Goal: Task Accomplishment & Management: Use online tool/utility

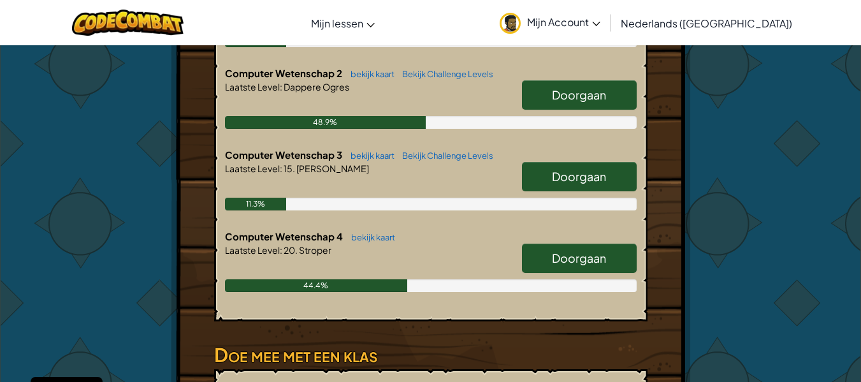
scroll to position [383, 0]
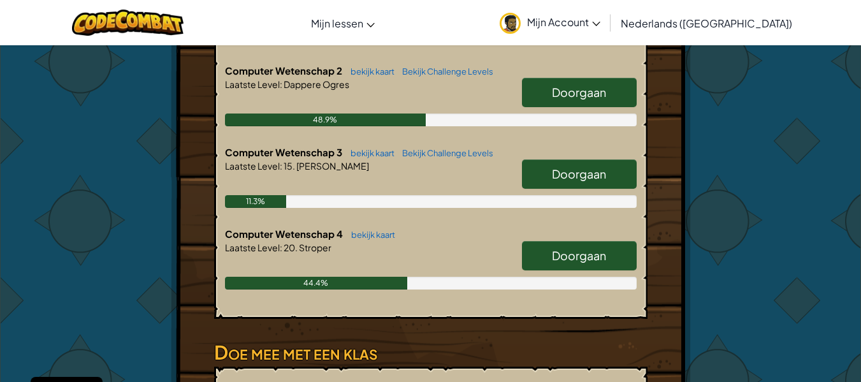
click at [560, 248] on span "Doorgaan" at bounding box center [579, 255] width 54 height 15
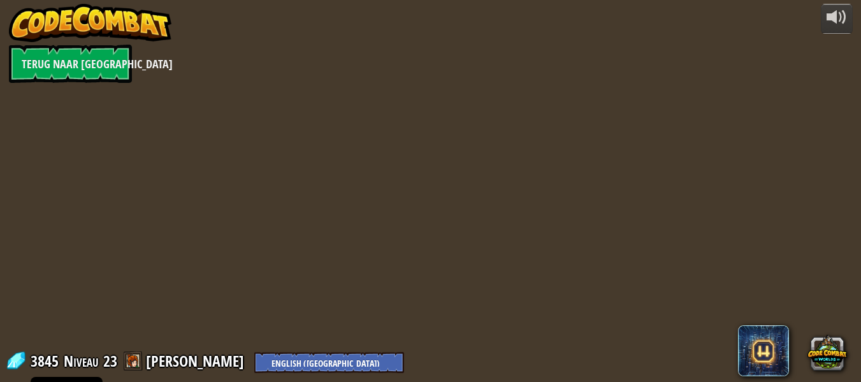
select select "nl-[GEOGRAPHIC_DATA]"
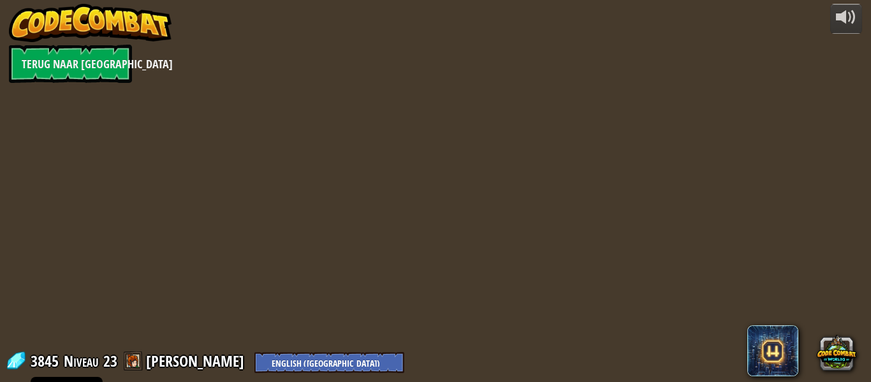
select select "nl-[GEOGRAPHIC_DATA]"
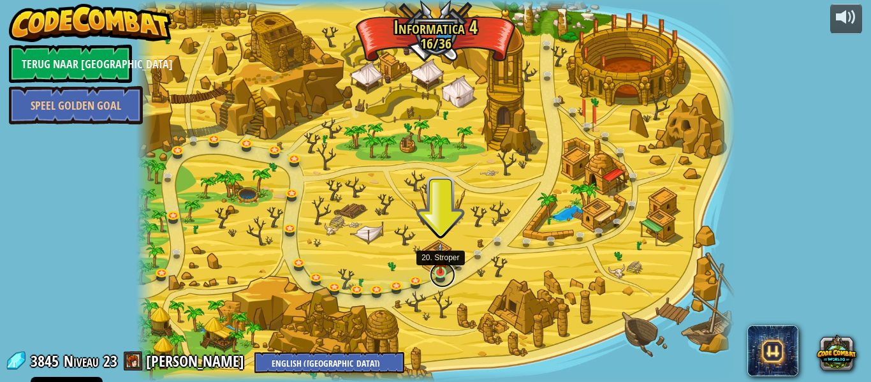
click at [439, 275] on link at bounding box center [443, 275] width 26 height 26
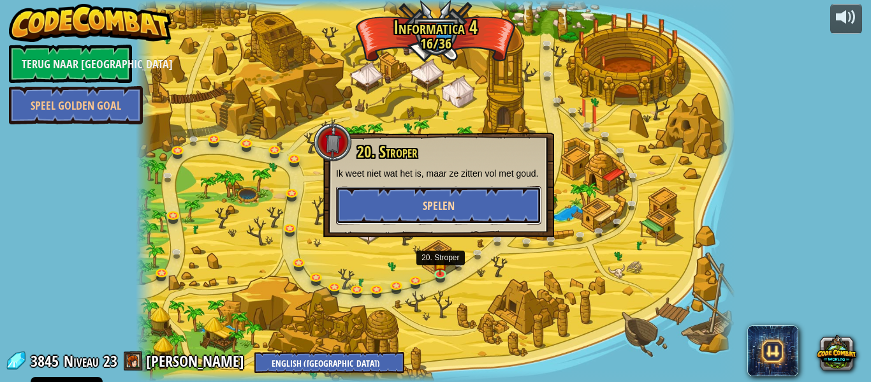
click at [451, 208] on span "Spelen" at bounding box center [439, 206] width 32 height 16
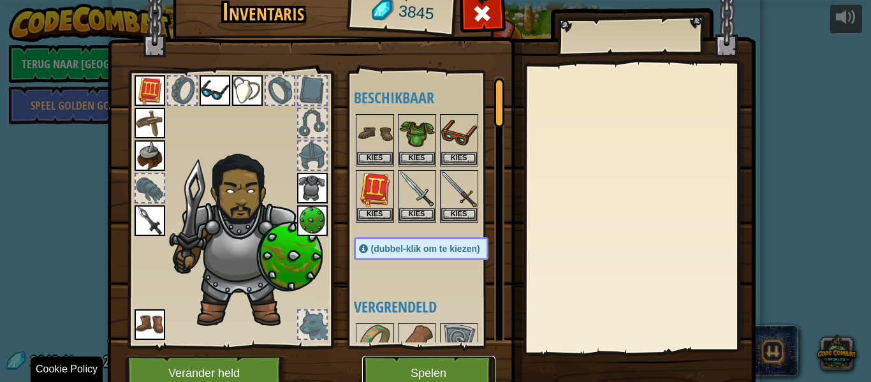
click at [449, 370] on button "Spelen" at bounding box center [428, 373] width 133 height 35
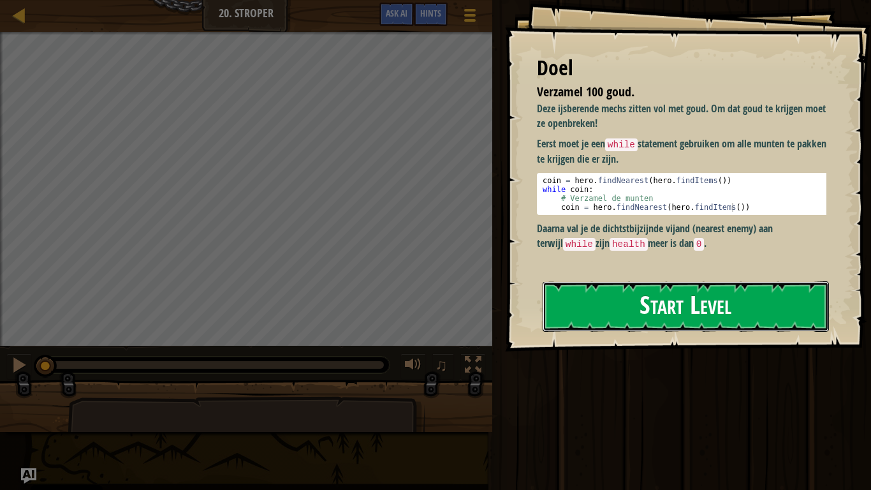
click at [647, 319] on button "Start Level" at bounding box center [686, 306] width 286 height 50
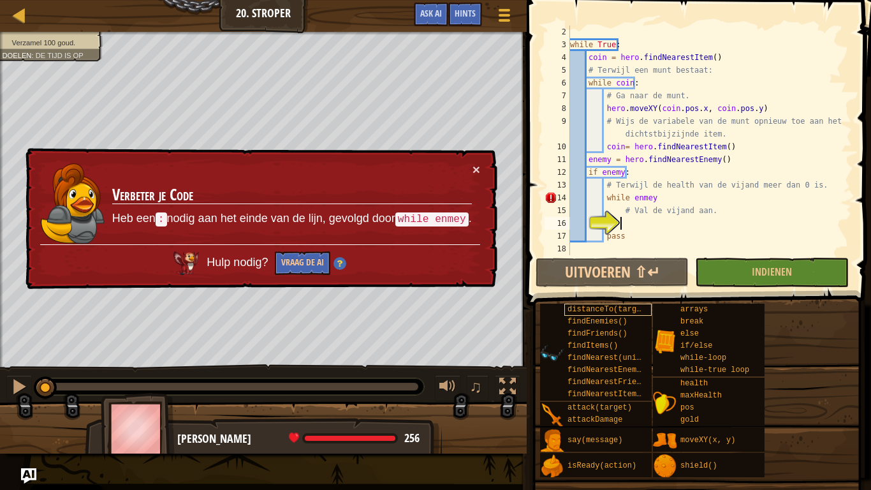
scroll to position [13, 0]
click at [638, 200] on div "while True : coin = hero . findNearestItem ( ) # Terwijl een munt bestaat: whil…" at bounding box center [705, 153] width 275 height 255
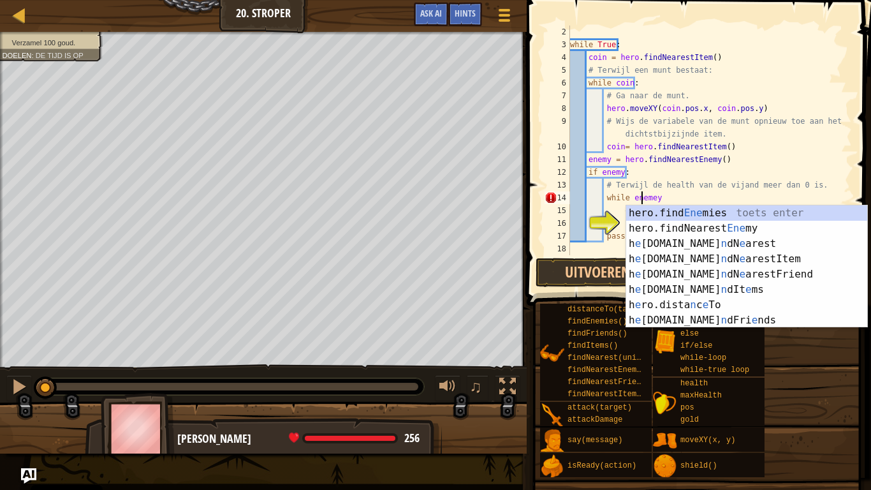
scroll to position [6, 6]
click at [664, 191] on div "while True : coin = hero . findNearestItem ( ) # Terwijl een munt bestaat: whil…" at bounding box center [705, 153] width 275 height 255
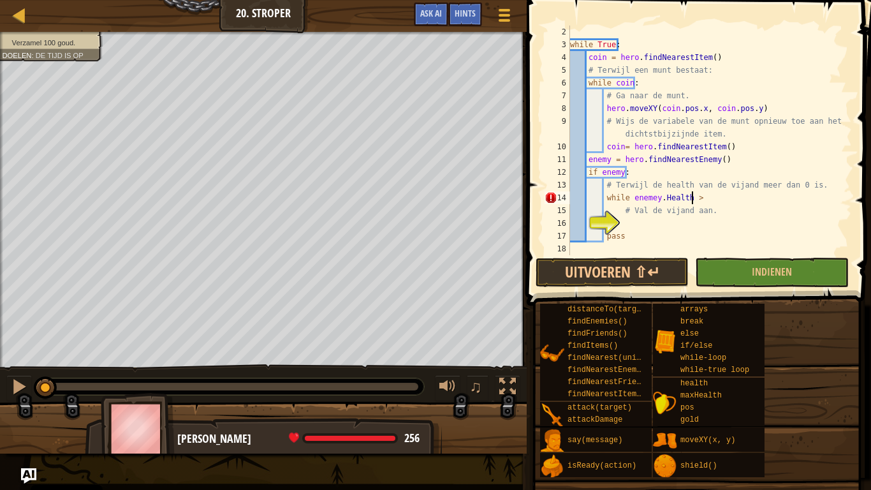
scroll to position [6, 9]
type textarea "while [DOMAIN_NAME] >0:"
click at [661, 219] on div "while True : coin = hero . findNearestItem ( ) # Terwijl een munt bestaat: whil…" at bounding box center [705, 153] width 275 height 255
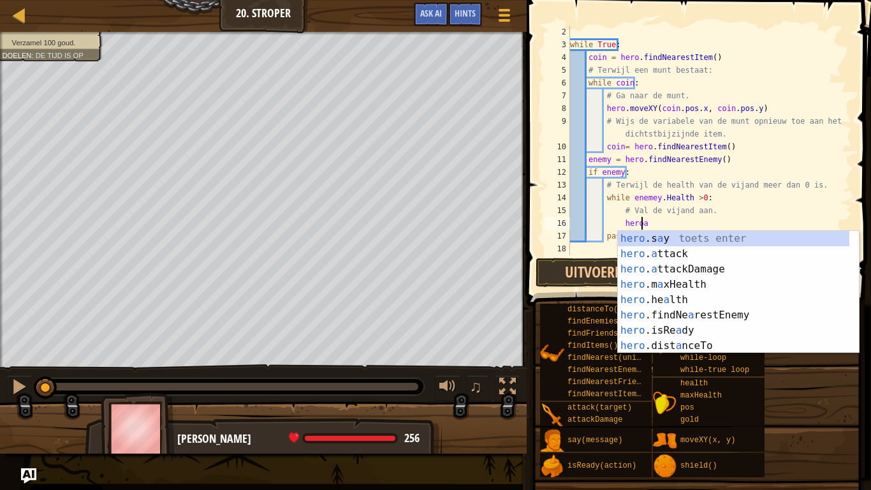
scroll to position [6, 5]
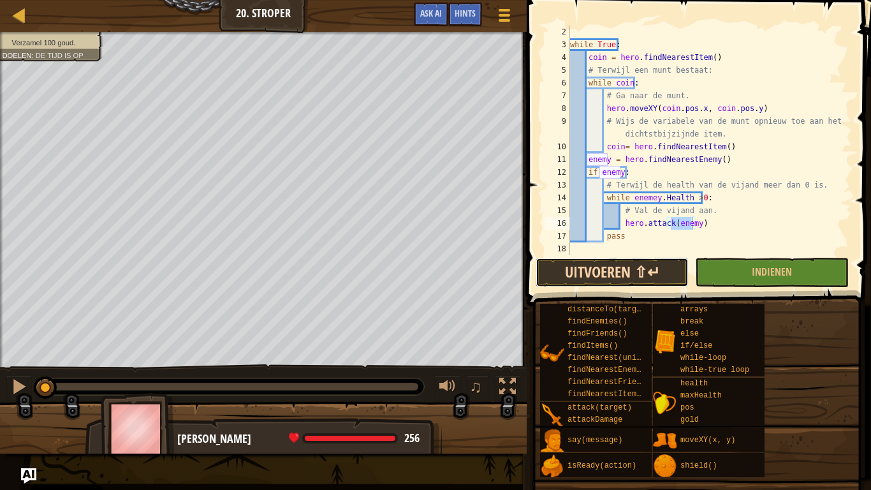
click at [603, 273] on button "Uitvoeren ⇧↵" at bounding box center [612, 272] width 153 height 29
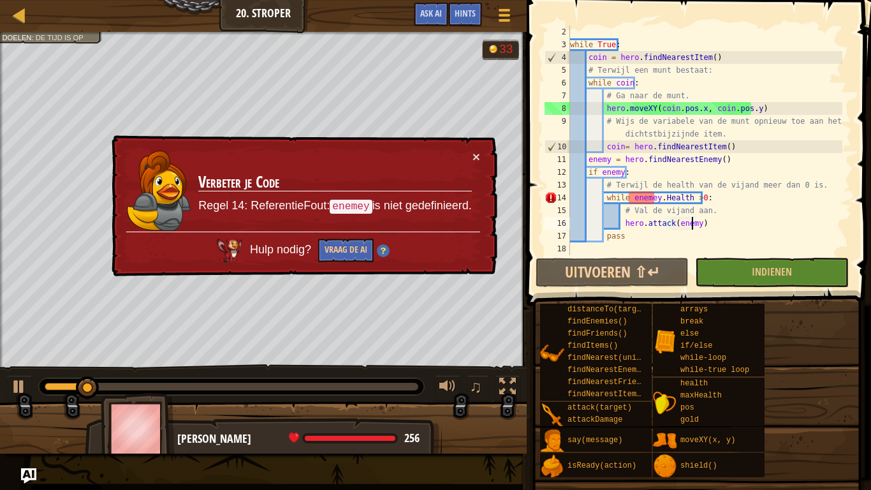
click at [648, 198] on div "while True : coin = hero . findNearestItem ( ) # Terwijl een munt bestaat: whil…" at bounding box center [705, 153] width 275 height 255
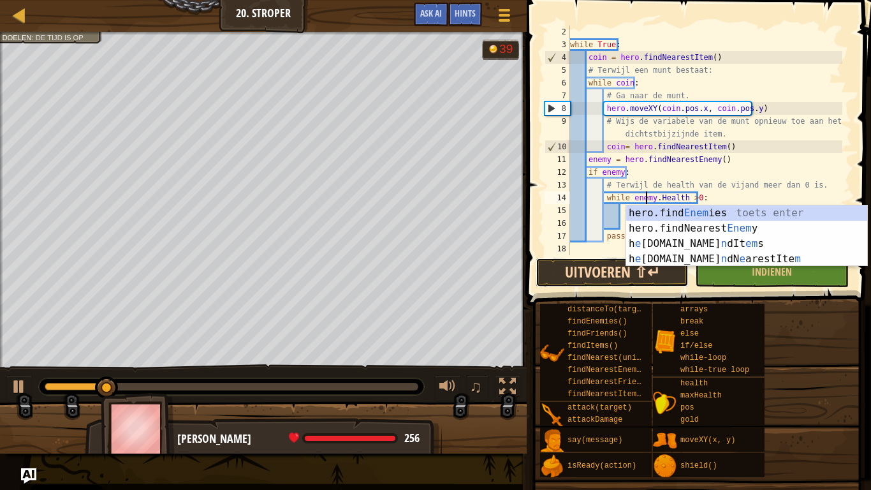
click at [553, 273] on button "Uitvoeren ⇧↵" at bounding box center [612, 272] width 153 height 29
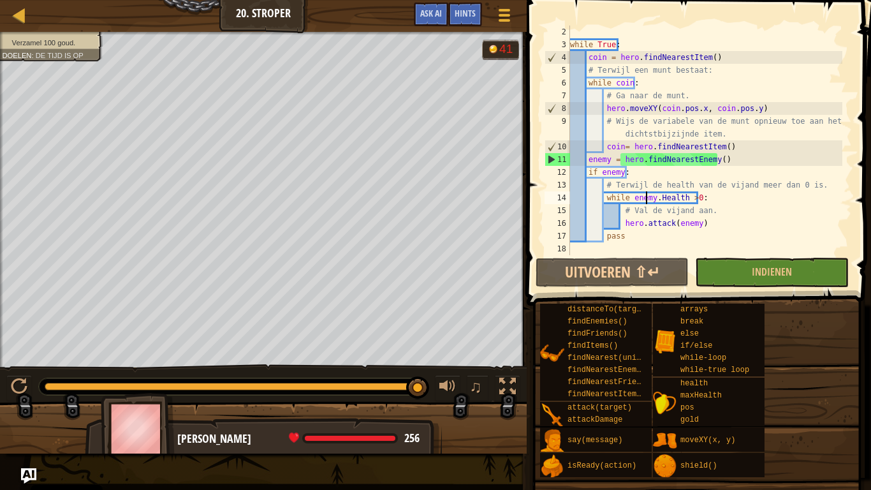
drag, startPoint x: 178, startPoint y: 388, endPoint x: 443, endPoint y: 403, distance: 265.7
click at [443, 381] on div "Verzamel 100 goud. Doelen : De tijd is op 41 ♫ [PERSON_NAME] 256 x: 29 y: 44 No…" at bounding box center [435, 242] width 871 height 421
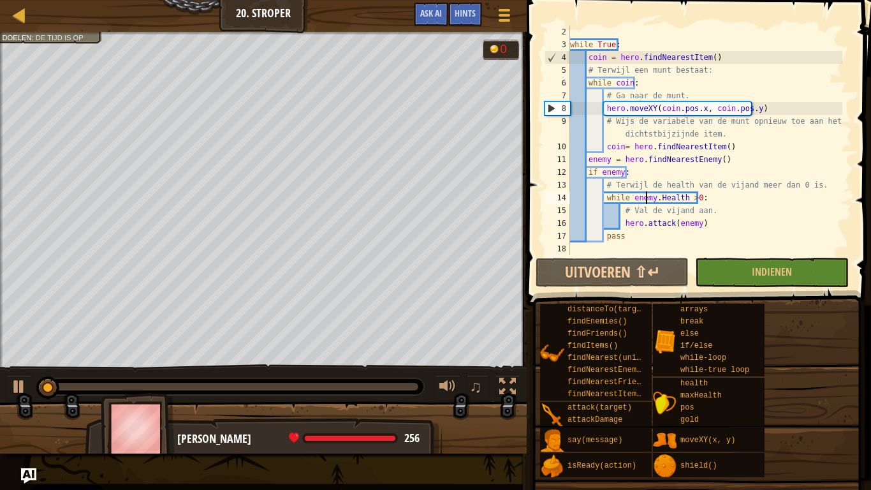
click at [685, 198] on div "while True : coin = hero . findNearestItem ( ) # Terwijl een munt bestaat: whil…" at bounding box center [705, 153] width 275 height 255
click at [688, 198] on div "while True : coin = hero . findNearestItem ( ) # Terwijl een munt bestaat: whil…" at bounding box center [705, 153] width 275 height 255
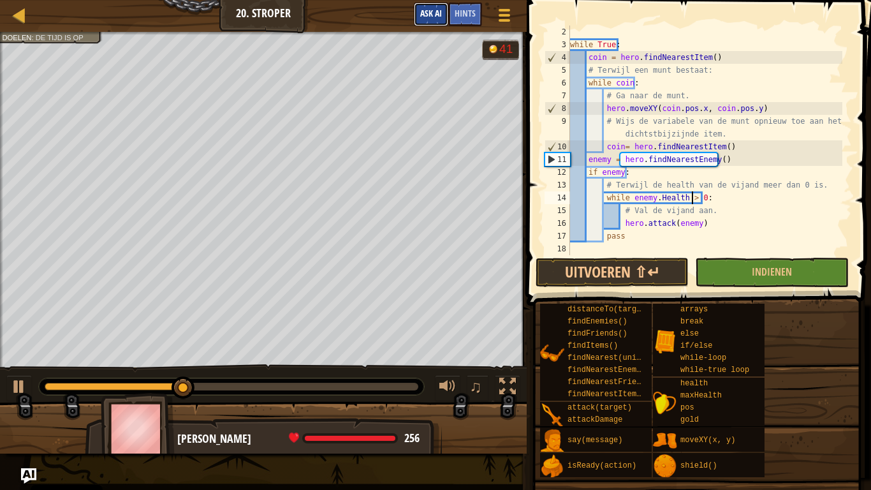
click at [428, 9] on span "Ask AI" at bounding box center [431, 13] width 22 height 12
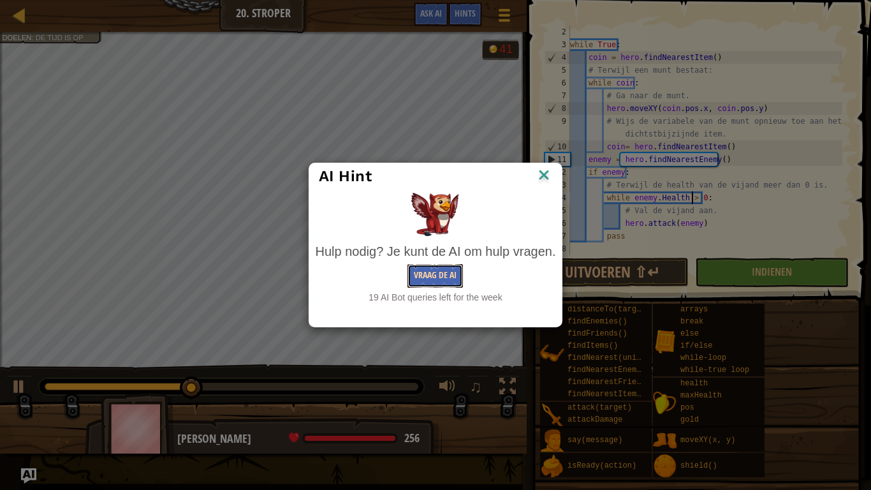
click at [442, 276] on button "Vraag de AI" at bounding box center [434, 276] width 55 height 24
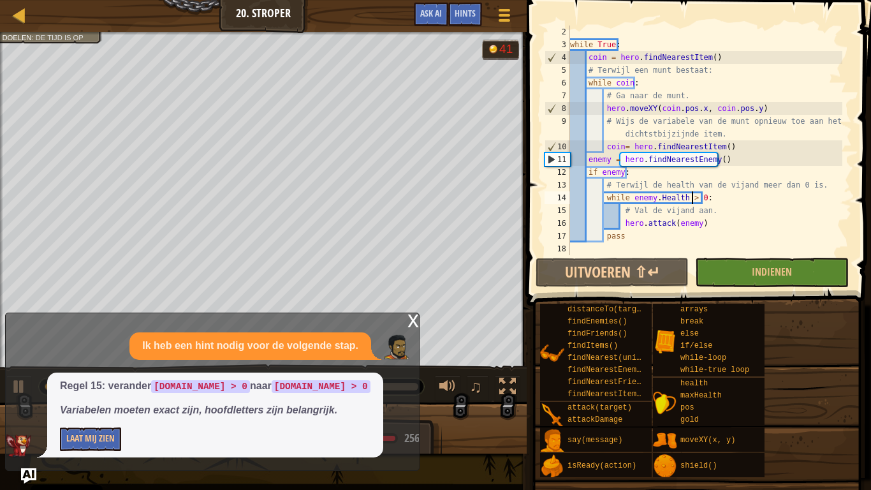
click at [657, 199] on div "while True : coin = hero . findNearestItem ( ) # Terwijl een munt bestaat: whil…" at bounding box center [705, 153] width 275 height 255
type textarea "while [DOMAIN_NAME] > 0:"
click at [603, 281] on button "Uitvoeren ⇧↵" at bounding box center [612, 272] width 153 height 29
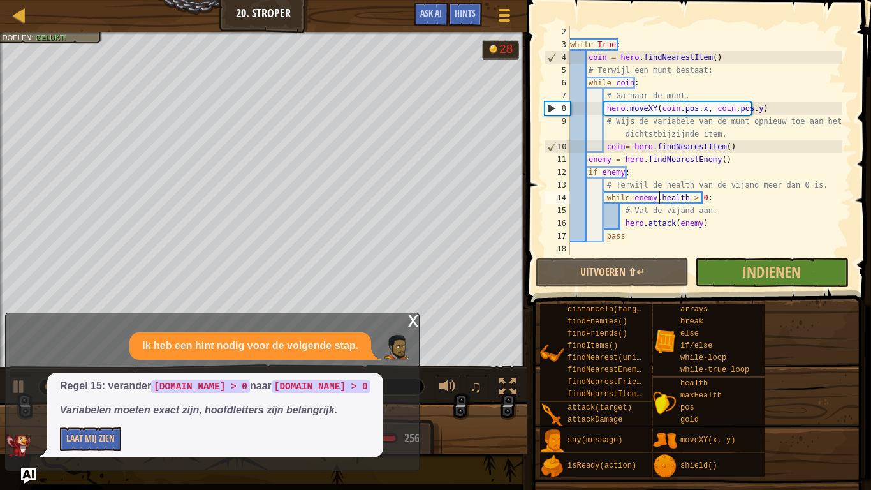
click at [412, 321] on div "x" at bounding box center [412, 319] width 11 height 13
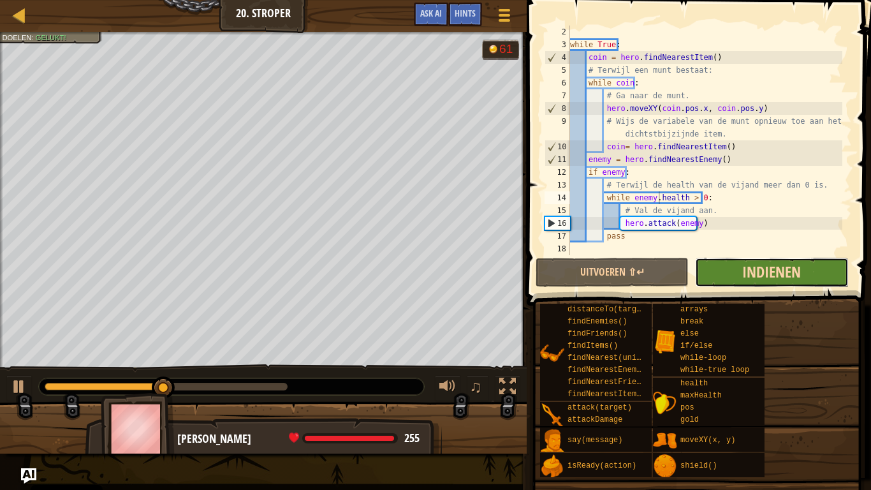
click at [750, 281] on span "Indienen" at bounding box center [771, 271] width 59 height 20
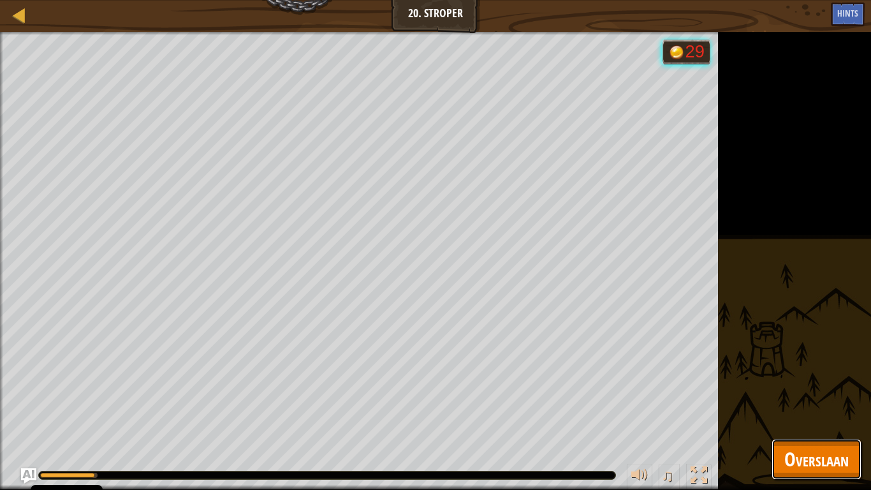
click at [801, 381] on span "Overslaan" at bounding box center [816, 459] width 64 height 26
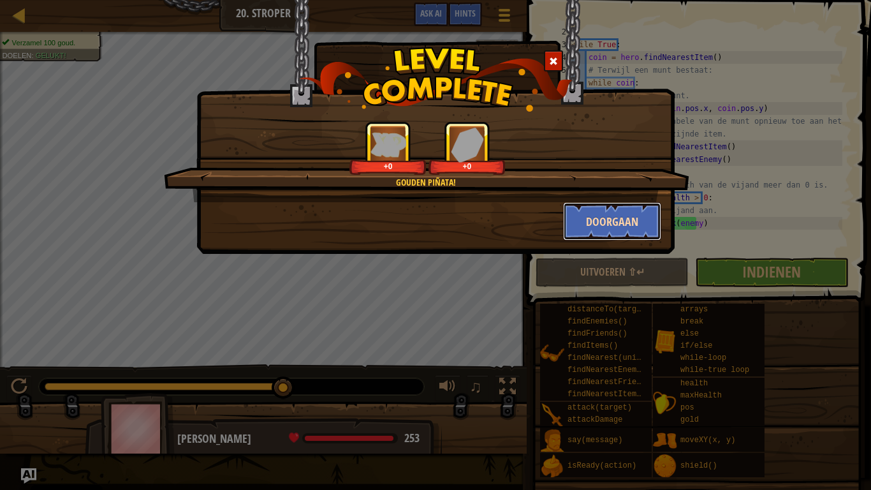
click at [620, 217] on button "Doorgaan" at bounding box center [612, 221] width 99 height 38
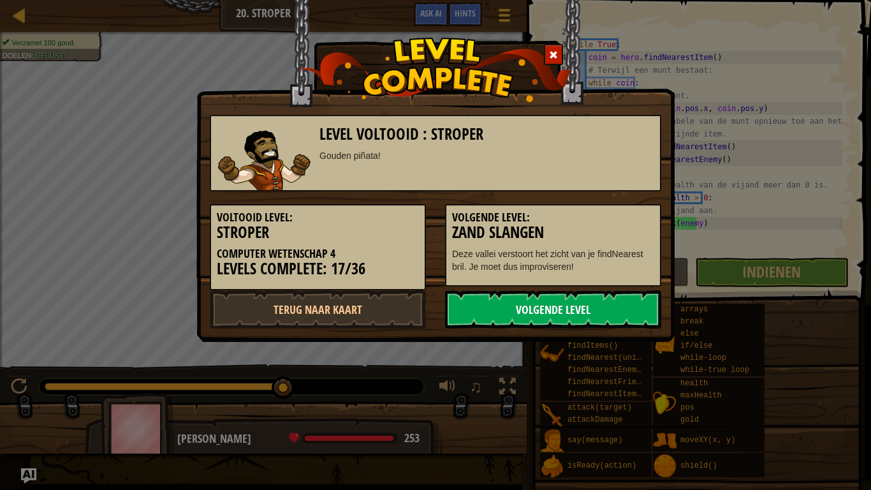
click at [518, 305] on link "Volgende Level" at bounding box center [553, 309] width 216 height 38
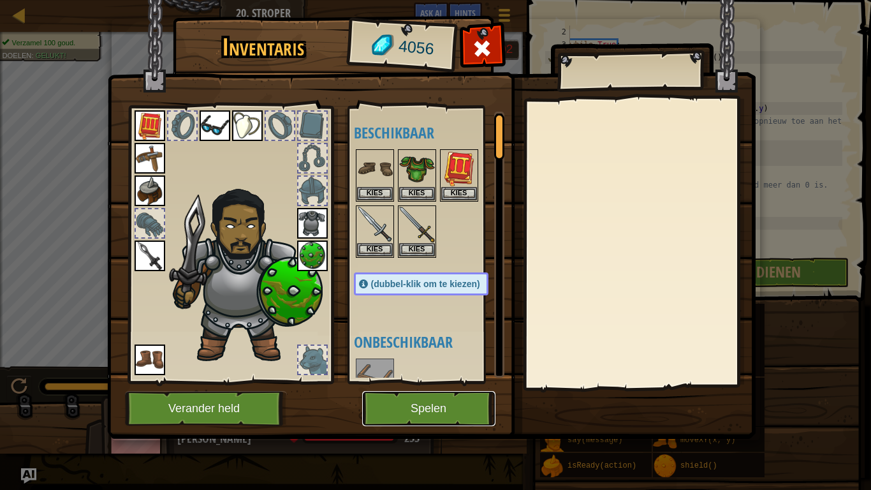
click at [448, 381] on button "Spelen" at bounding box center [428, 408] width 133 height 35
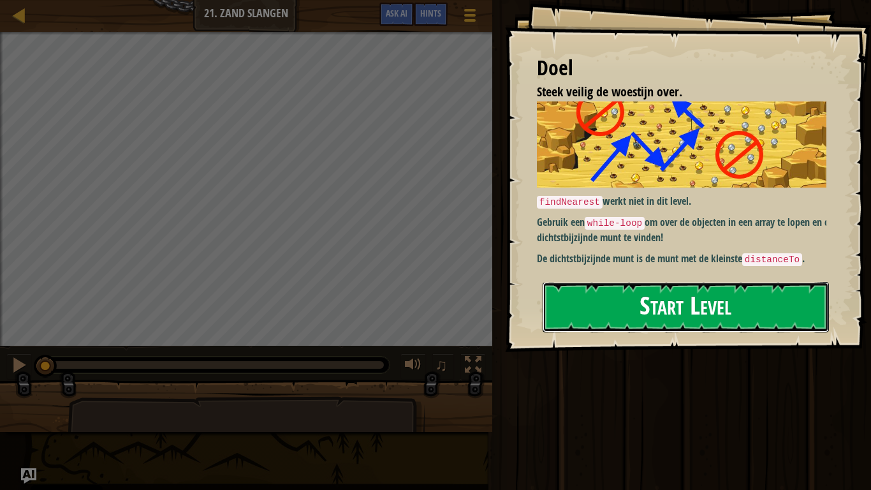
click at [658, 321] on button "Start Level" at bounding box center [686, 307] width 286 height 50
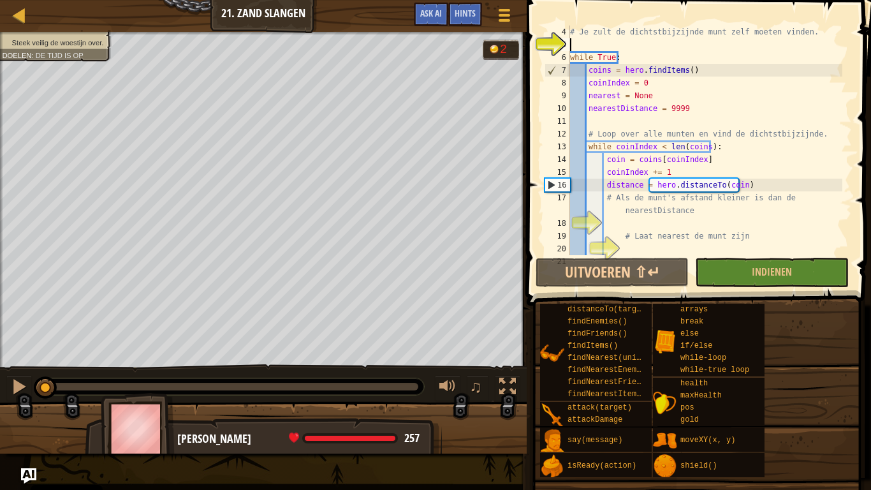
scroll to position [96, 0]
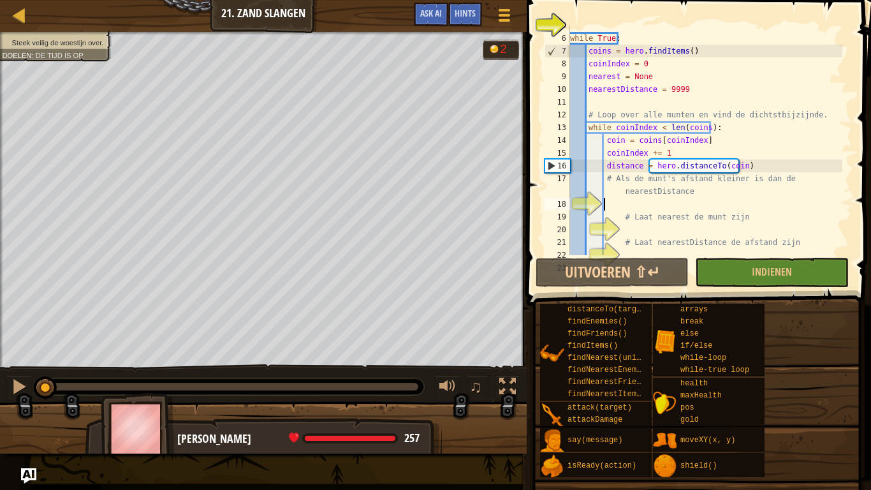
click at [610, 204] on div "while True : coins = hero . findItems ( ) coinIndex = 0 nearest = None nearestD…" at bounding box center [705, 146] width 275 height 255
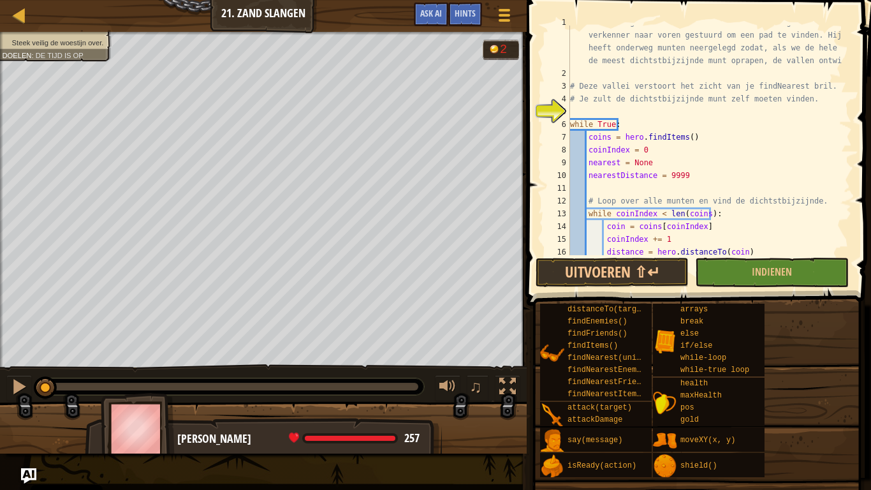
scroll to position [0, 0]
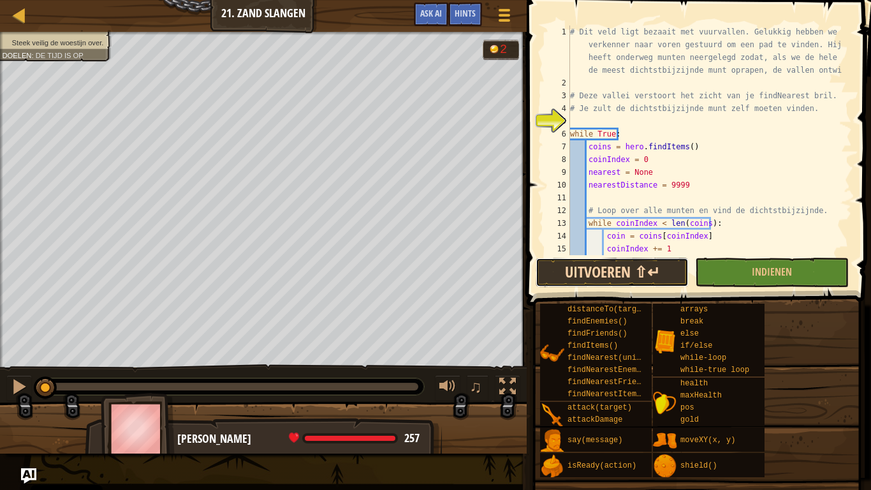
click at [640, 278] on button "Uitvoeren ⇧↵" at bounding box center [612, 272] width 153 height 29
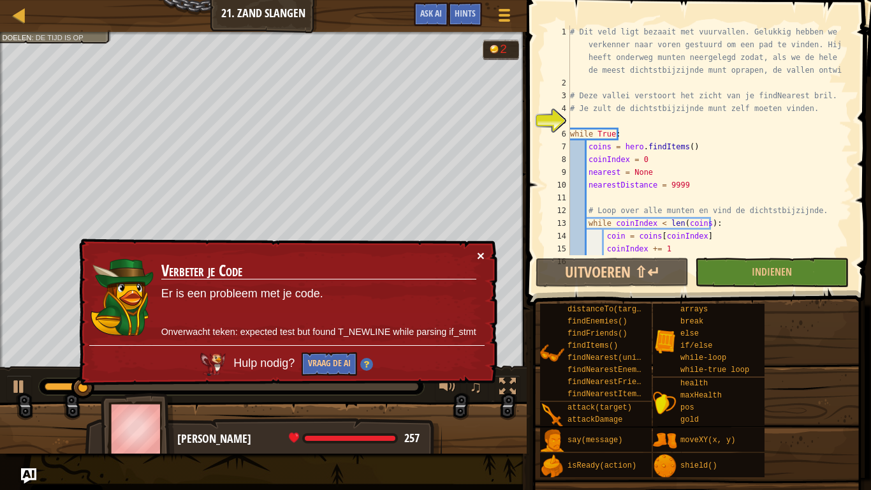
click at [481, 256] on button "×" at bounding box center [481, 255] width 8 height 13
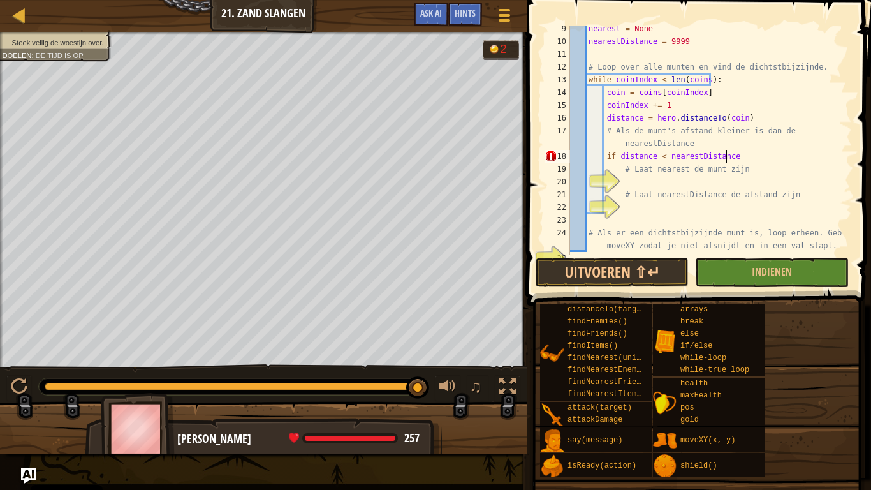
scroll to position [143, 0]
type textarea "if distance < nearestDistance:"
click at [644, 182] on div "nearest = None nearestDistance = 9999 # Loop over alle munten en vind de dichts…" at bounding box center [705, 149] width 275 height 255
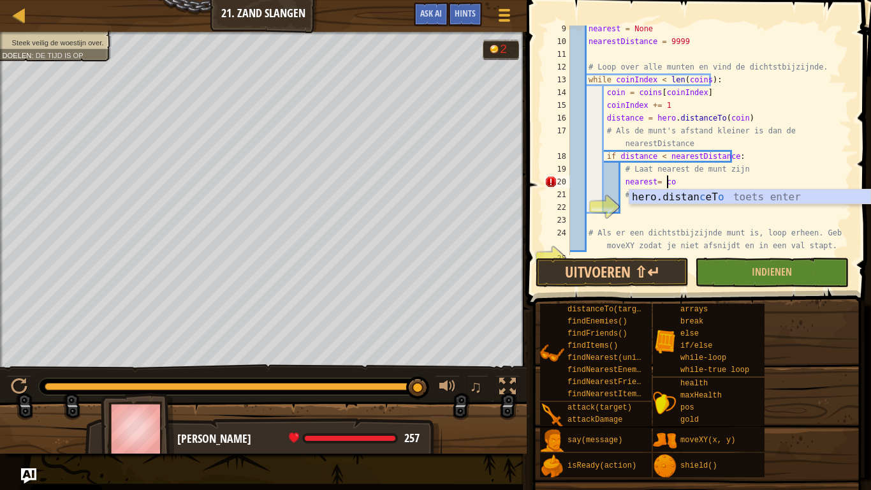
scroll to position [6, 8]
type textarea "nearest= coin"
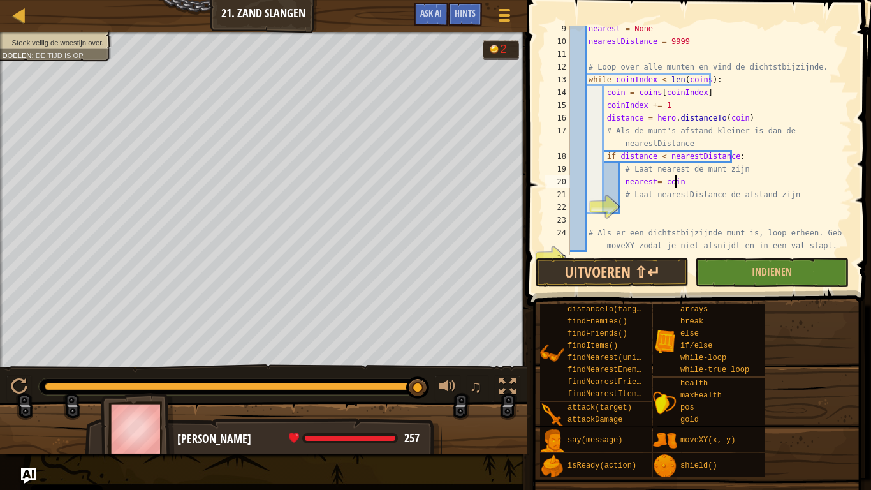
click at [641, 214] on div "nearest = None nearestDistance = 9999 # Loop over alle munten en vind de dichts…" at bounding box center [705, 149] width 275 height 255
click at [634, 205] on div "nearest = None nearestDistance = 9999 # Loop over alle munten en vind de dichts…" at bounding box center [705, 149] width 275 height 255
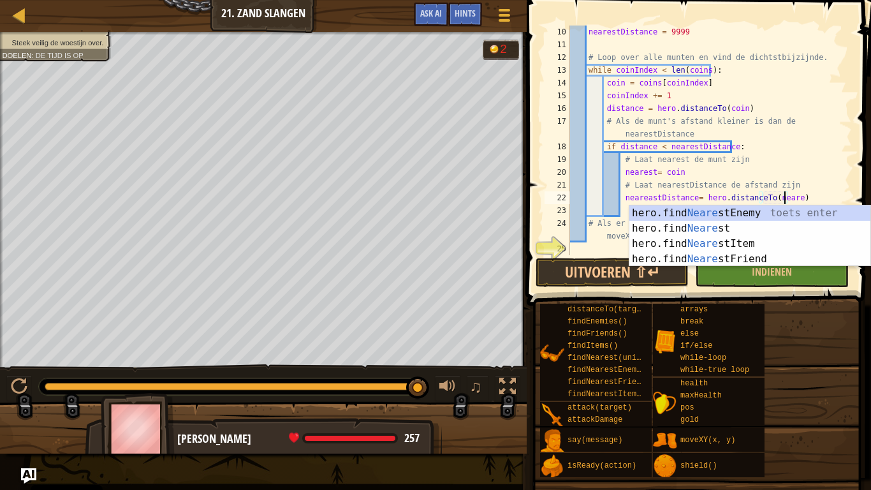
scroll to position [6, 18]
click at [811, 163] on div "nearestDistance = 9999 # Loop over alle munten en vind de dichtstbijzijnde. whi…" at bounding box center [705, 153] width 275 height 255
type textarea "# Laat nearest de munt zijn"
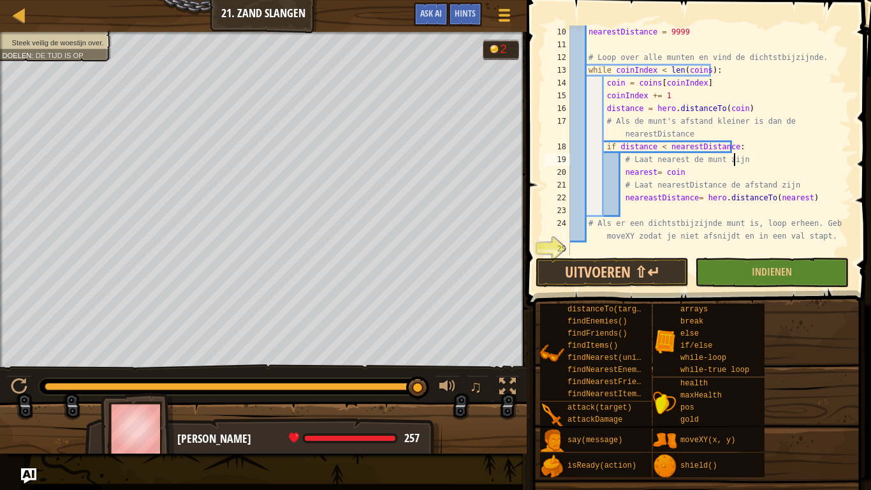
scroll to position [153, 0]
click at [607, 247] on div "nearestDistance = 9999 # Loop over alle munten en vind de dichtstbijzijnde. whi…" at bounding box center [705, 153] width 275 height 255
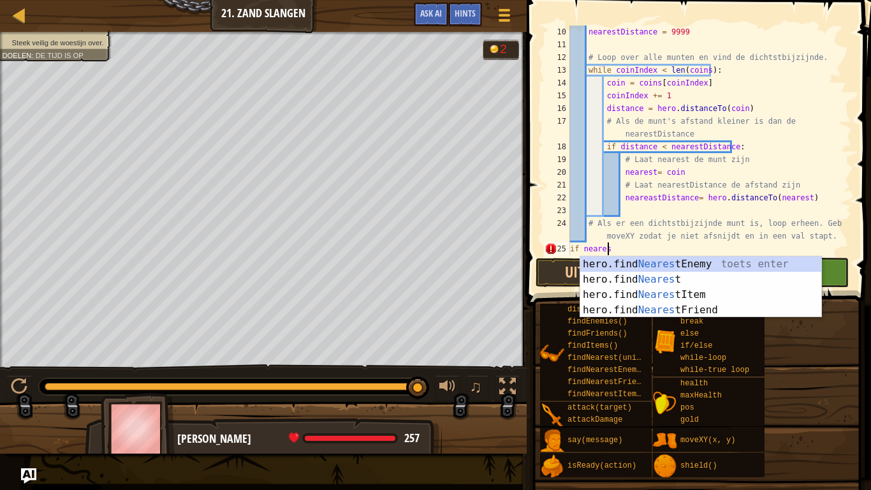
scroll to position [6, 3]
type textarea "if nearest:"
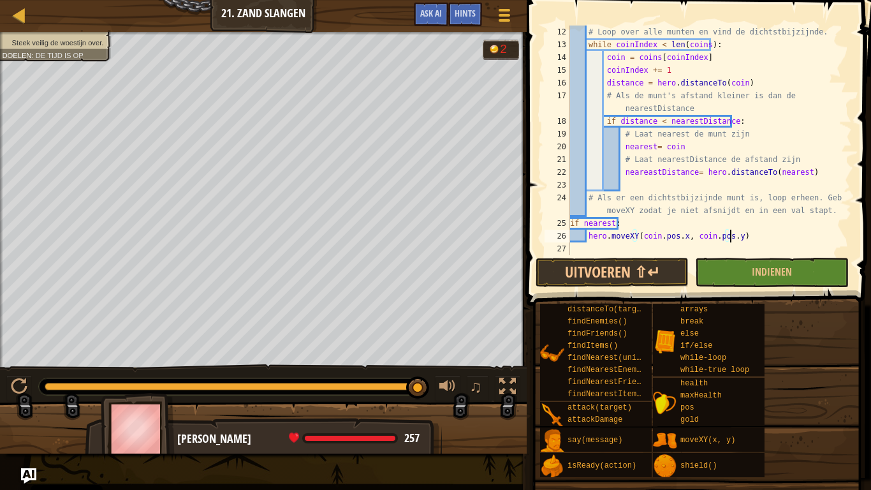
scroll to position [6, 13]
click at [613, 268] on button "Uitvoeren ⇧↵" at bounding box center [612, 272] width 153 height 29
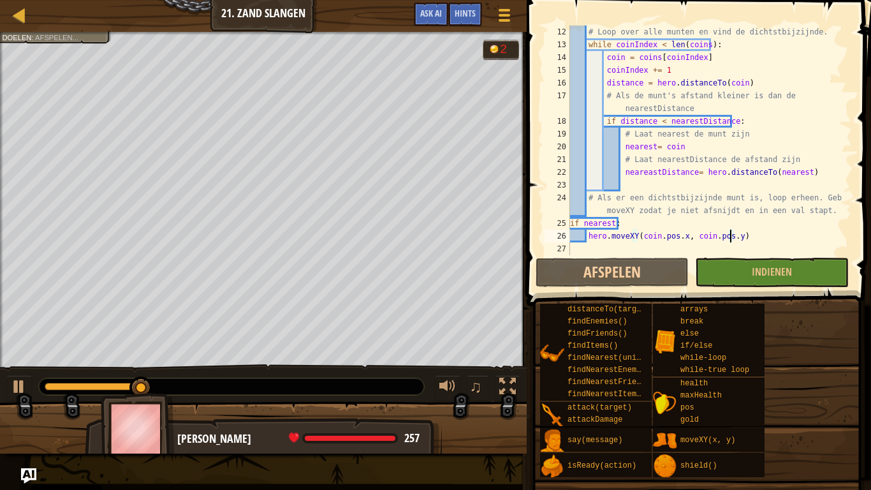
scroll to position [169, 0]
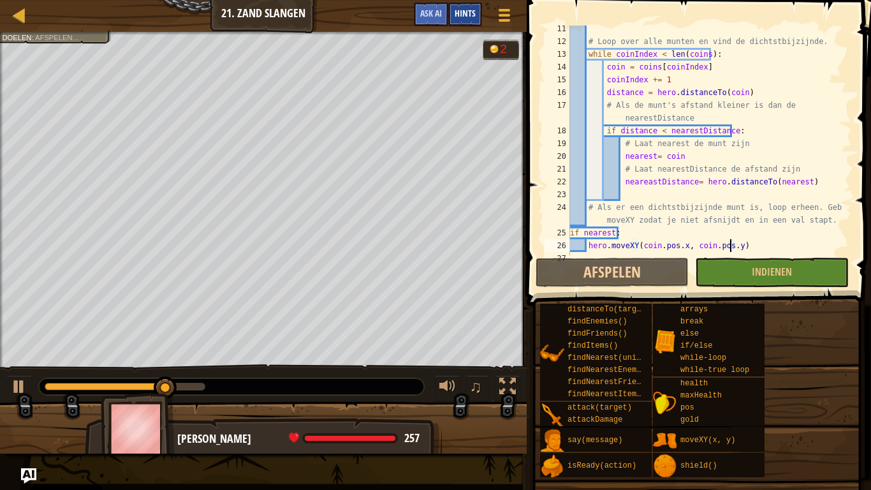
click at [472, 11] on span "Hints" at bounding box center [465, 13] width 21 height 12
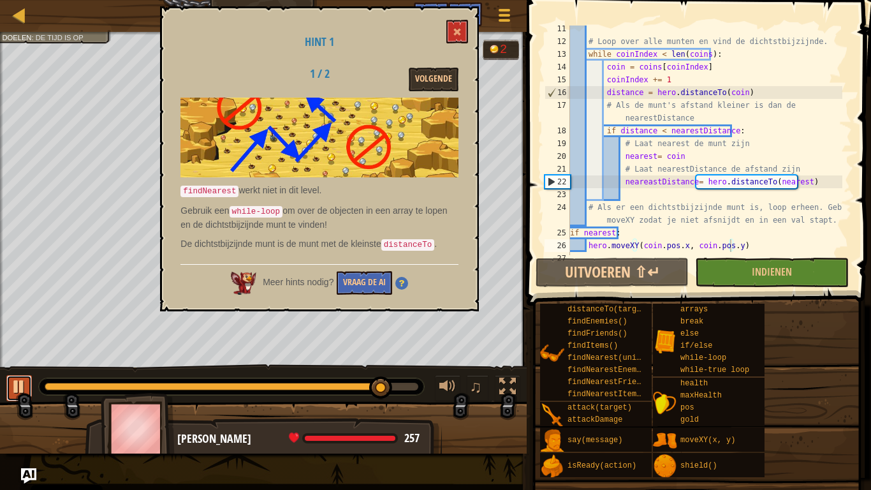
click at [22, 381] on div at bounding box center [19, 386] width 17 height 17
click at [387, 281] on button "Vraag de AI" at bounding box center [364, 283] width 55 height 24
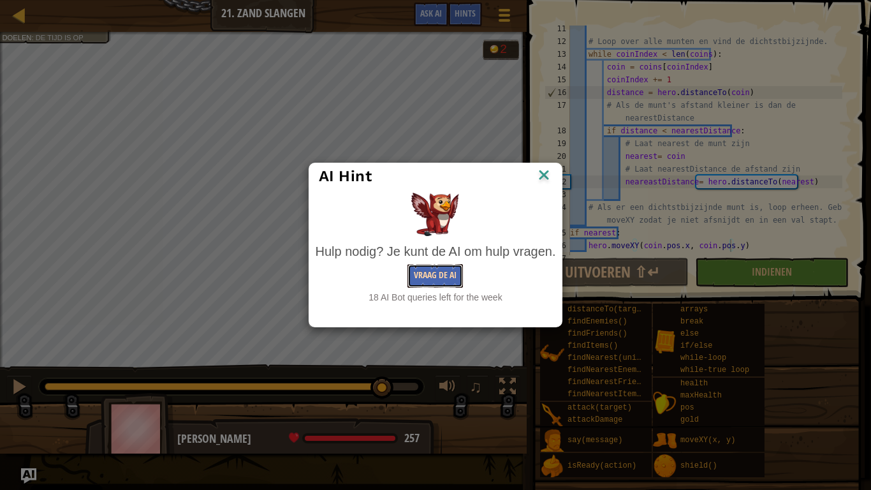
click at [454, 281] on button "Vraag de AI" at bounding box center [434, 276] width 55 height 24
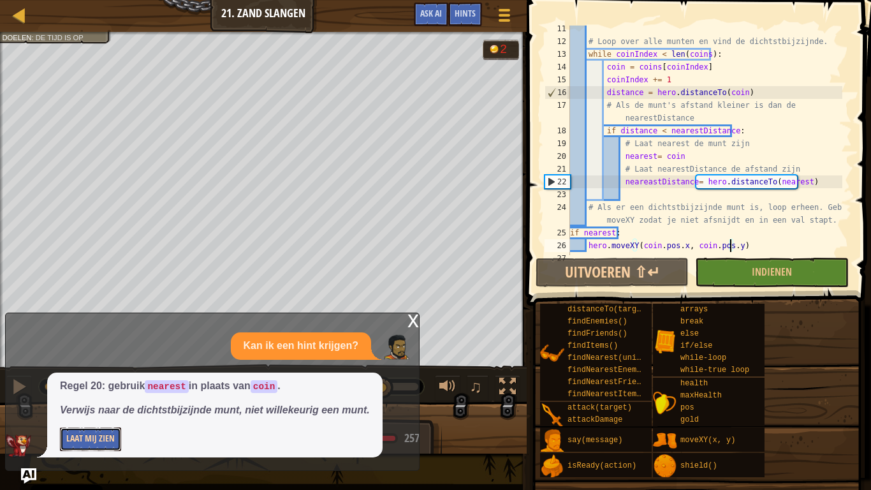
click at [96, 381] on button "Laat Mij Zien" at bounding box center [90, 439] width 61 height 24
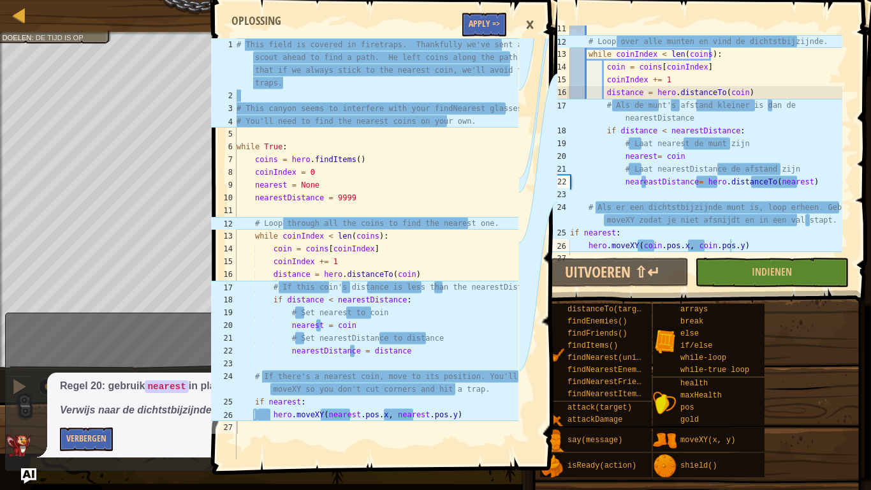
click at [645, 184] on div "# Loop over alle munten en vind de dichtstbijzijnde. while coinIndex < len ( co…" at bounding box center [705, 149] width 275 height 255
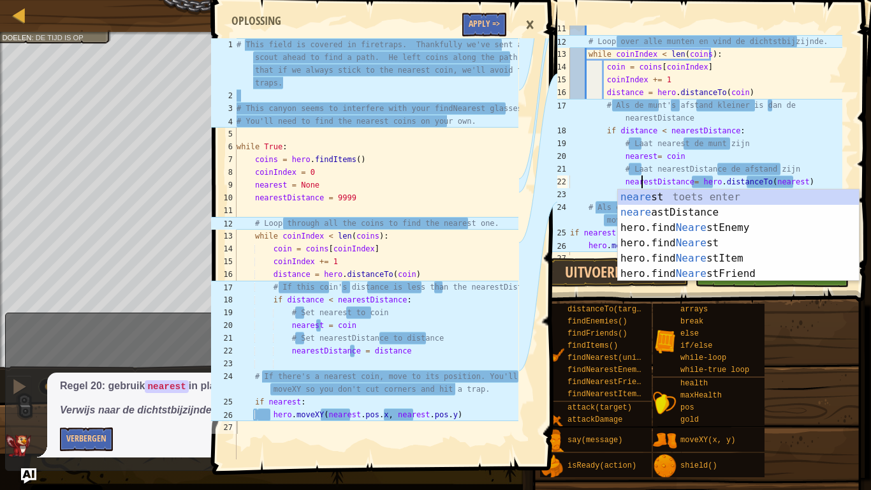
click at [789, 145] on div "# Loop over alle munten en vind de dichtstbijzijnde. while coinIndex < len ( co…" at bounding box center [705, 149] width 275 height 255
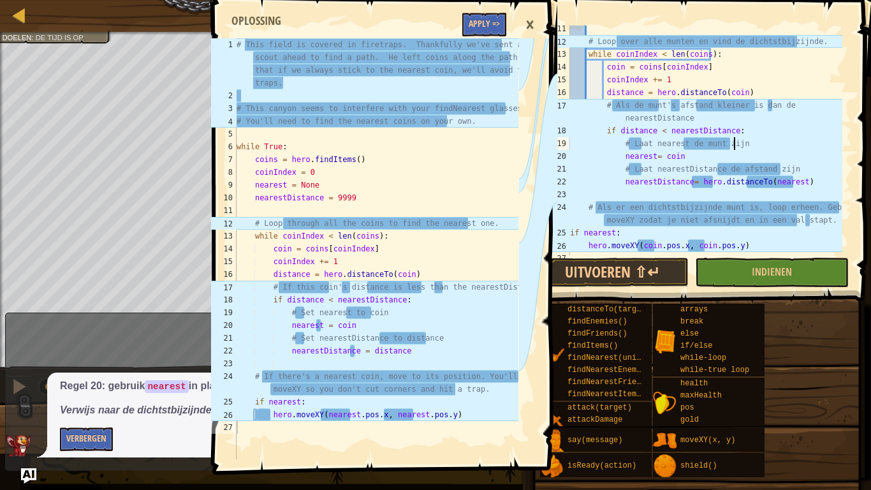
click at [791, 181] on div "# Loop over alle munten en vind de dichtstbijzijnde. while coinIndex < len ( co…" at bounding box center [705, 149] width 275 height 255
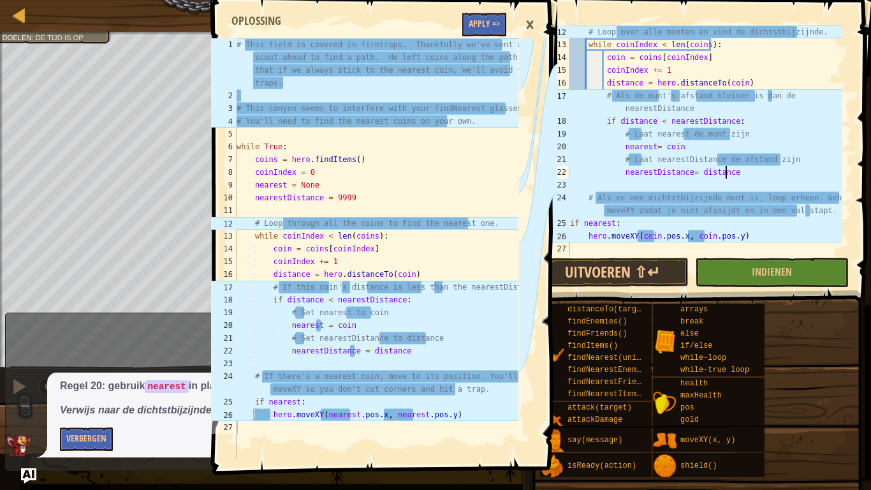
click at [652, 237] on div "# Loop over alle munten en vind de dichtstbijzijnde. while coinIndex < len ( co…" at bounding box center [705, 153] width 275 height 255
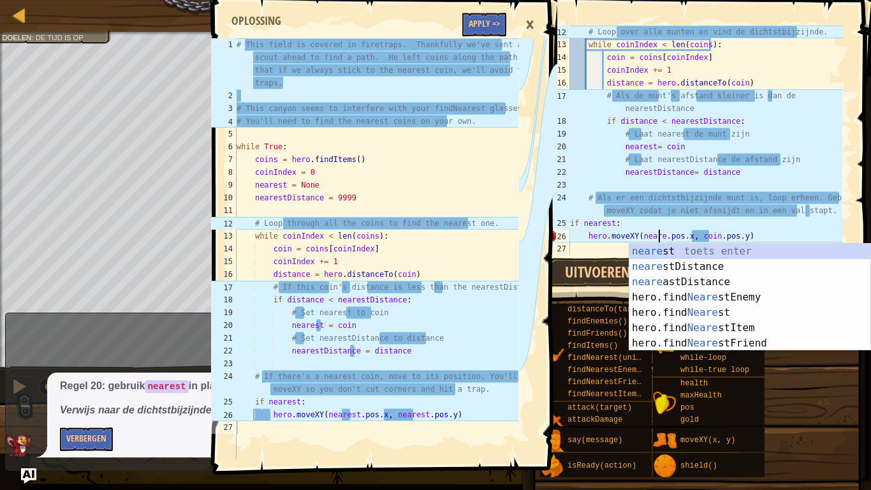
scroll to position [6, 8]
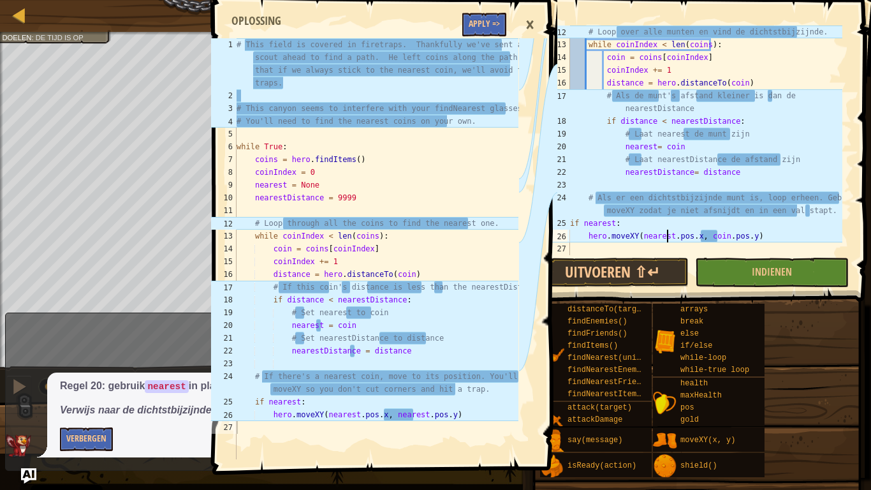
click at [716, 238] on div "# Loop over alle munten en vind de dichtstbijzijnde. while coinIndex < len ( co…" at bounding box center [705, 153] width 275 height 255
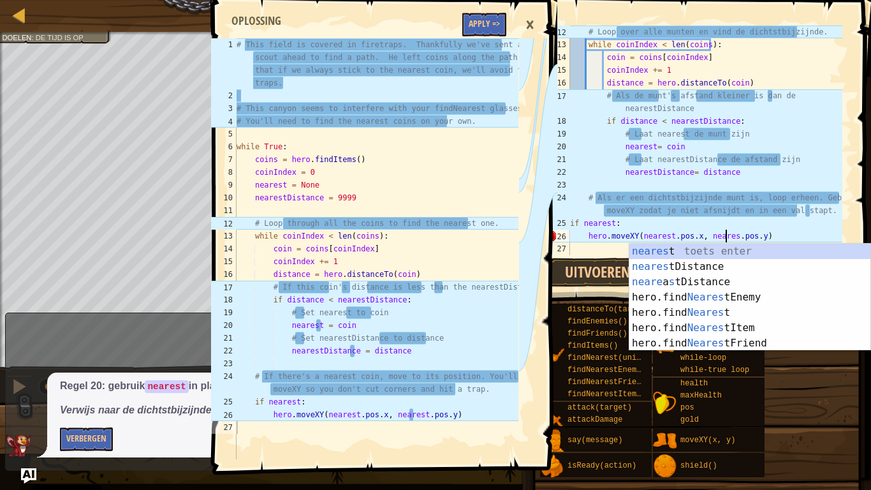
scroll to position [6, 13]
click at [585, 274] on button "Uitvoeren ⇧↵" at bounding box center [612, 272] width 153 height 29
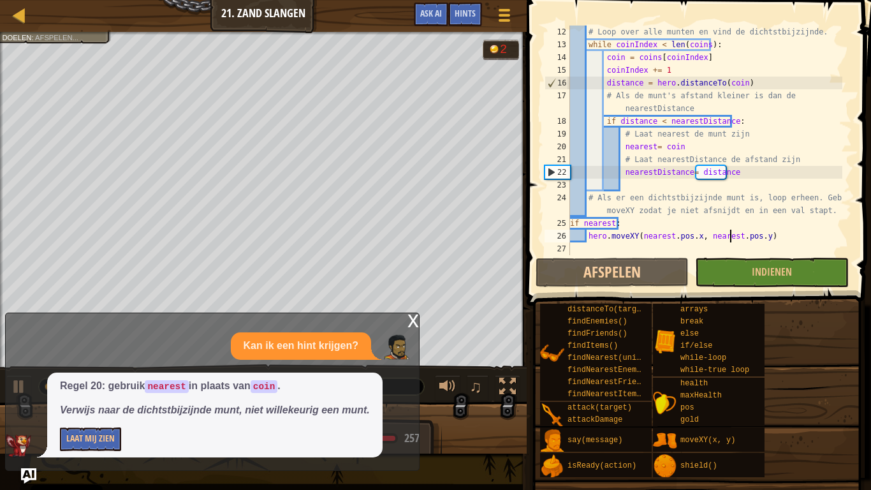
click at [415, 321] on div "x" at bounding box center [412, 319] width 11 height 13
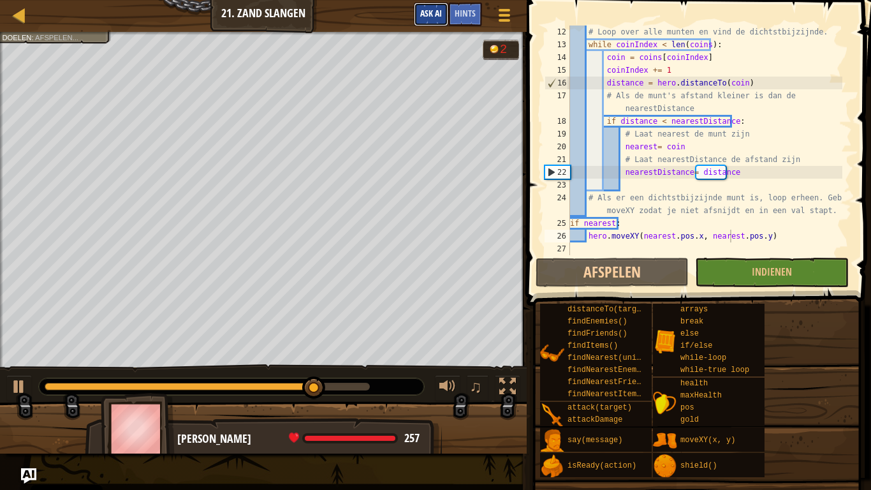
click at [430, 9] on span "Ask AI" at bounding box center [431, 13] width 22 height 12
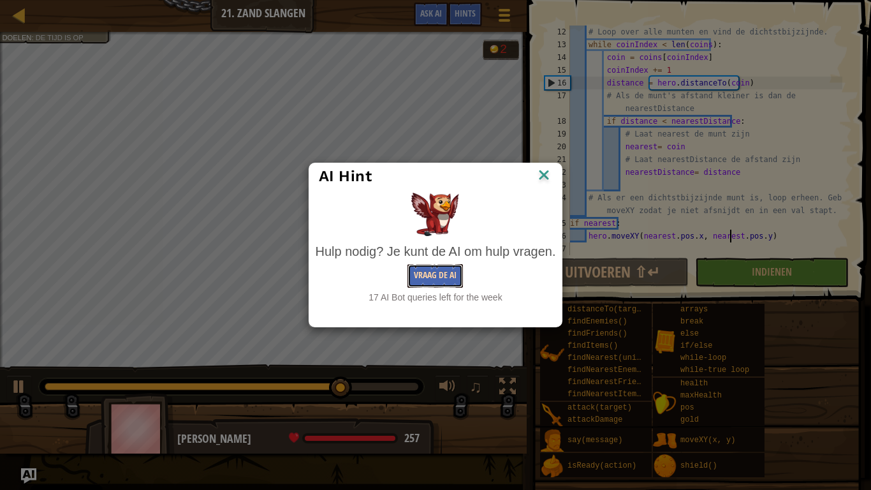
click at [443, 267] on button "Vraag de AI" at bounding box center [434, 276] width 55 height 24
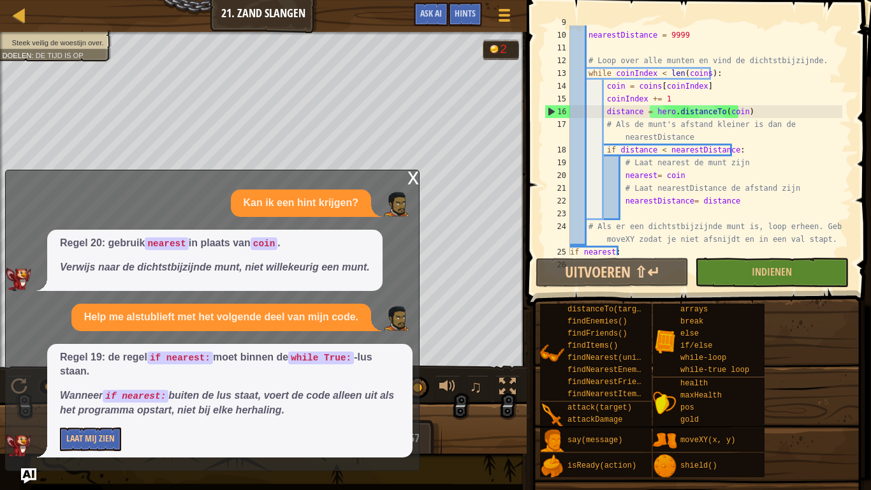
scroll to position [121, 0]
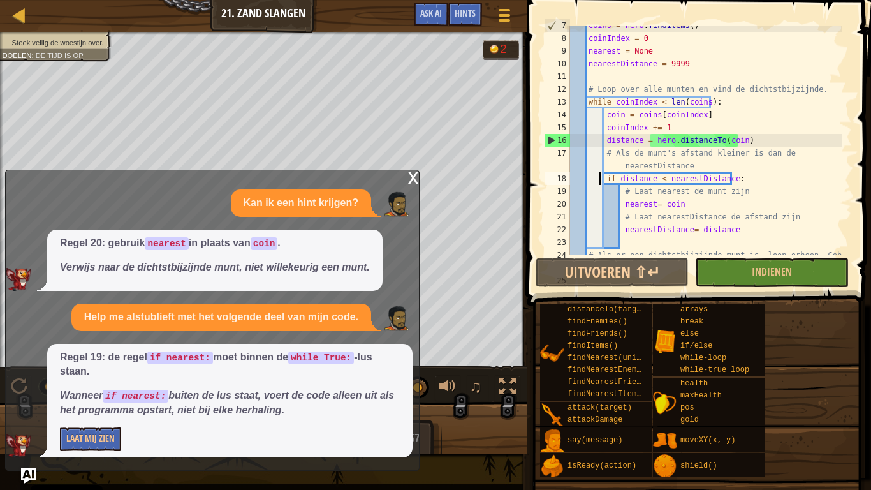
click at [601, 179] on div "coins = hero . findItems ( ) coinIndex = 0 nearest = None nearestDistance = 999…" at bounding box center [705, 153] width 275 height 268
click at [604, 177] on div "coins = hero . findItems ( ) coinIndex = 0 nearest = None nearestDistance = 999…" at bounding box center [705, 153] width 275 height 268
click at [111, 381] on button "Laat Mij Zien" at bounding box center [90, 439] width 61 height 24
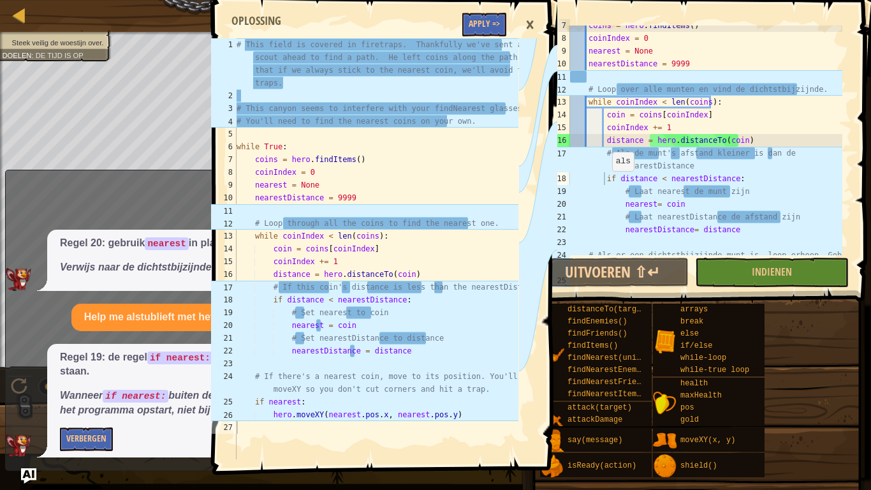
click at [606, 177] on div "coins = hero . findItems ( ) coinIndex = 0 nearest = None nearestDistance = 999…" at bounding box center [705, 153] width 275 height 268
click at [602, 179] on div "coins = hero . findItems ( ) coinIndex = 0 nearest = None nearestDistance = 999…" at bounding box center [705, 153] width 275 height 268
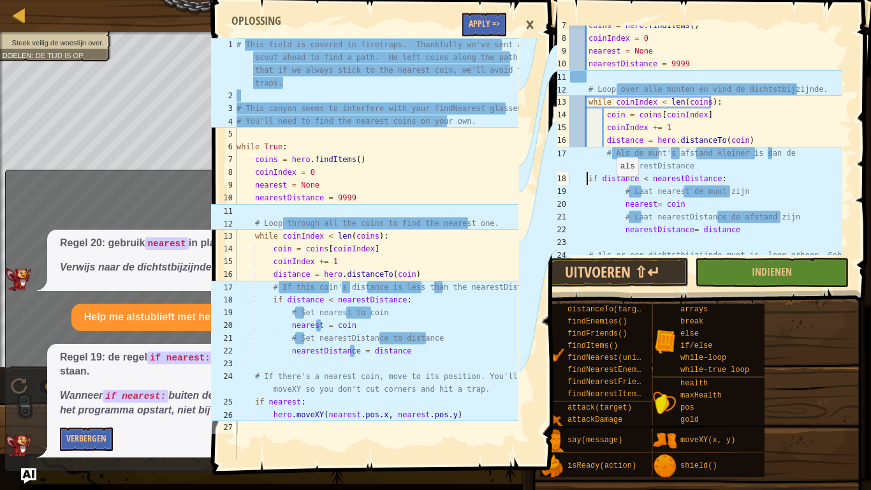
scroll to position [6, 10]
type textarea "if distance < nearestDistance:"
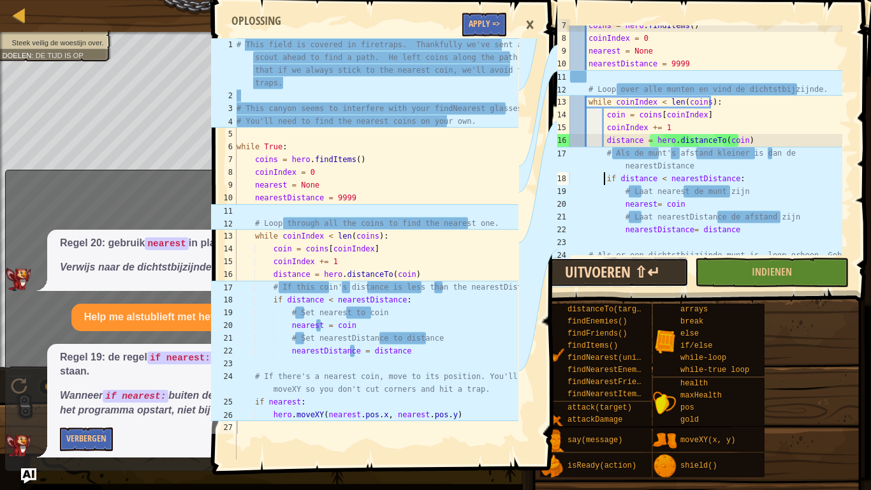
click at [637, 274] on button "Uitvoeren ⇧↵" at bounding box center [612, 272] width 153 height 29
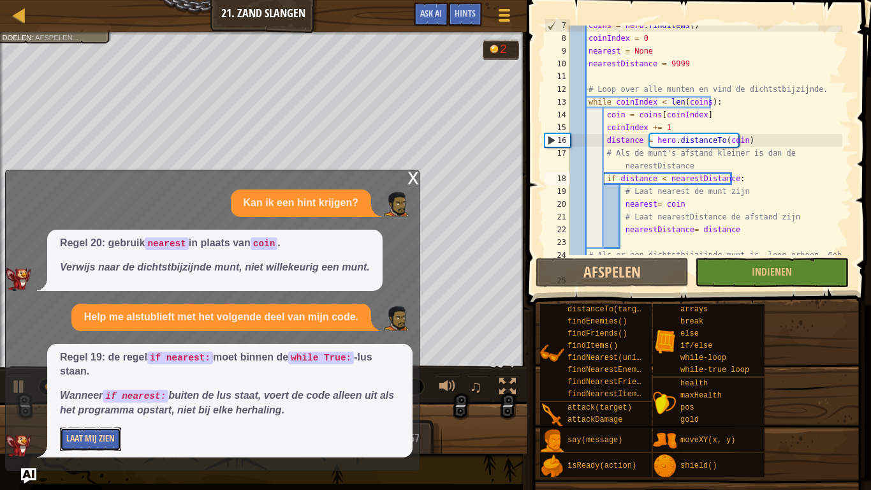
click at [99, 381] on button "Laat Mij Zien" at bounding box center [90, 439] width 61 height 24
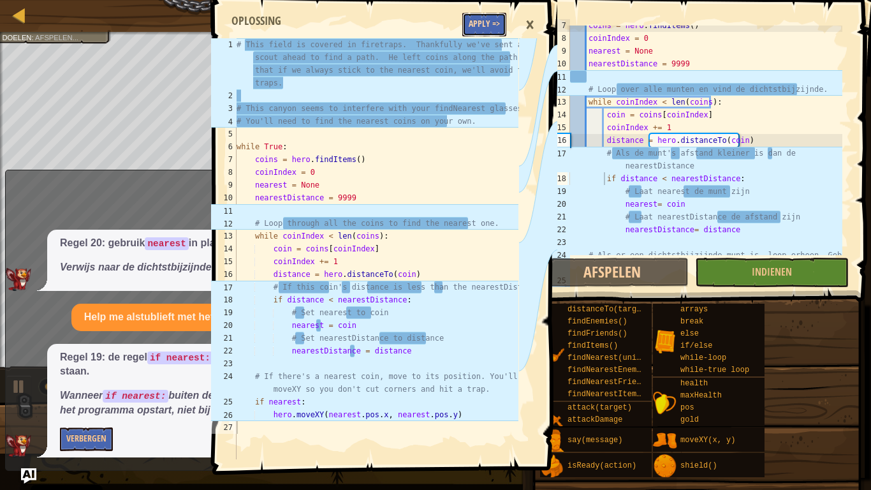
click at [485, 23] on button "Apply =>" at bounding box center [484, 25] width 44 height 24
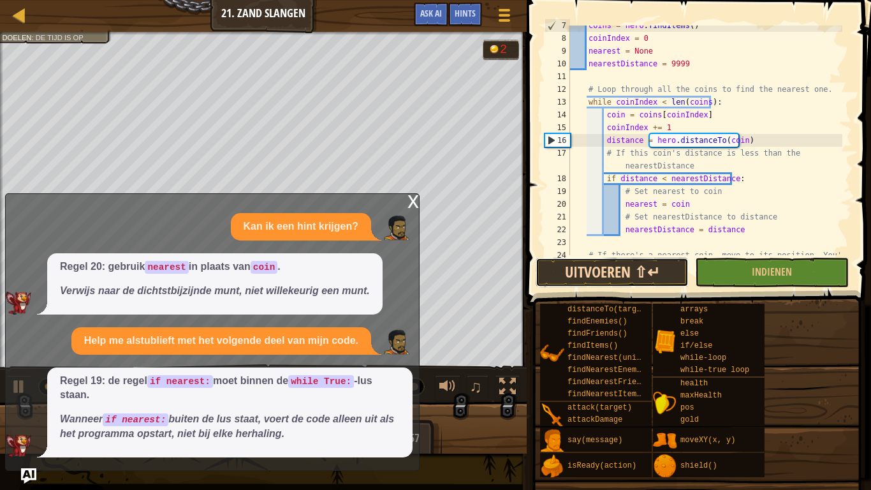
click at [658, 275] on button "Uitvoeren ⇧↵" at bounding box center [612, 272] width 153 height 29
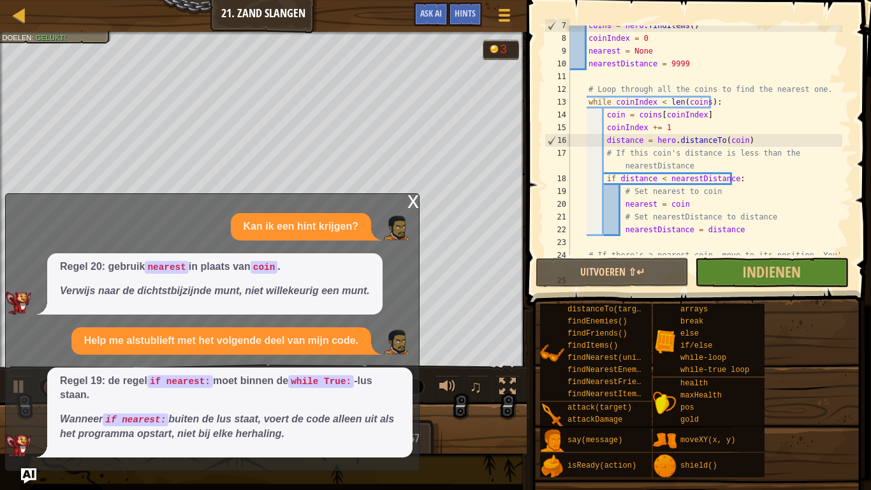
click at [409, 202] on div "x" at bounding box center [412, 200] width 11 height 13
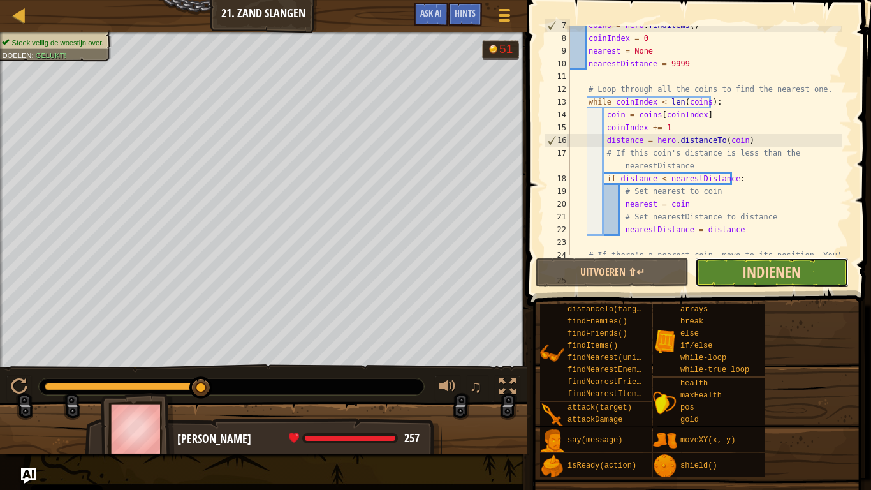
click at [796, 270] on span "Indienen" at bounding box center [771, 271] width 59 height 20
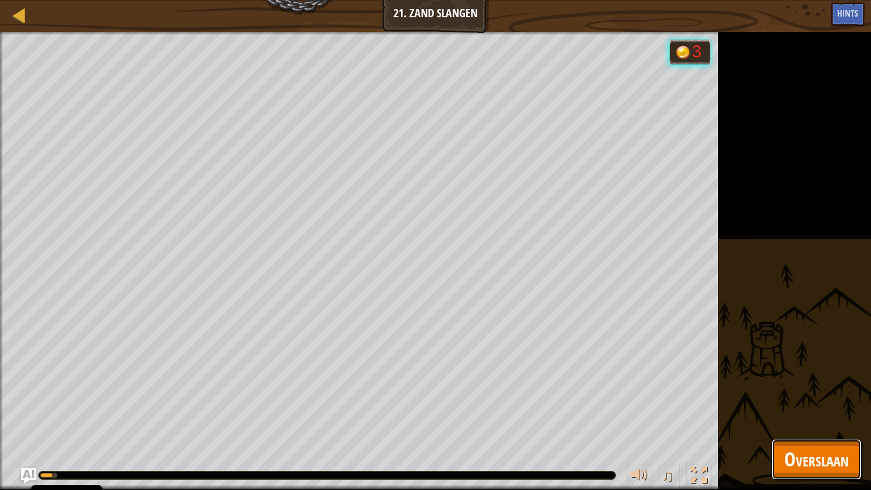
click at [815, 381] on span "Overslaan" at bounding box center [816, 459] width 64 height 26
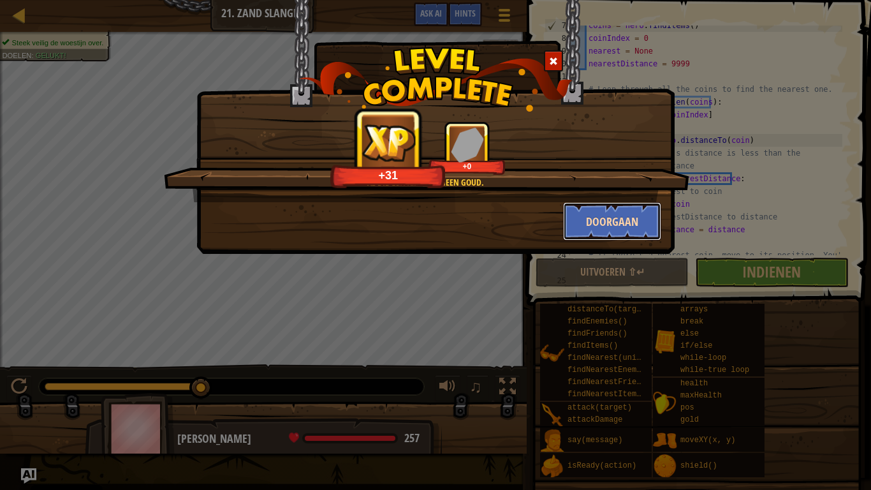
click at [604, 221] on button "Doorgaan" at bounding box center [612, 221] width 99 height 38
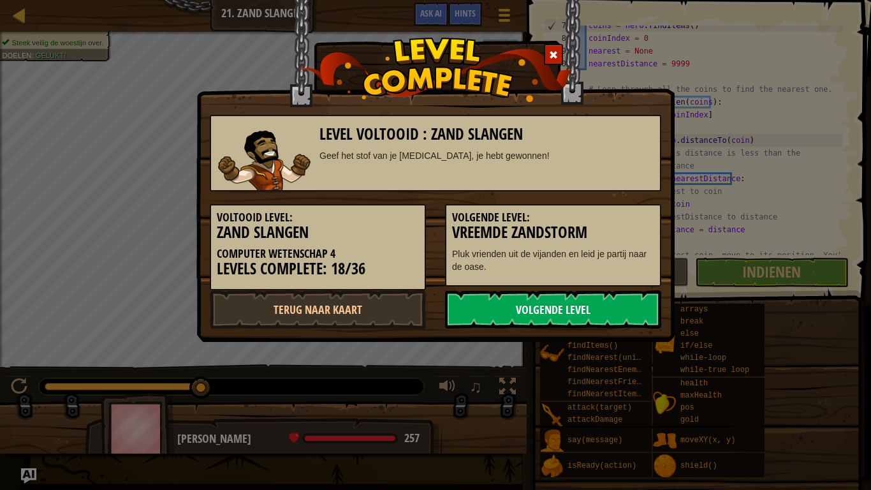
click at [557, 302] on link "Volgende Level" at bounding box center [553, 309] width 216 height 38
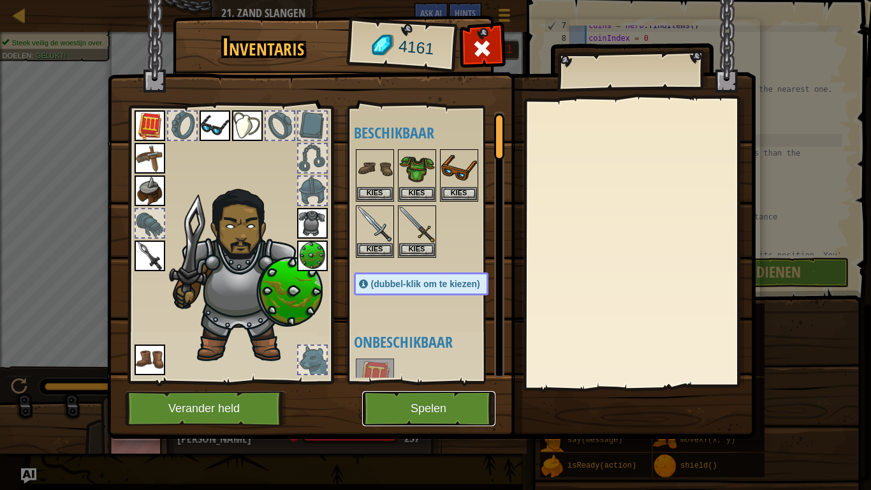
click at [460, 381] on button "Spelen" at bounding box center [428, 408] width 133 height 35
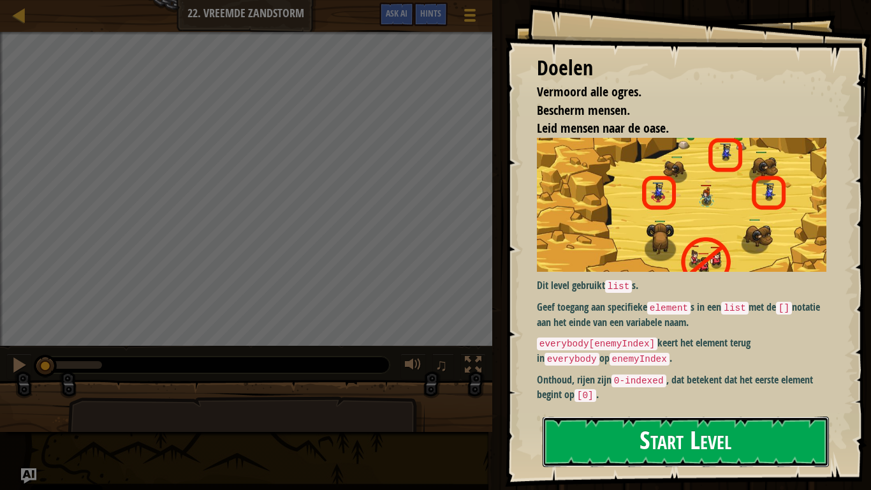
click at [641, 381] on button "Start Level" at bounding box center [686, 441] width 286 height 50
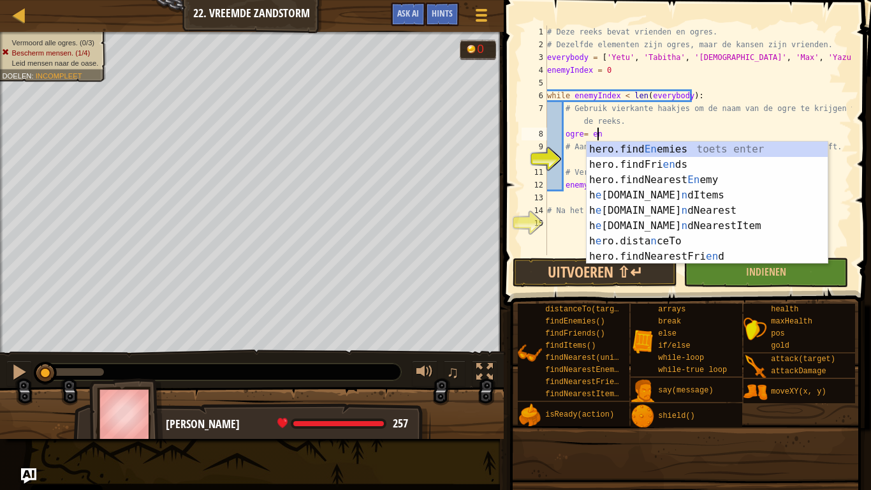
scroll to position [6, 3]
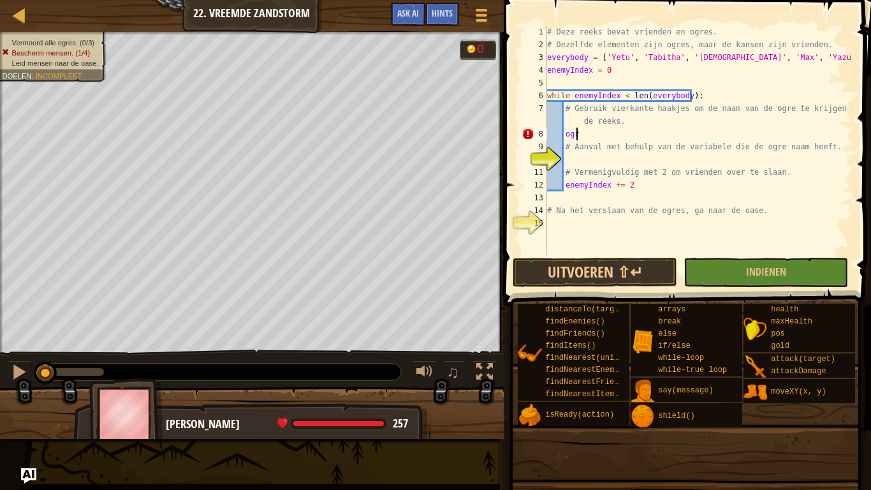
type textarea "o"
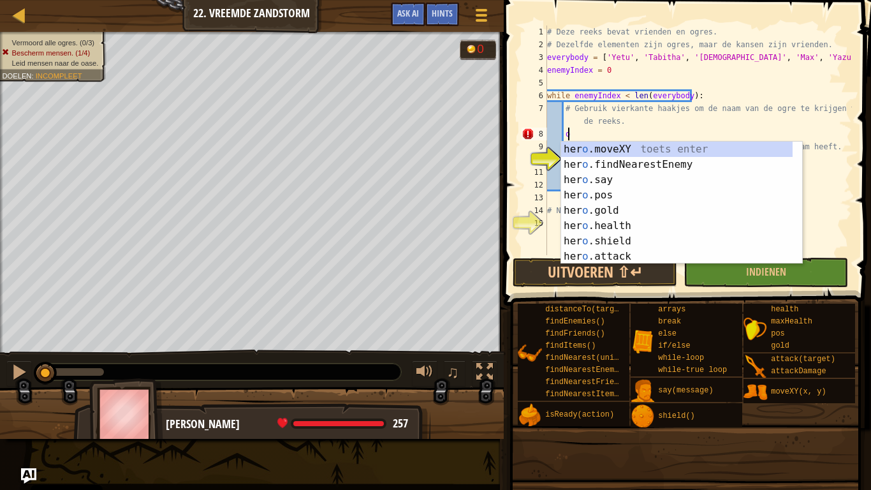
scroll to position [6, 1]
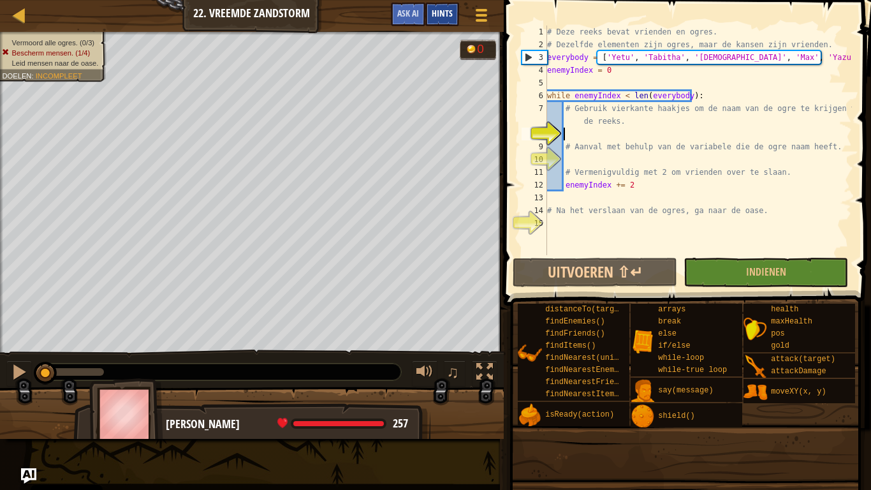
click at [436, 15] on span "Hints" at bounding box center [442, 13] width 21 height 12
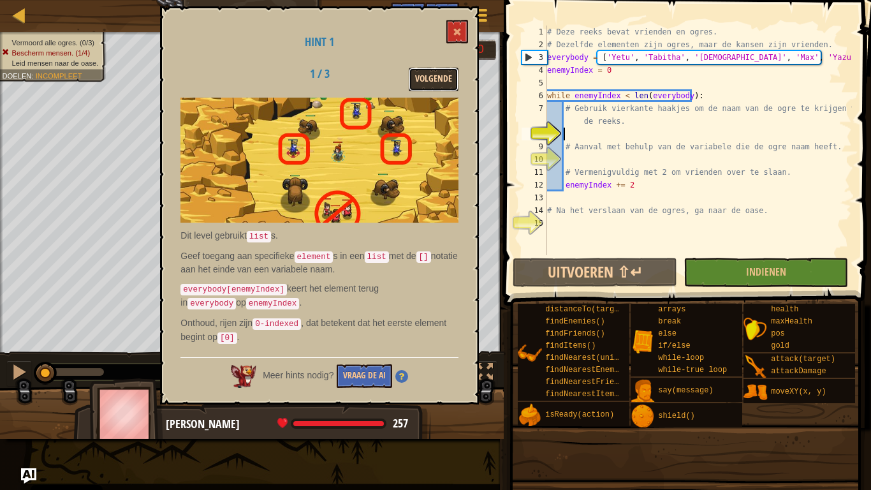
click at [452, 76] on button "Volgende" at bounding box center [434, 80] width 50 height 24
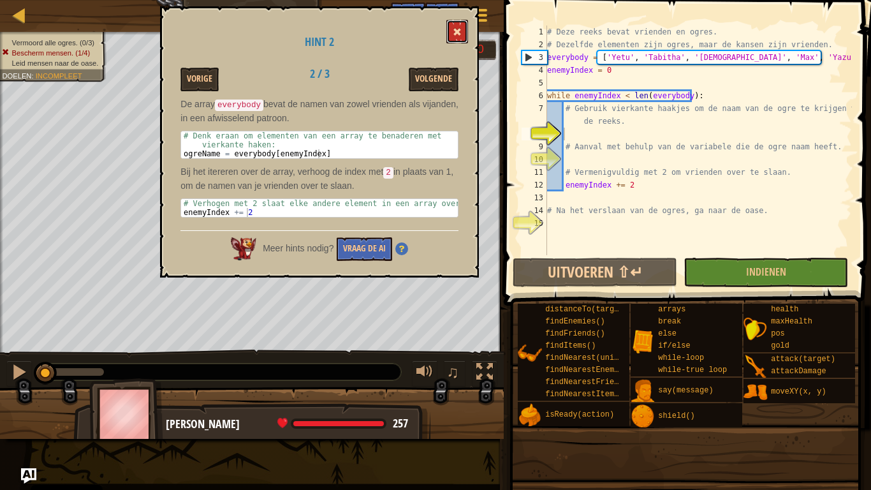
click at [453, 34] on button at bounding box center [457, 32] width 22 height 24
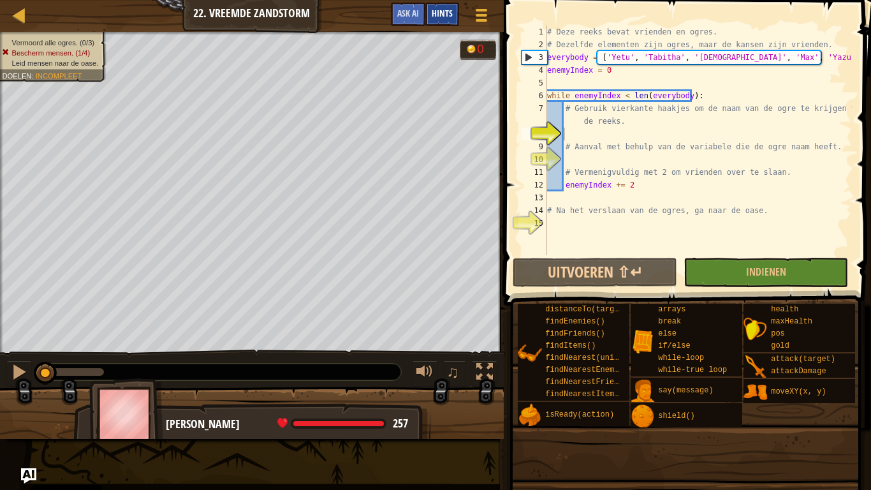
click at [453, 17] on div "Hints" at bounding box center [442, 15] width 34 height 24
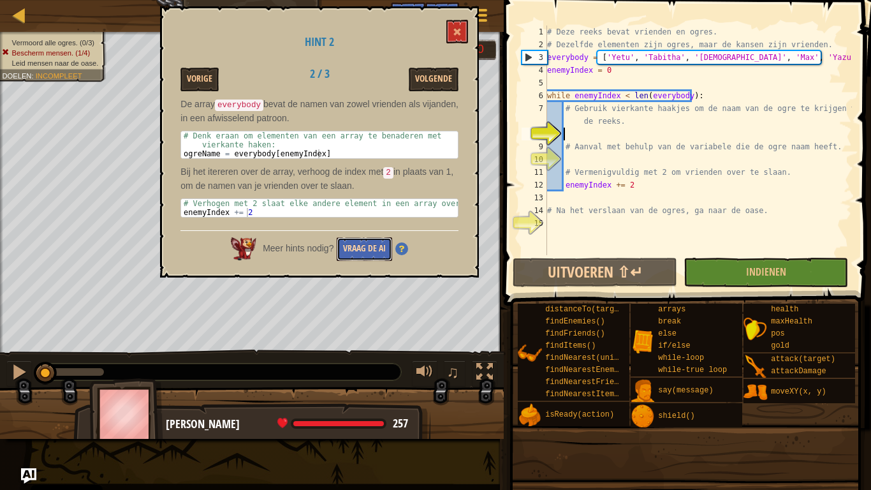
click at [369, 248] on button "Vraag de AI" at bounding box center [364, 249] width 55 height 24
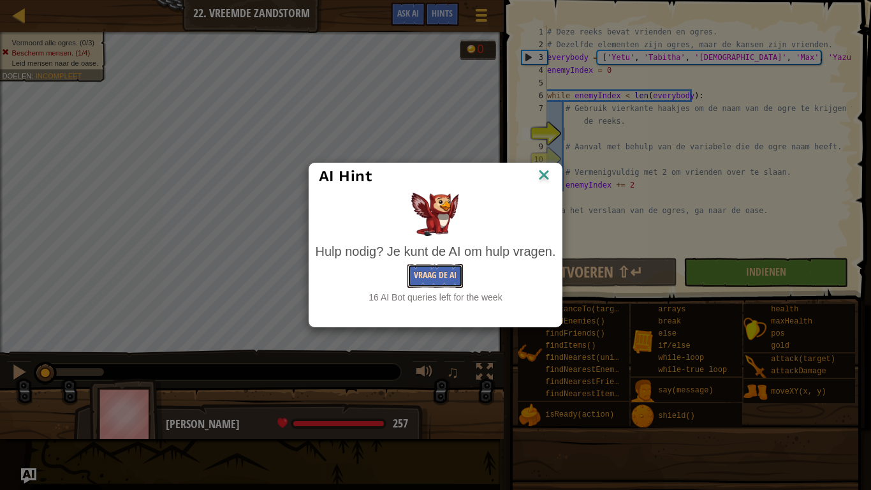
click at [409, 274] on button "Vraag de AI" at bounding box center [434, 276] width 55 height 24
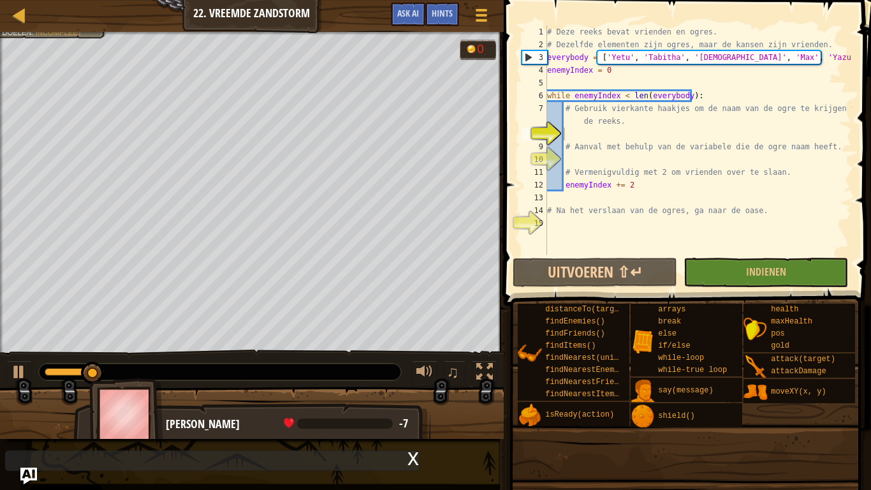
click at [22, 381] on img "Ask AI" at bounding box center [28, 475] width 17 height 17
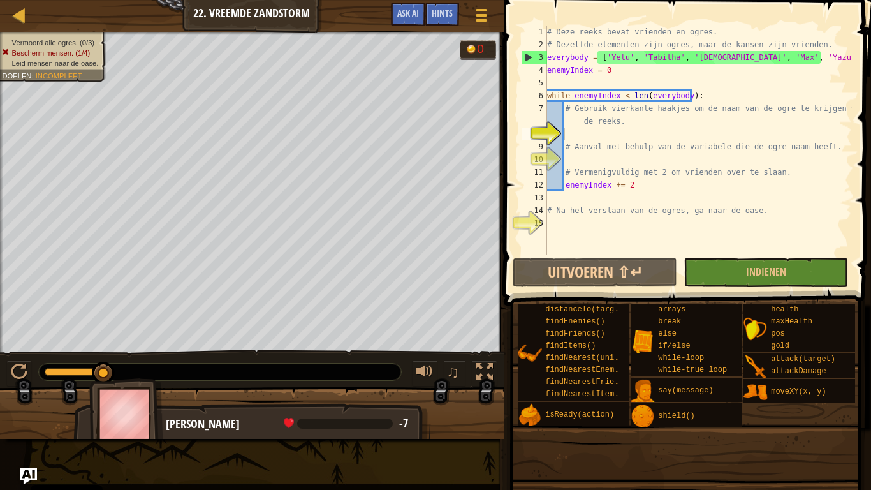
click at [31, 381] on img "Ask AI" at bounding box center [28, 475] width 17 height 17
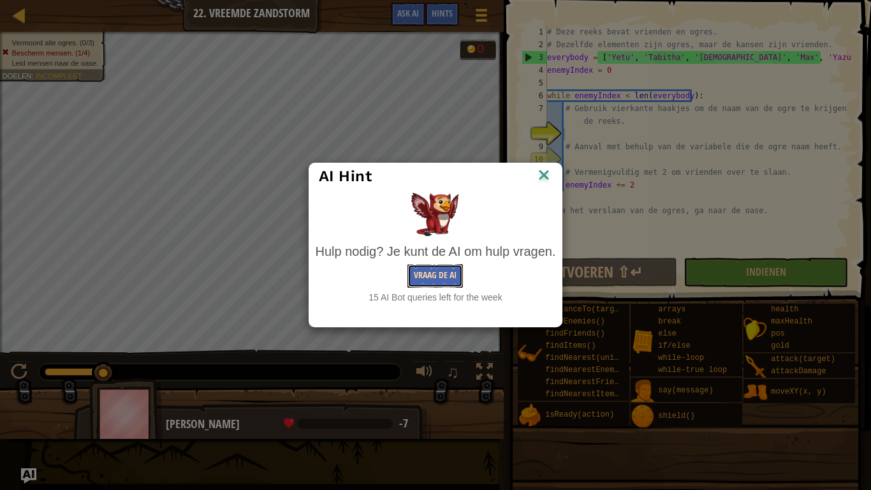
click at [427, 277] on button "Vraag de AI" at bounding box center [434, 276] width 55 height 24
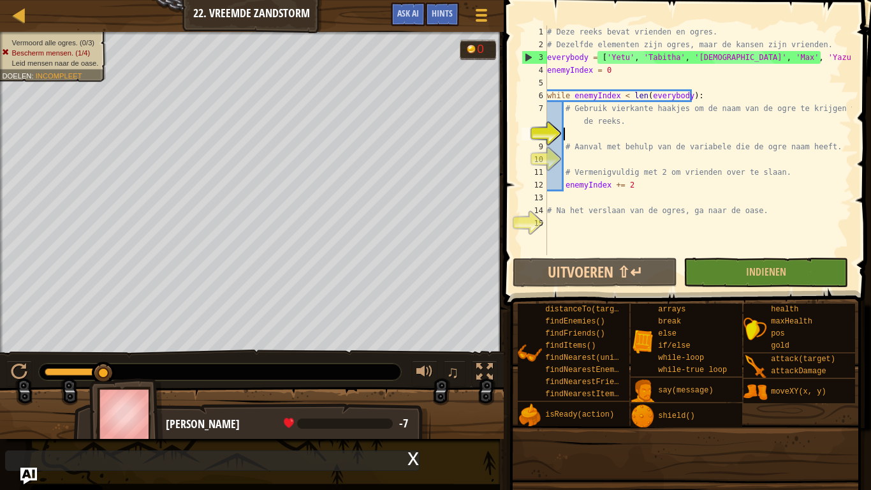
click at [27, 381] on img "Ask AI" at bounding box center [28, 475] width 17 height 17
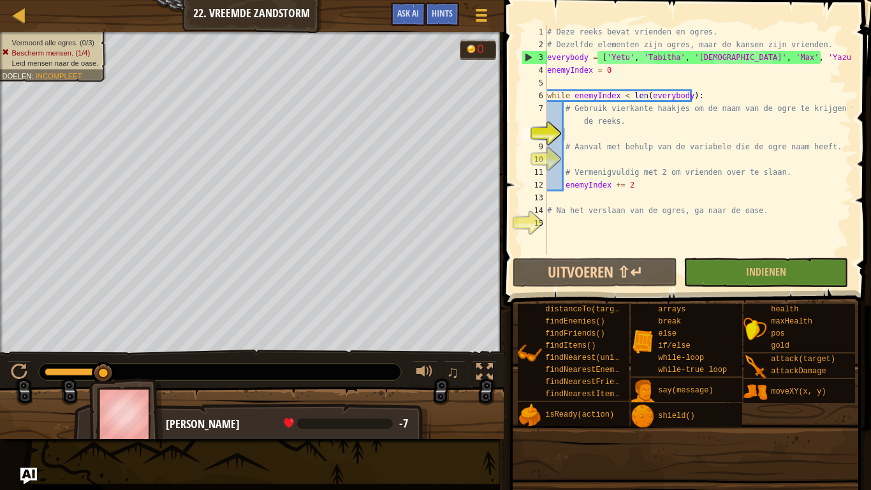
click at [27, 381] on img "Ask AI" at bounding box center [28, 475] width 17 height 17
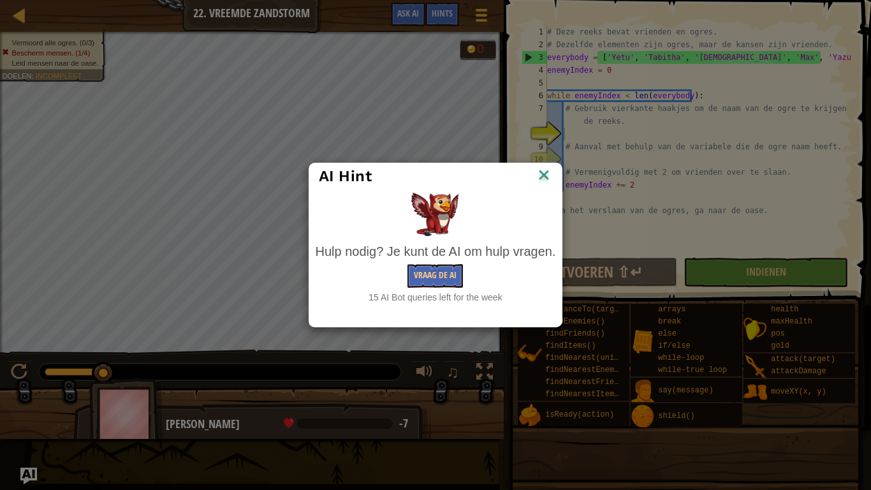
click at [29, 381] on div "AI Hint Hulp nodig? Je kunt de AI om hulp vragen. Vraag de AI 15 AI Bot queries…" at bounding box center [435, 245] width 871 height 490
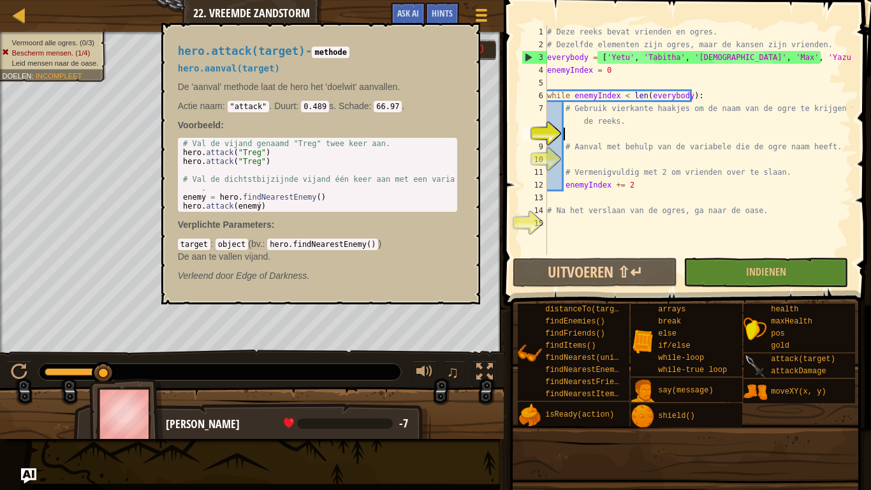
scroll to position [10, 0]
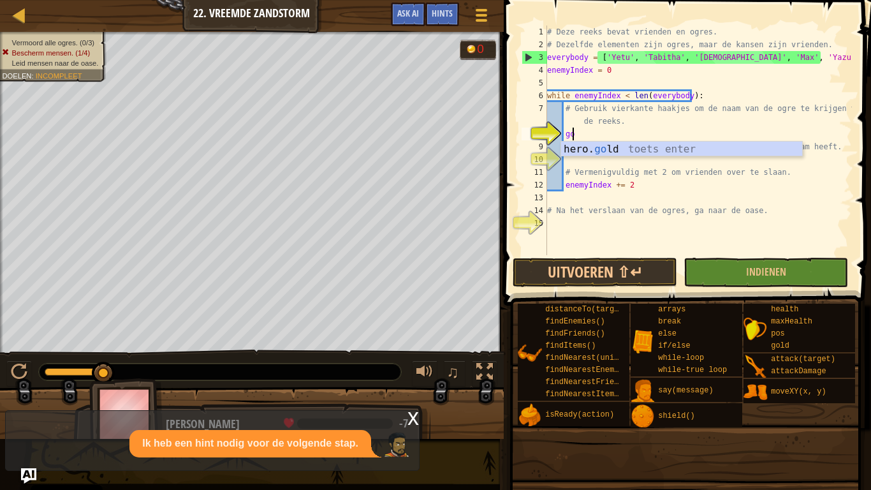
type textarea "g"
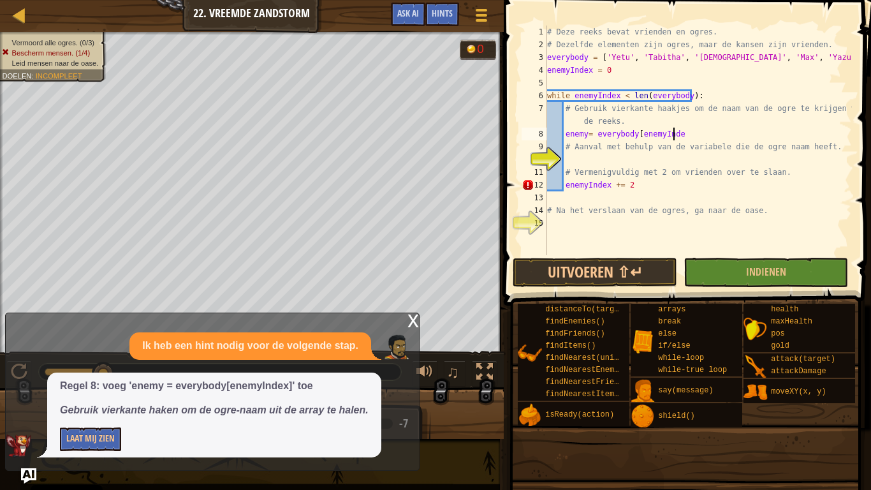
scroll to position [6, 10]
type textarea "enemy= everybody[enemyIndex]"
click at [572, 160] on div "# Deze reeks bevat vrienden en ogres. # Dezelfde elementen zijn ogres, maar de …" at bounding box center [698, 153] width 307 height 255
click at [106, 381] on button "Laat Mij Zien" at bounding box center [90, 439] width 61 height 24
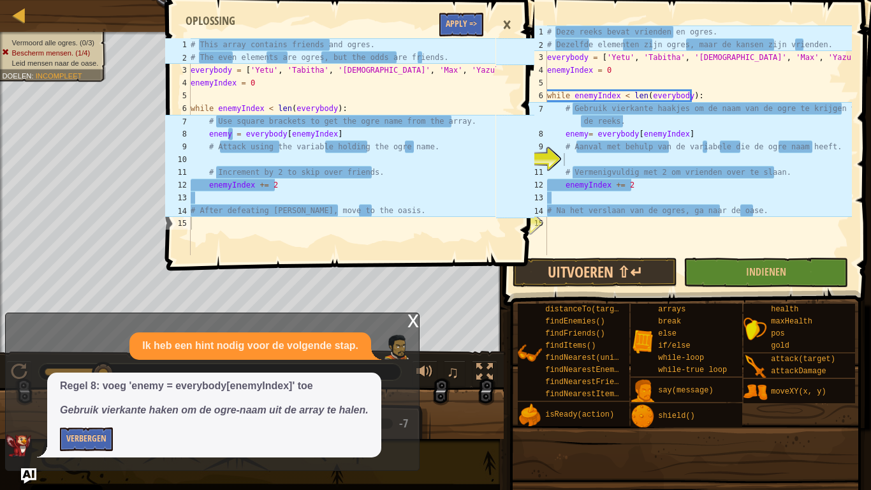
click at [409, 318] on div "1 2 3 4 5 6 7 8 9 10 11 12 13 14 15 # This array contains friends and ogres. # …" at bounding box center [348, 245] width 371 height 490
click at [411, 323] on div "1 2 3 4 5 6 7 8 9 10 11 12 13 14 15 # This array contains friends and ogres. # …" at bounding box center [348, 245] width 371 height 490
click at [469, 26] on button "Apply =>" at bounding box center [461, 25] width 44 height 24
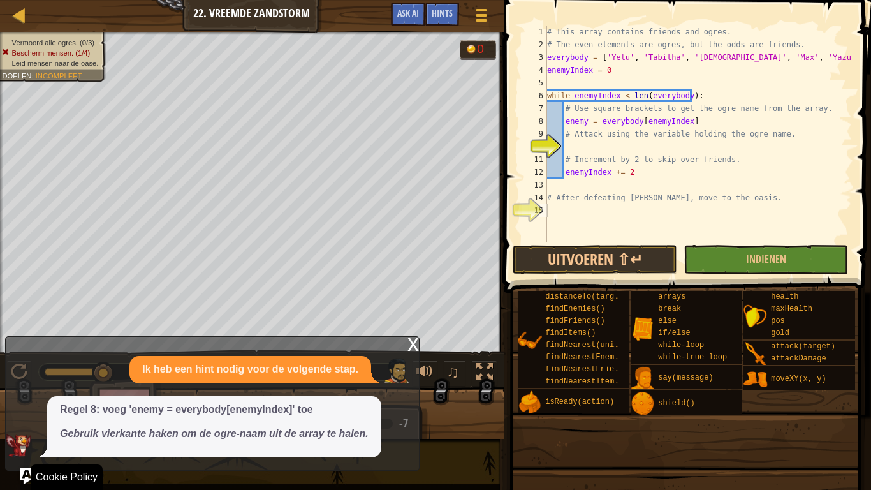
click at [27, 381] on img "Ask AI" at bounding box center [28, 475] width 17 height 17
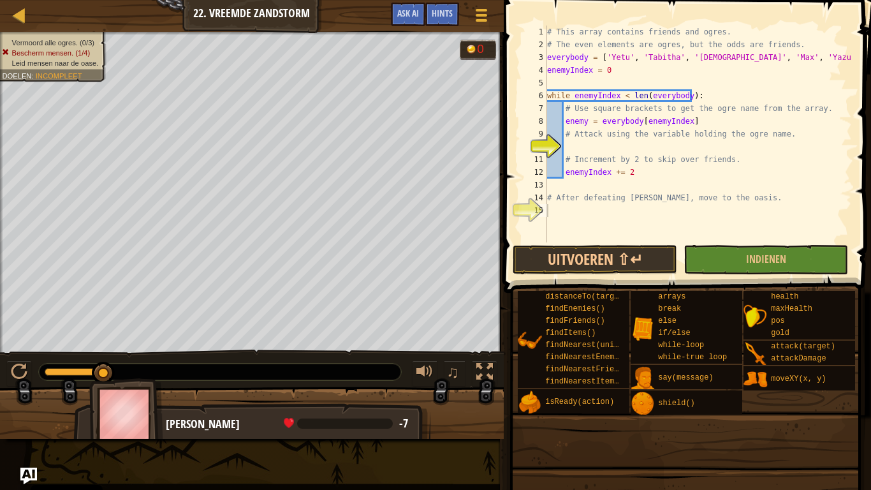
click at [35, 381] on img "Ask AI" at bounding box center [28, 475] width 17 height 17
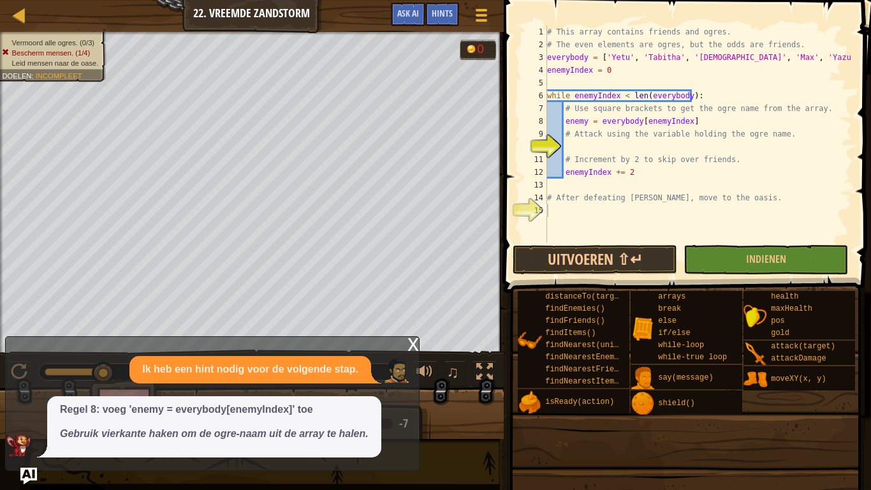
click at [35, 381] on img "Ask AI" at bounding box center [28, 475] width 17 height 17
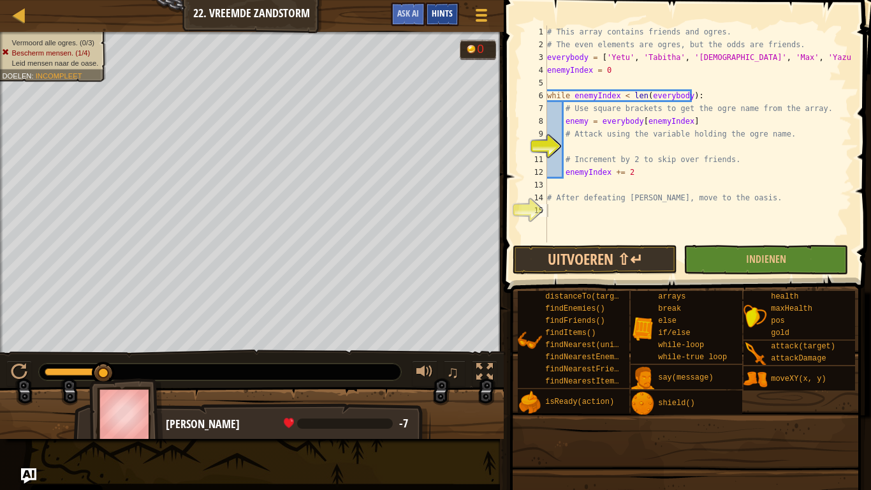
click at [436, 9] on span "Hints" at bounding box center [442, 13] width 21 height 12
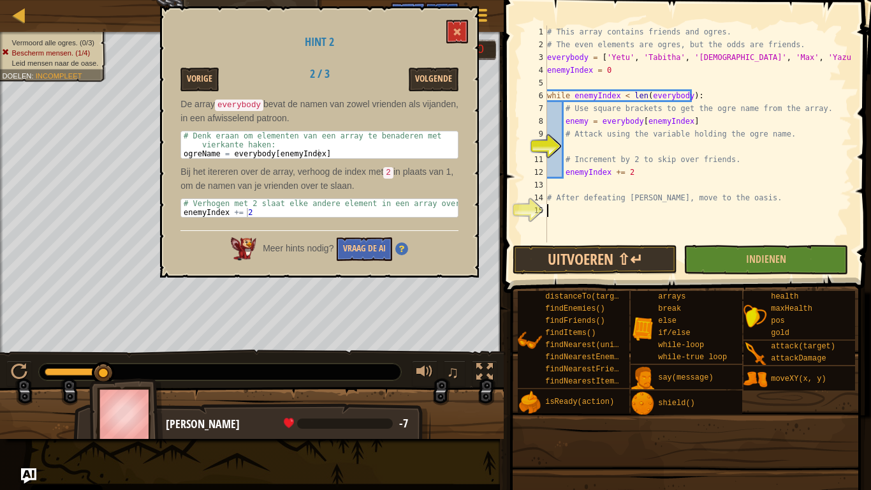
scroll to position [6, 0]
click at [360, 238] on button "Vraag de AI" at bounding box center [364, 249] width 55 height 24
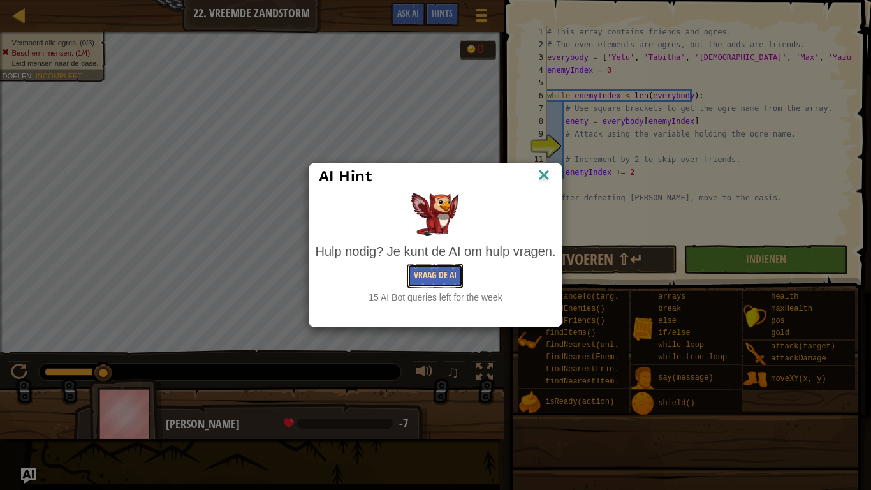
click at [427, 277] on button "Vraag de AI" at bounding box center [434, 276] width 55 height 24
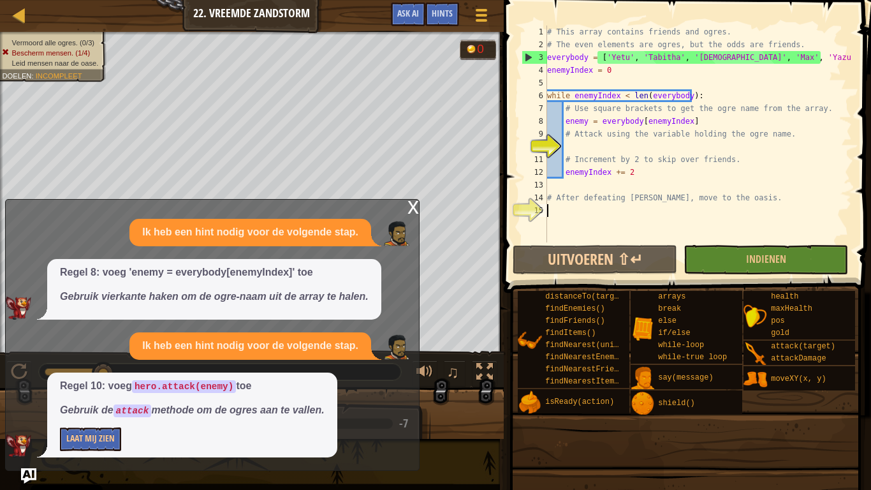
click at [578, 142] on div "# This array contains friends and ogres. # The even elements are ogres, but the…" at bounding box center [698, 147] width 307 height 242
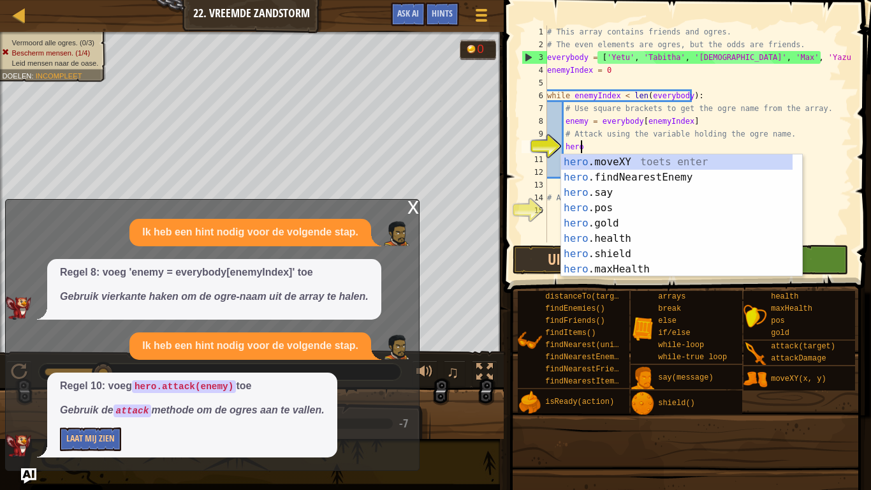
scroll to position [6, 2]
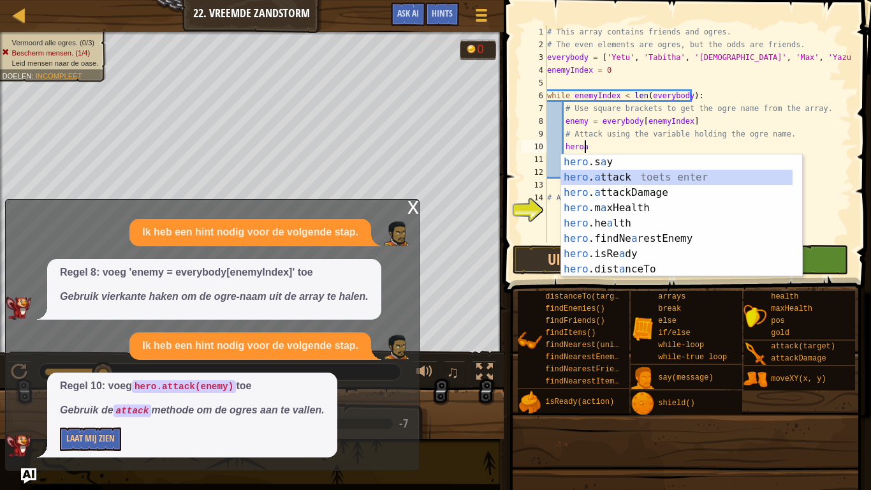
type textarea "hero.attack(enemy)"
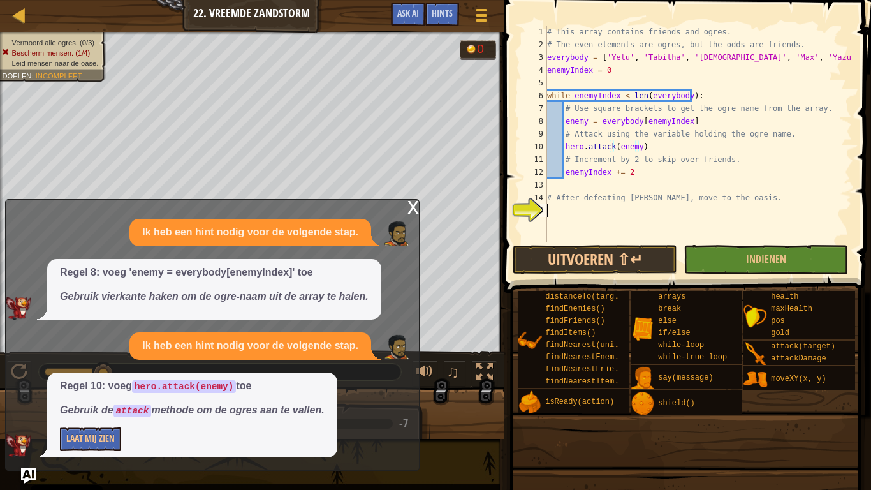
click at [568, 211] on div "# This array contains friends and ogres. # The even elements are ogres, but the…" at bounding box center [698, 147] width 307 height 242
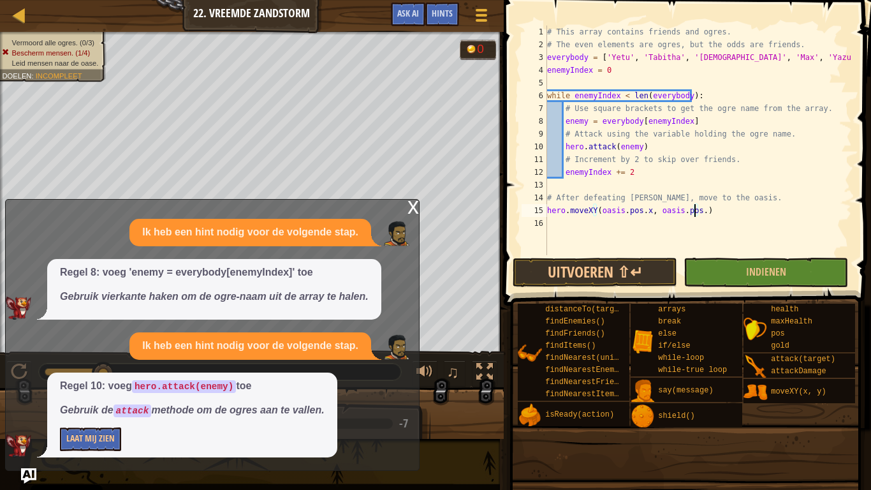
scroll to position [6, 12]
click at [615, 275] on button "Uitvoeren ⇧↵" at bounding box center [595, 272] width 165 height 29
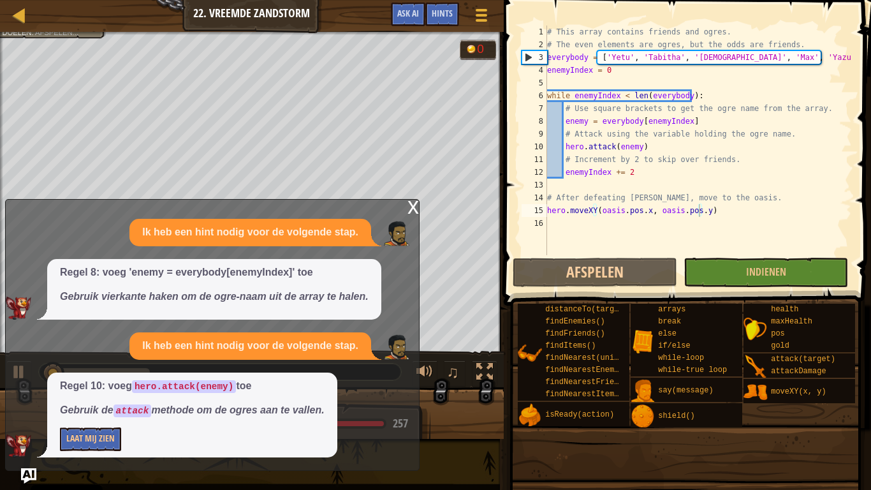
click at [392, 201] on div "x Ik heb een hint nodig voor de volgende stap. Regel 8: voeg 'enemy = everybody…" at bounding box center [212, 335] width 414 height 272
click at [397, 205] on div "x Ik heb een hint nodig voor de volgende stap. Regel 8: voeg 'enemy = everybody…" at bounding box center [212, 335] width 414 height 272
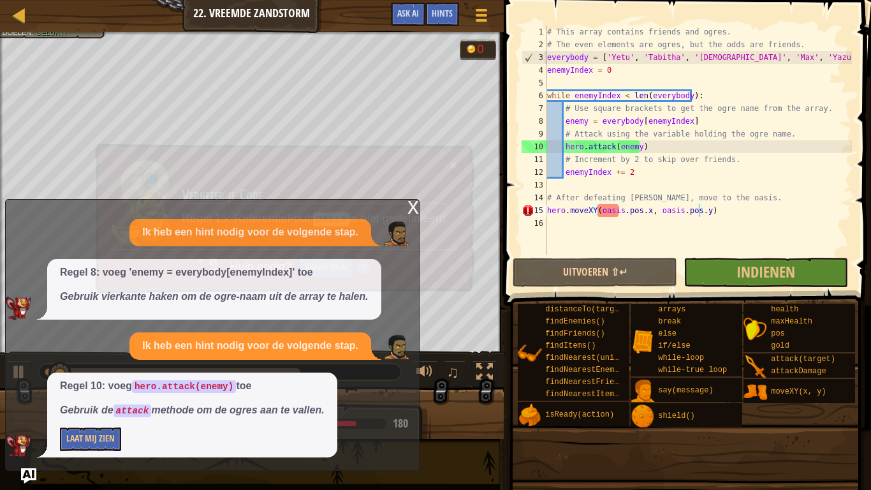
click at [406, 201] on h3 "Verbeter je Code" at bounding box center [314, 195] width 267 height 22
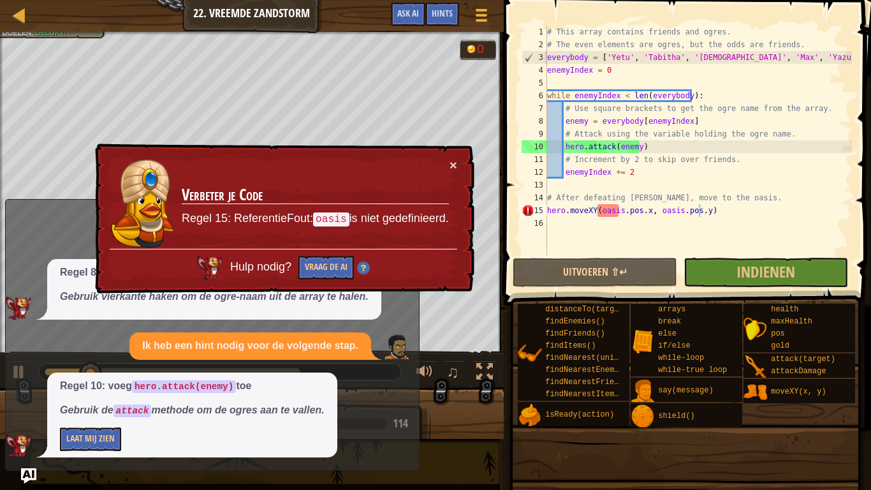
click at [457, 161] on div "× Verbeter je Code Regel 15: ReferentieFout: oasis is niet gedefinieerd. Hulp n…" at bounding box center [283, 218] width 384 height 157
click at [450, 161] on button "×" at bounding box center [452, 161] width 8 height 13
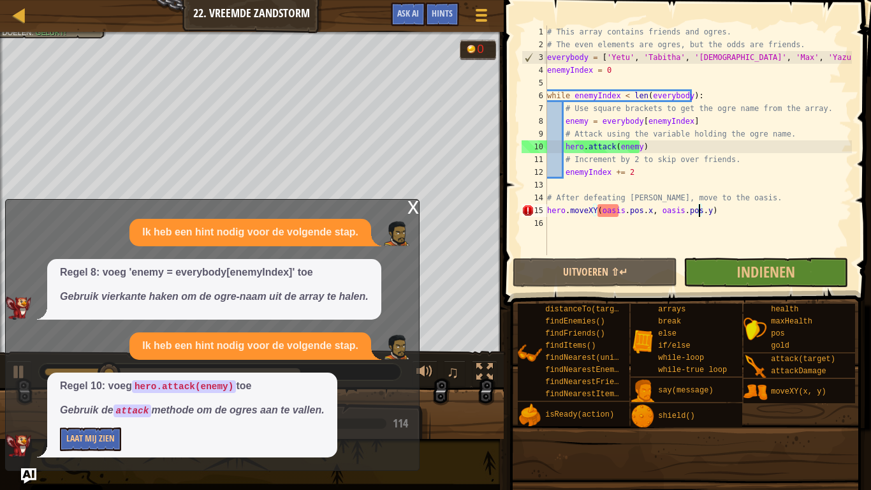
click at [415, 200] on div "x" at bounding box center [412, 206] width 11 height 13
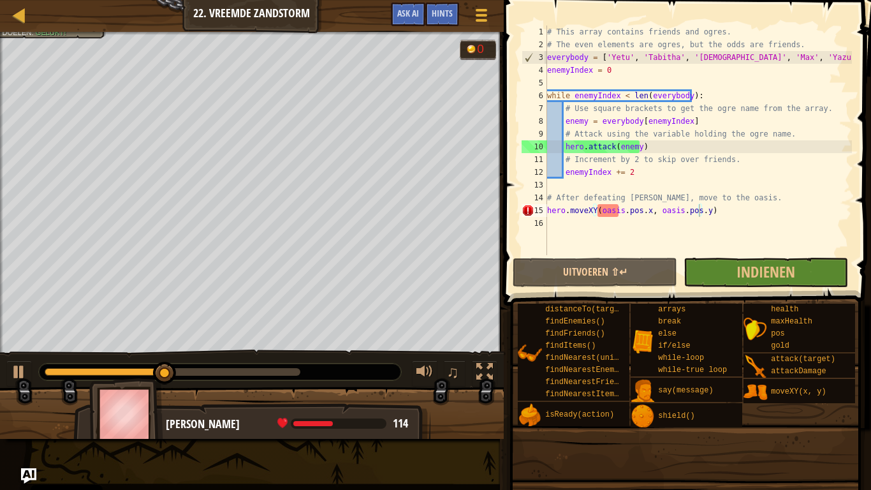
click at [643, 212] on div "# This array contains friends and ogres. # The even elements are ogres, but the…" at bounding box center [698, 153] width 307 height 255
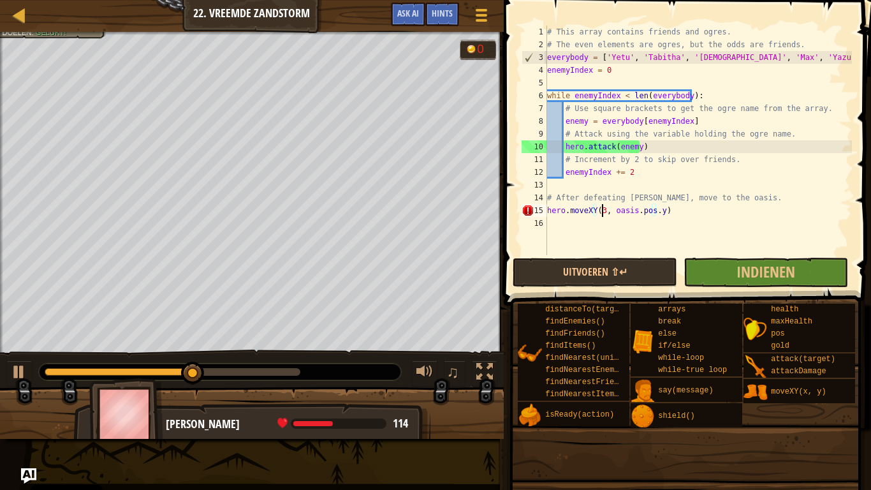
scroll to position [6, 4]
click at [661, 210] on div "# This array contains friends and ogres. # The even elements are ogres, but the…" at bounding box center [698, 153] width 307 height 255
type textarea "hero.moveXY(36, 53)"
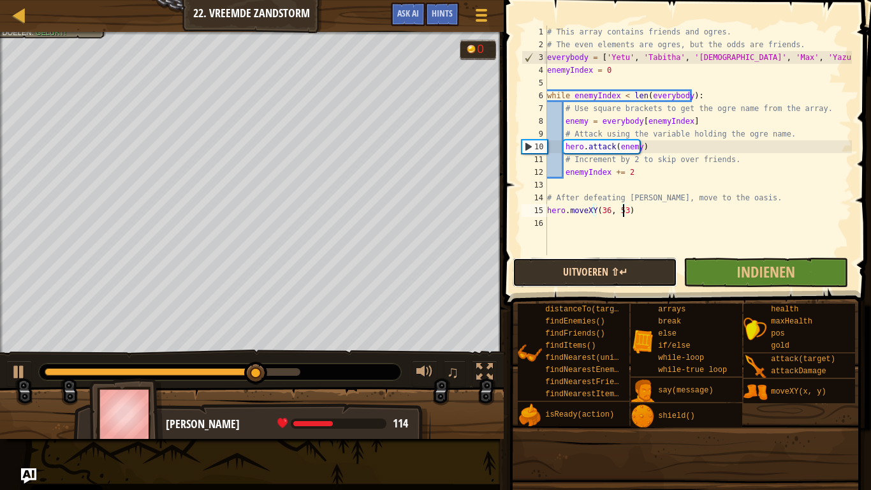
click at [631, 261] on button "Uitvoeren ⇧↵" at bounding box center [595, 272] width 165 height 29
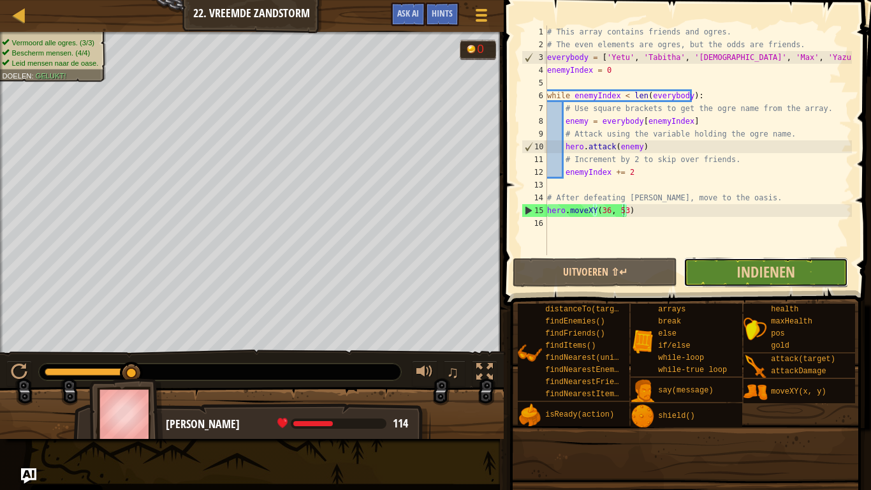
click at [739, 259] on button "Indienen" at bounding box center [766, 272] width 165 height 29
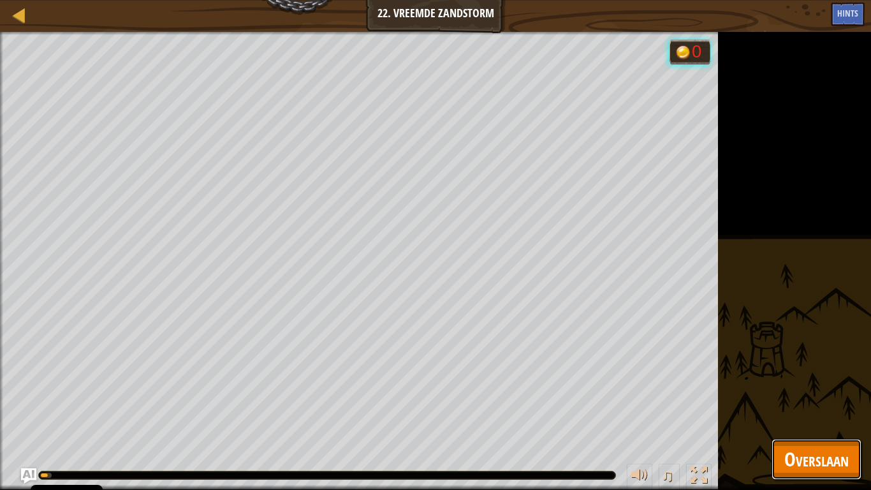
click at [842, 381] on span "Overslaan" at bounding box center [816, 459] width 64 height 26
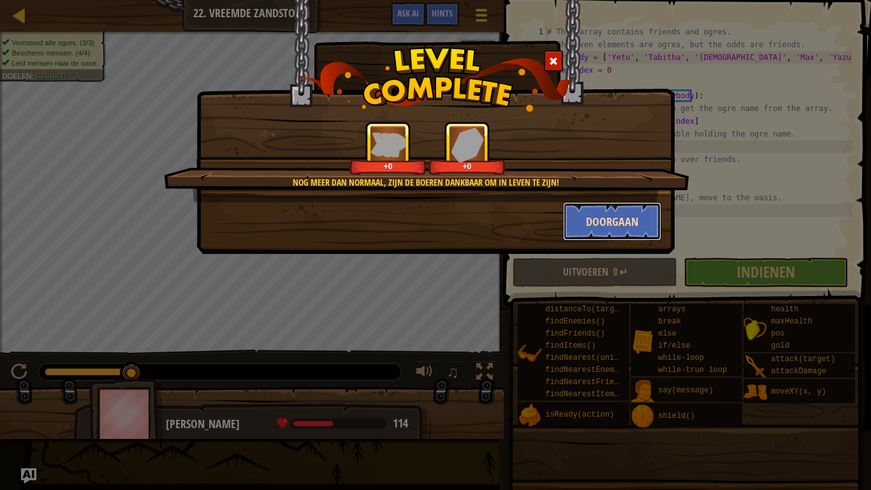
drag, startPoint x: 613, startPoint y: 224, endPoint x: 618, endPoint y: 232, distance: 9.4
click at [618, 232] on button "Doorgaan" at bounding box center [612, 221] width 99 height 38
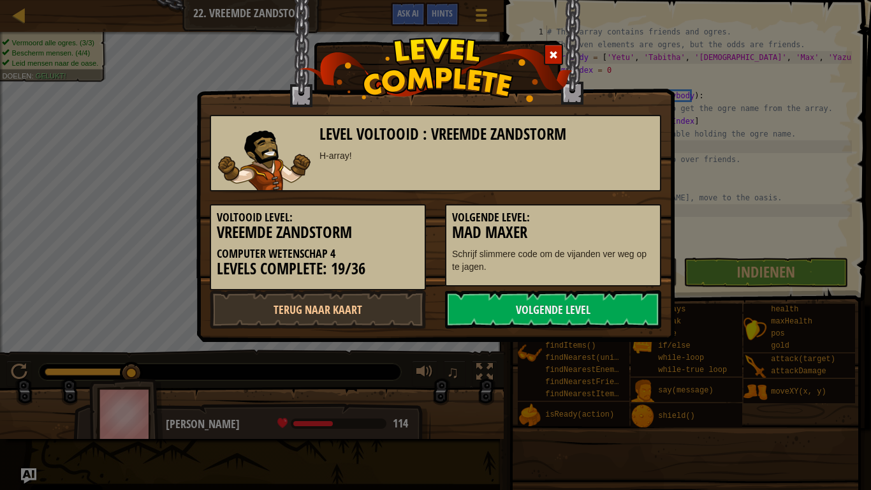
click at [617, 224] on h3 "Mad Maxer" at bounding box center [553, 232] width 202 height 17
click at [592, 306] on link "Volgende Level" at bounding box center [553, 309] width 216 height 38
click at [541, 302] on link "Volgende Level" at bounding box center [553, 309] width 216 height 38
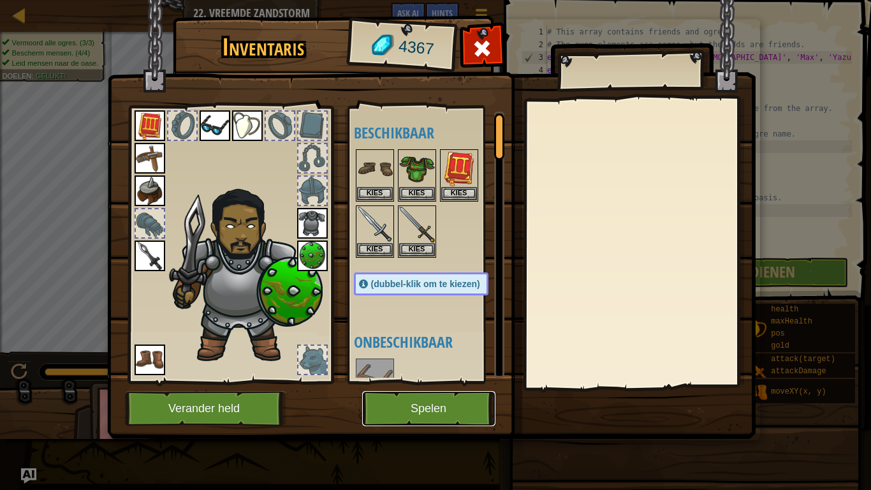
click at [465, 381] on button "Spelen" at bounding box center [428, 408] width 133 height 35
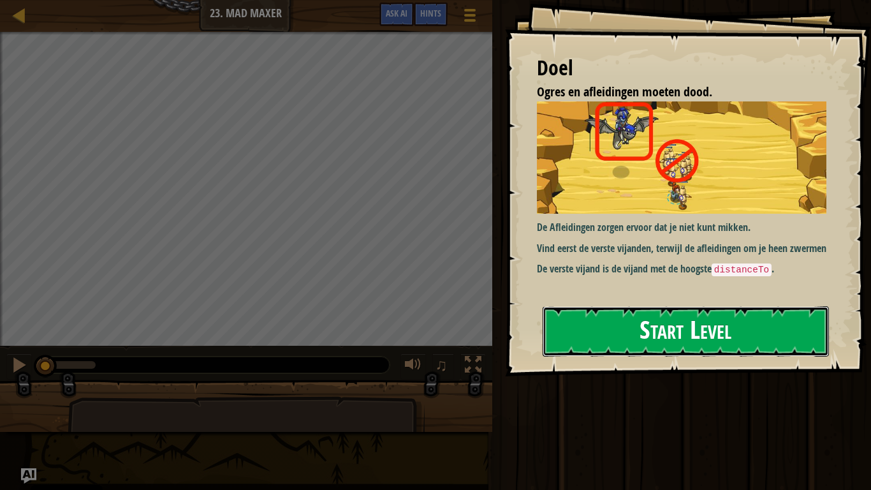
click at [698, 344] on button "Start Level" at bounding box center [686, 331] width 286 height 50
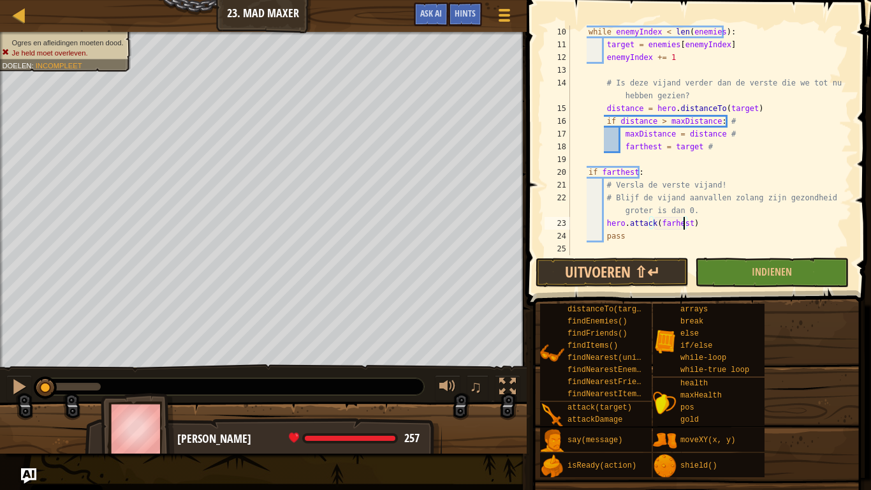
scroll to position [128, 0]
click at [629, 271] on button "Uitvoeren ⇧↵" at bounding box center [612, 272] width 153 height 29
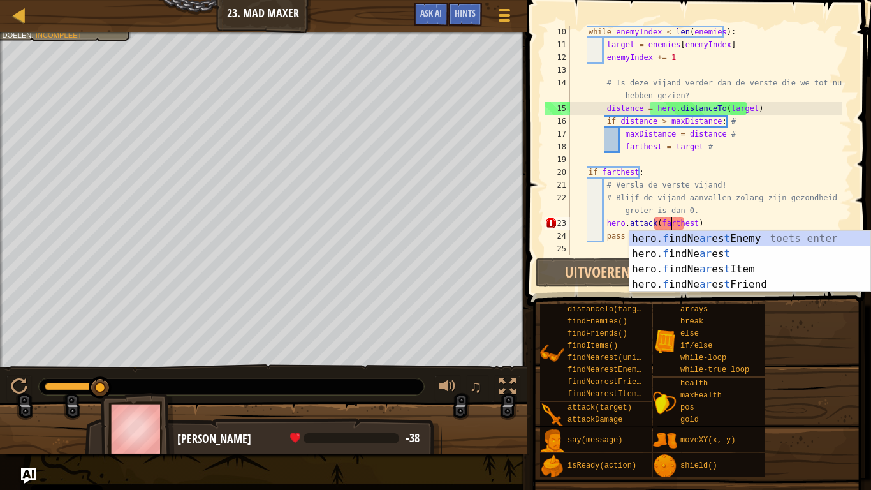
scroll to position [6, 8]
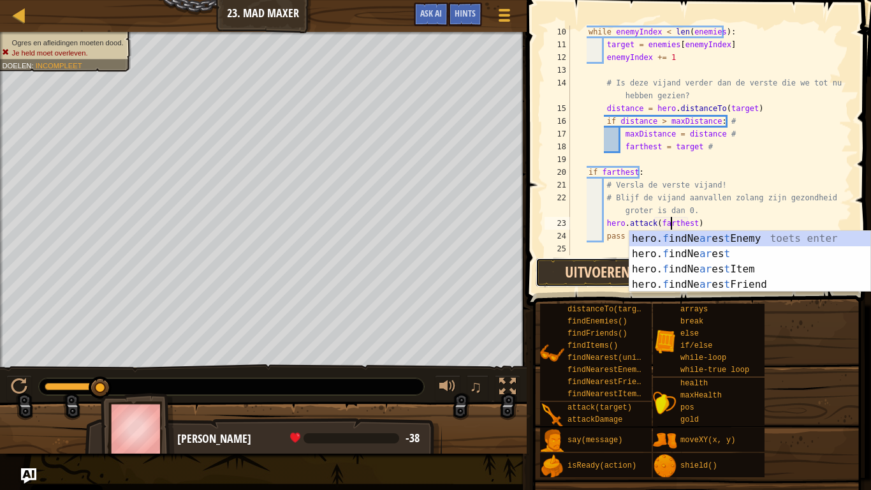
click at [578, 273] on button "Uitvoeren ⇧↵" at bounding box center [612, 272] width 153 height 29
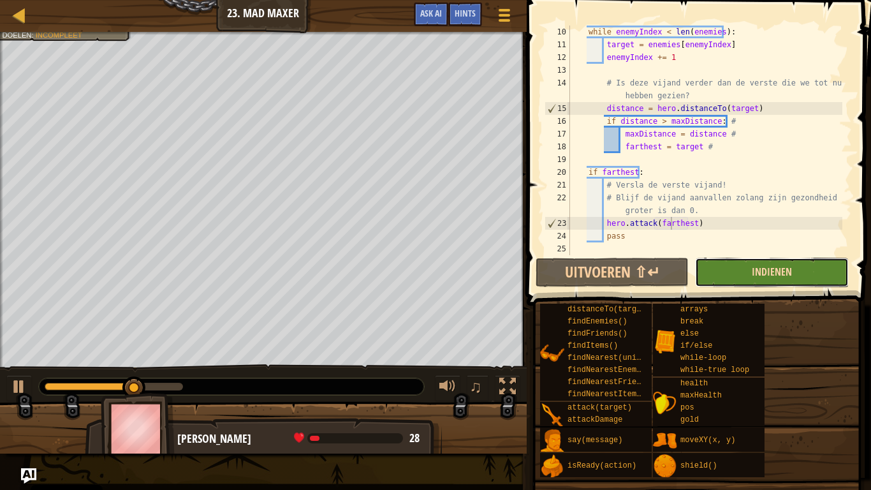
click at [769, 272] on span "Indienen" at bounding box center [772, 272] width 40 height 14
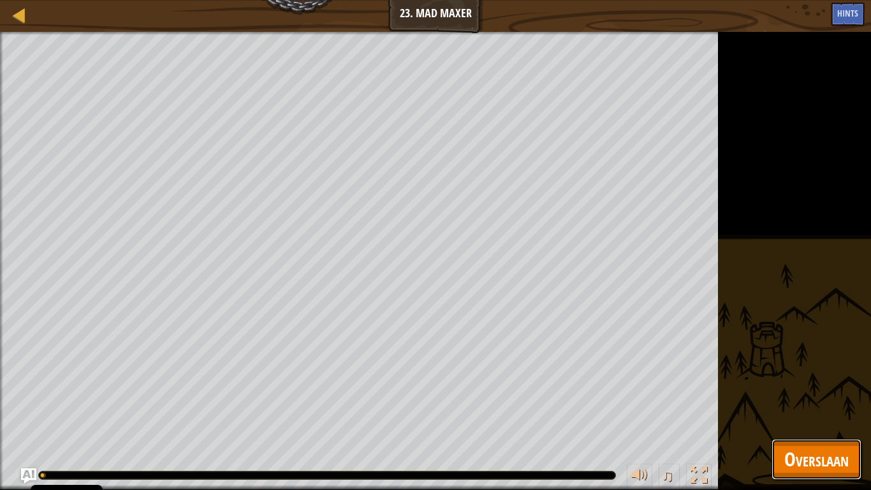
click at [848, 381] on span "Overslaan" at bounding box center [816, 459] width 64 height 26
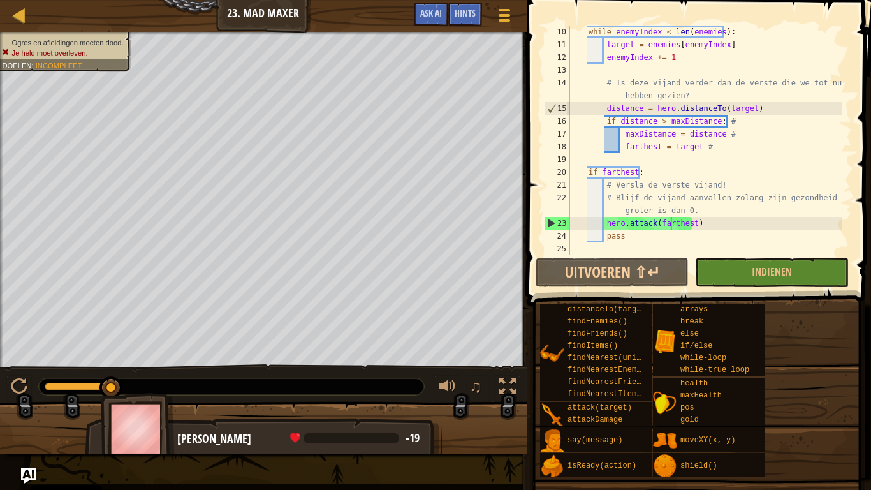
type textarea "# Blijf de vijand aanvallen zolang zijn gezondheid groter is dan 0."
click at [693, 212] on div "while enemyIndex < len ( enemies ) : target = enemies [ enemyIndex ] enemyIndex…" at bounding box center [705, 153] width 275 height 255
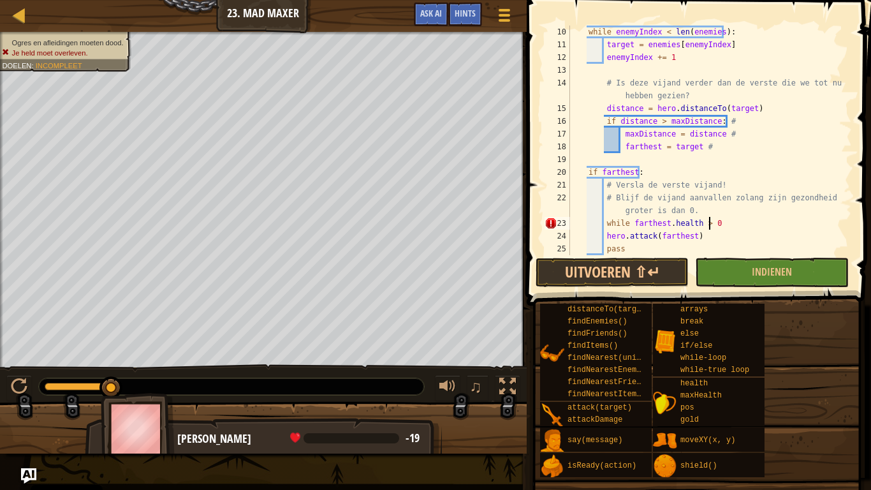
scroll to position [6, 11]
click at [603, 233] on div "while enemyIndex < len ( enemies ) : target = enemies [ enemyIndex ] enemyIndex…" at bounding box center [705, 153] width 275 height 255
click at [604, 249] on div "while enemyIndex < len ( enemies ) : target = enemies [ enemyIndex ] enemyIndex…" at bounding box center [705, 153] width 275 height 255
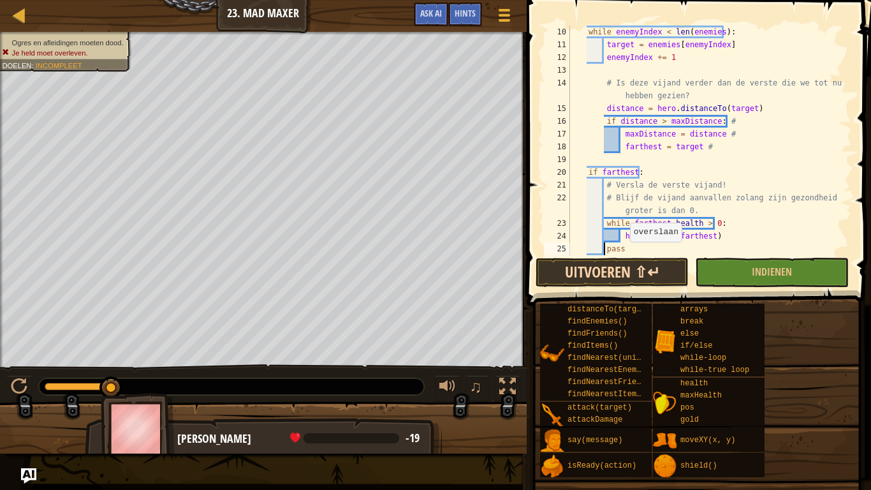
type textarea "pass"
click at [633, 266] on button "Uitvoeren ⇧↵" at bounding box center [612, 272] width 153 height 29
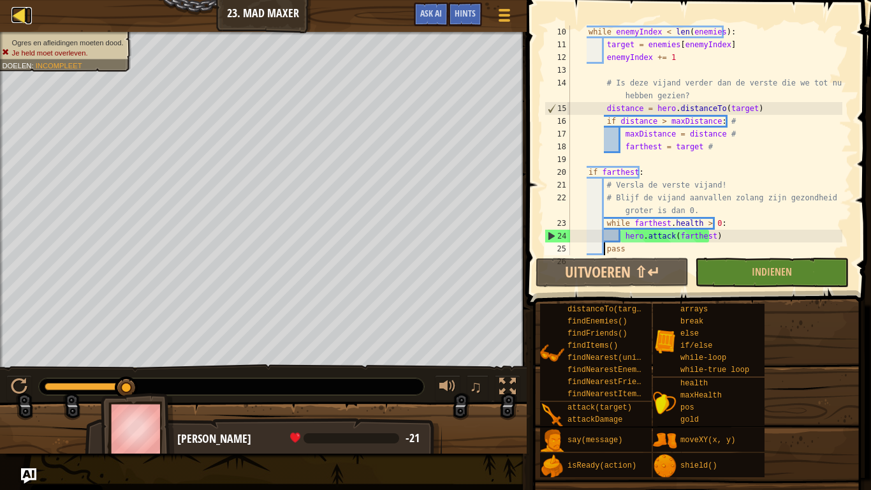
click at [16, 15] on div at bounding box center [19, 15] width 16 height 16
select select "nl-[GEOGRAPHIC_DATA]"
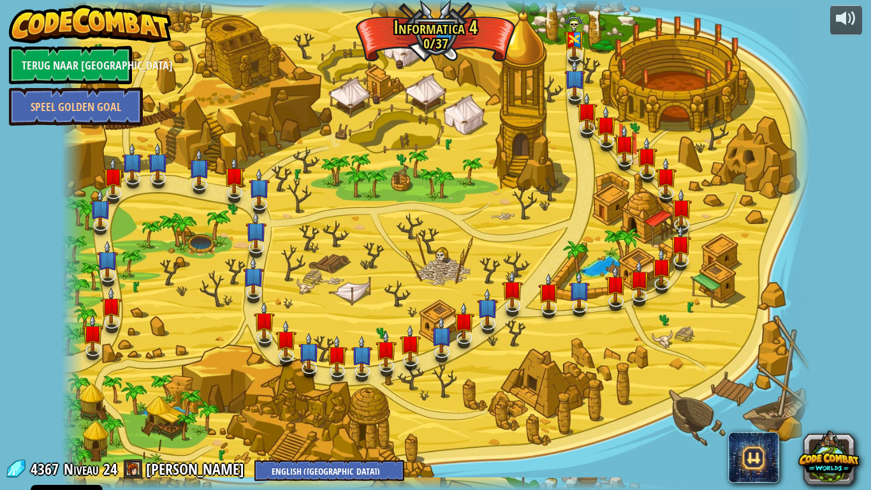
select select "nl-[GEOGRAPHIC_DATA]"
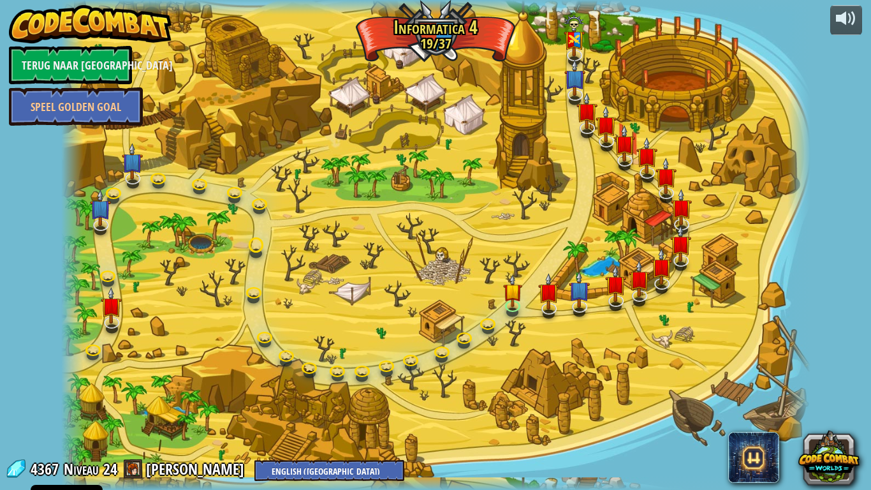
select select "nl-[GEOGRAPHIC_DATA]"
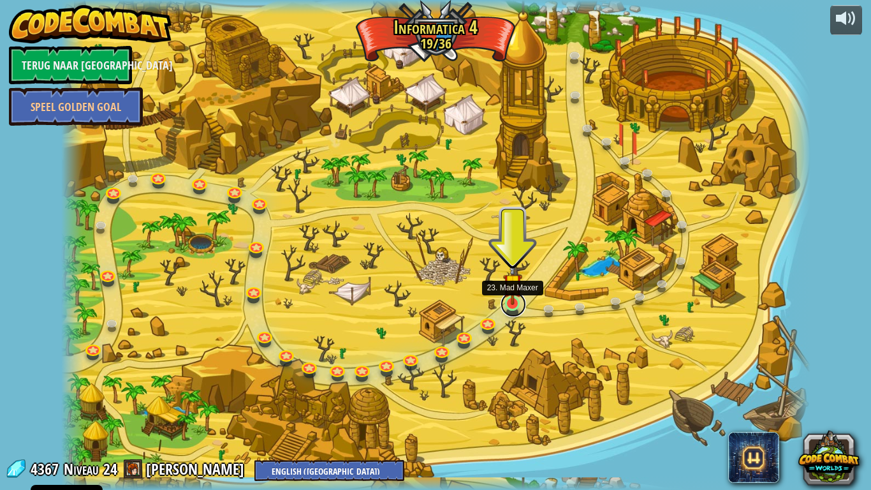
click at [520, 306] on link at bounding box center [514, 304] width 26 height 26
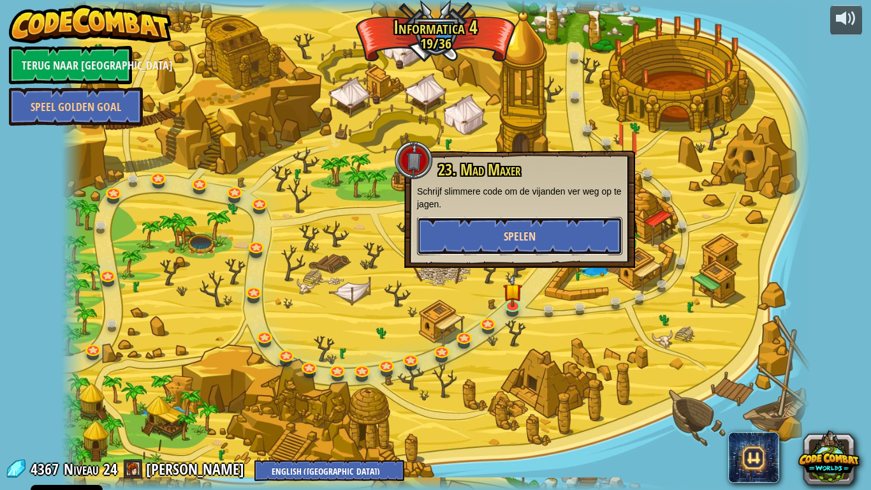
click at [506, 241] on span "Spelen" at bounding box center [520, 236] width 32 height 16
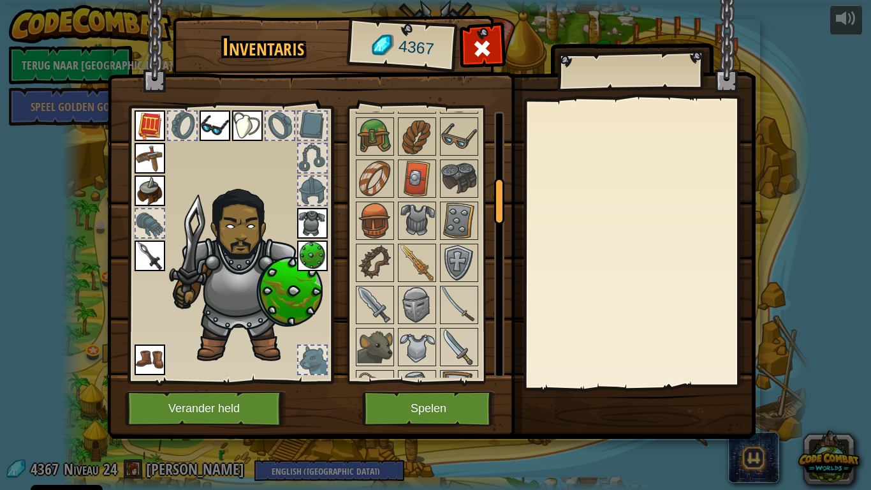
scroll to position [414, 0]
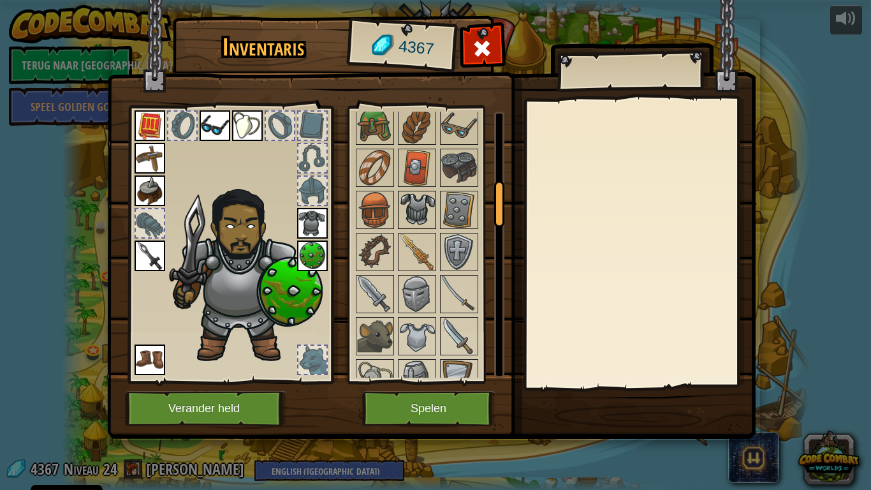
click at [420, 219] on img at bounding box center [417, 210] width 36 height 36
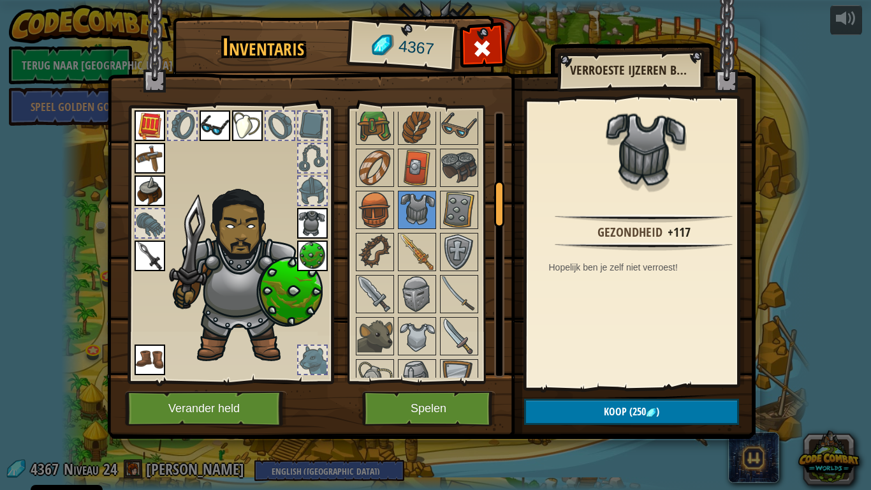
click at [312, 217] on img at bounding box center [312, 223] width 31 height 31
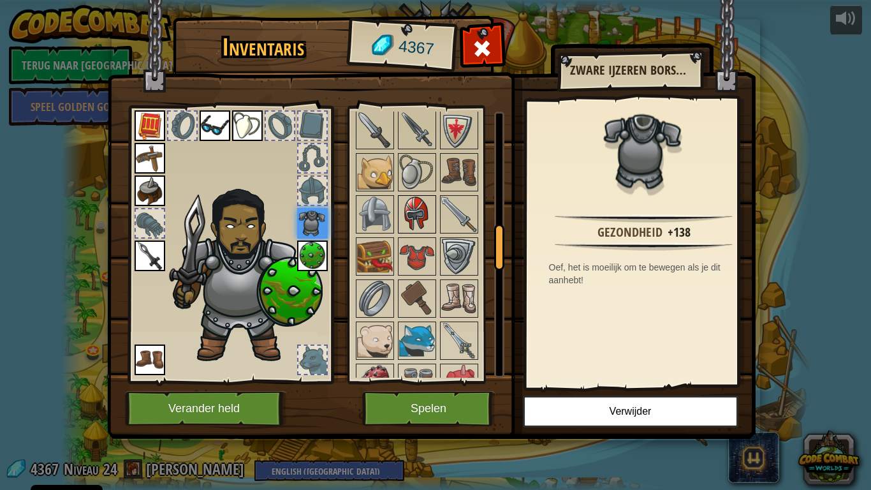
scroll to position [717, 0]
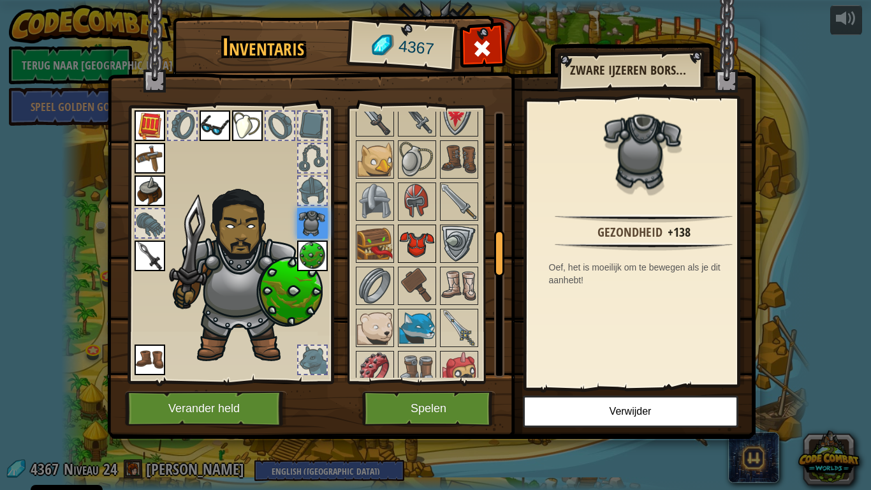
click at [420, 246] on img at bounding box center [417, 244] width 36 height 36
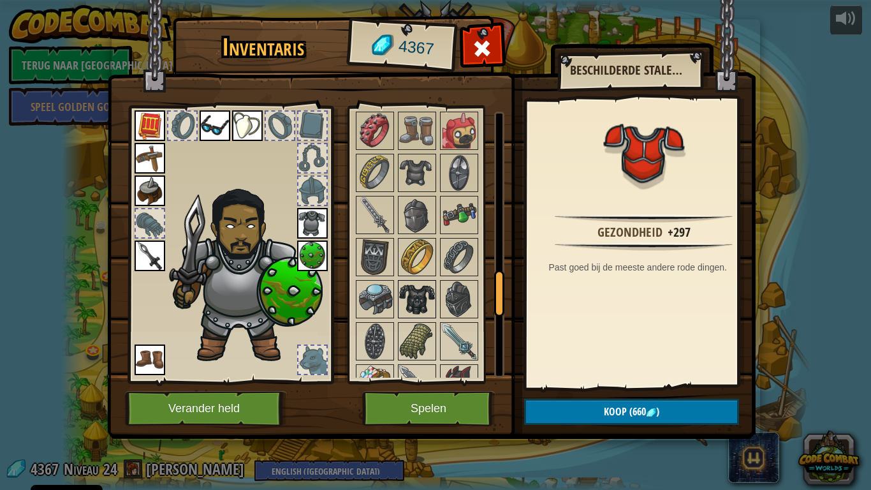
scroll to position [972, 0]
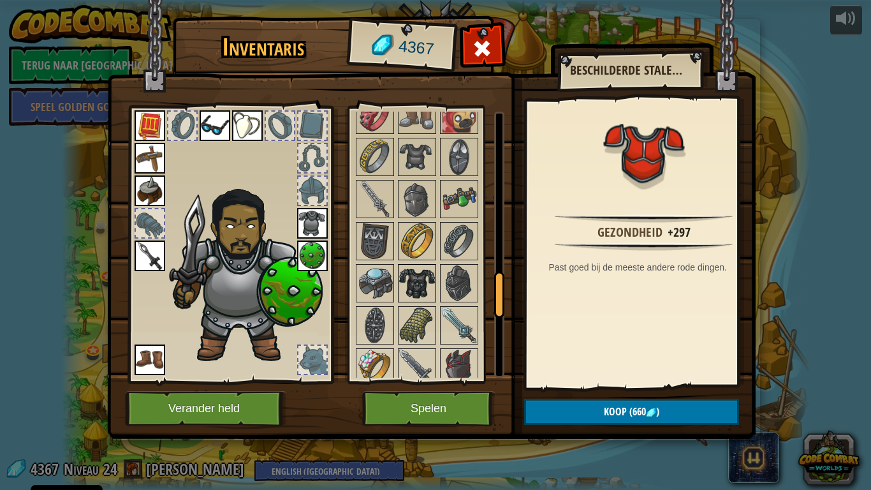
click at [420, 293] on img at bounding box center [417, 283] width 36 height 36
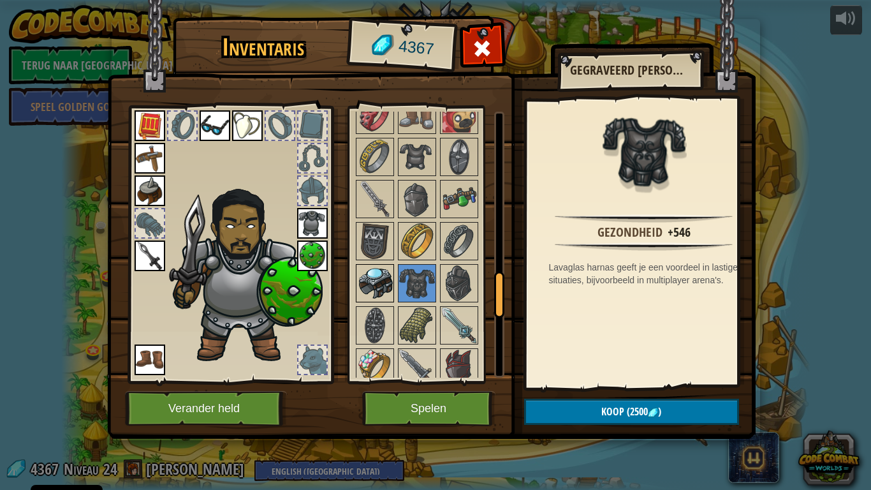
click at [382, 296] on img at bounding box center [375, 283] width 36 height 36
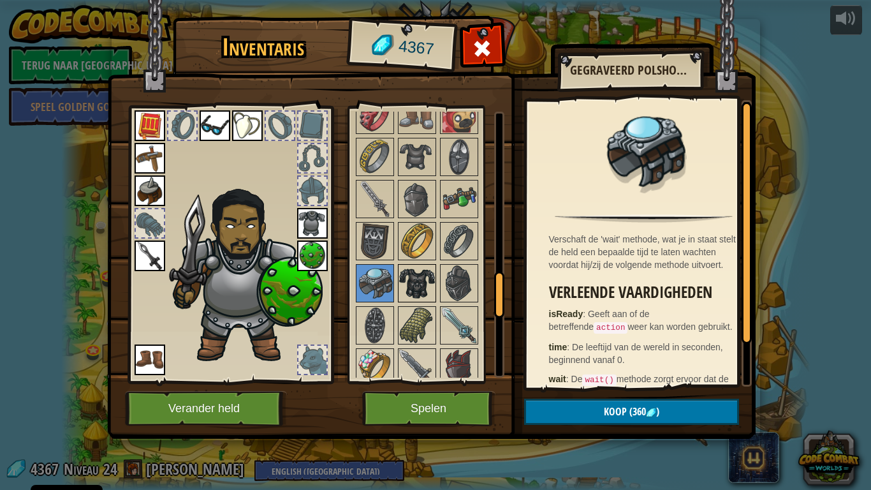
click at [418, 293] on img at bounding box center [417, 283] width 36 height 36
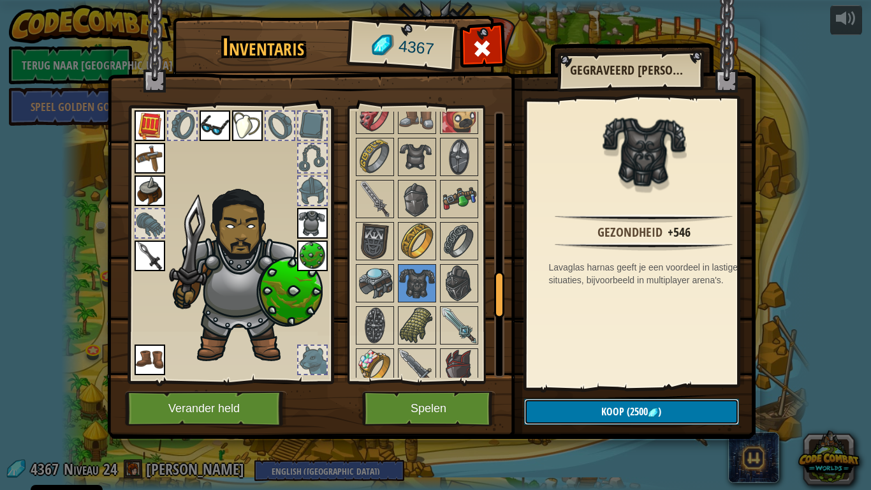
click at [613, 381] on span "Koop" at bounding box center [612, 411] width 23 height 14
click at [614, 381] on button "Bevestigen" at bounding box center [631, 412] width 215 height 26
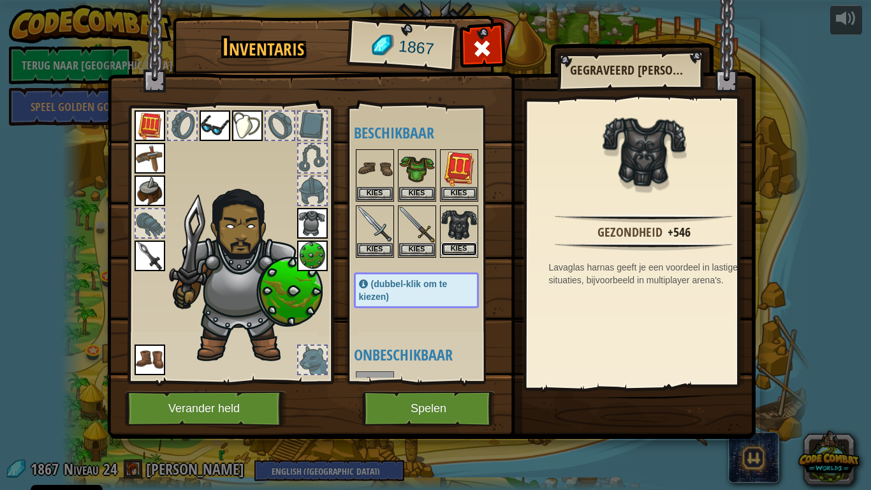
click at [460, 245] on button "Kies" at bounding box center [459, 248] width 36 height 13
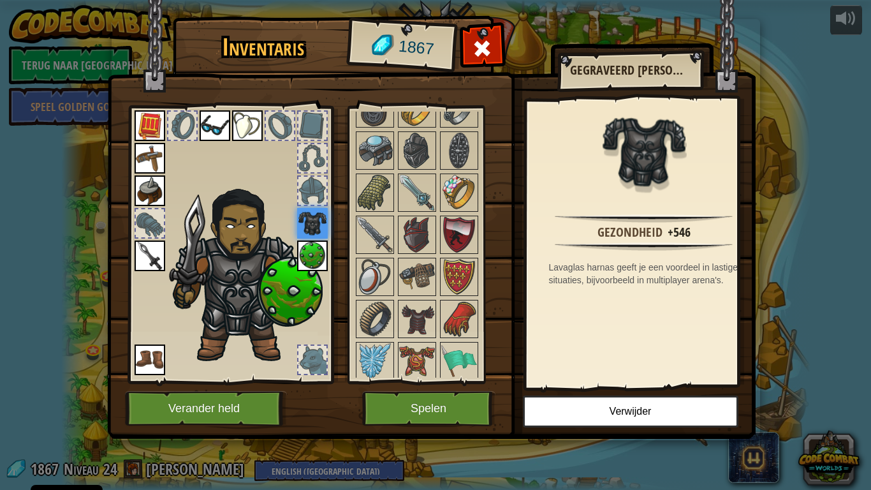
scroll to position [1132, 0]
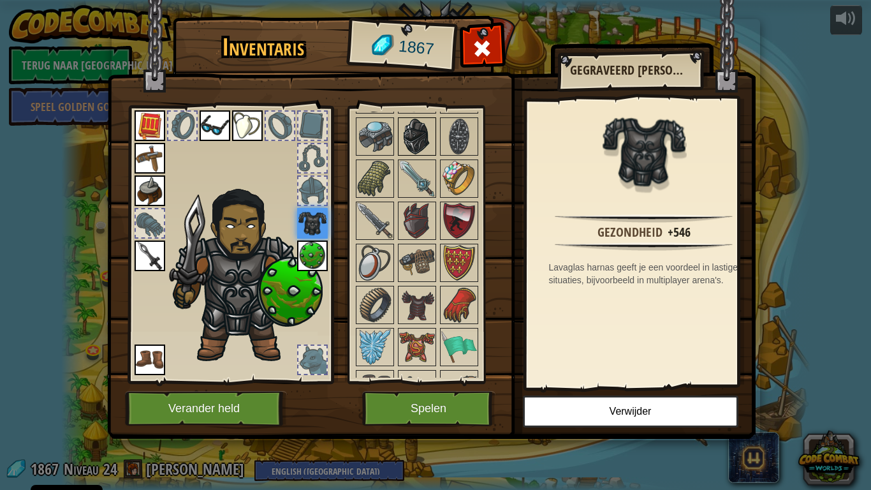
click at [415, 146] on img at bounding box center [417, 137] width 36 height 36
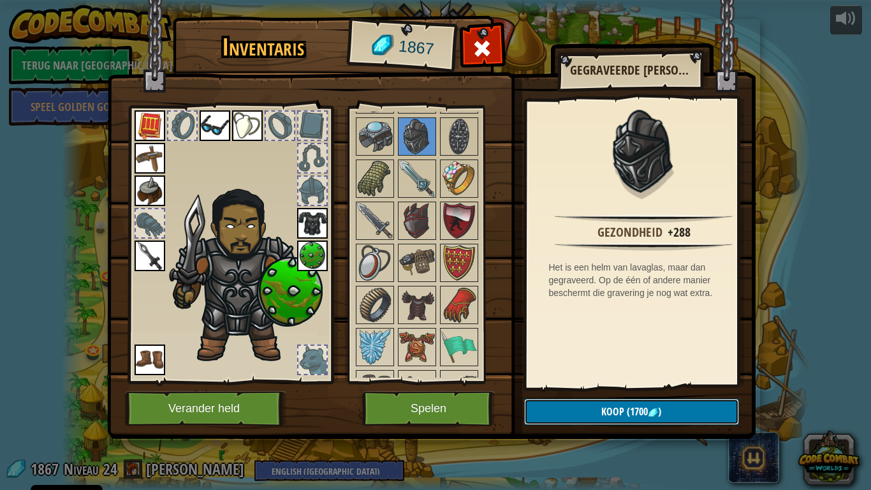
click at [602, 381] on span "Koop" at bounding box center [612, 411] width 23 height 14
click at [591, 381] on button "Bevestigen" at bounding box center [631, 412] width 215 height 26
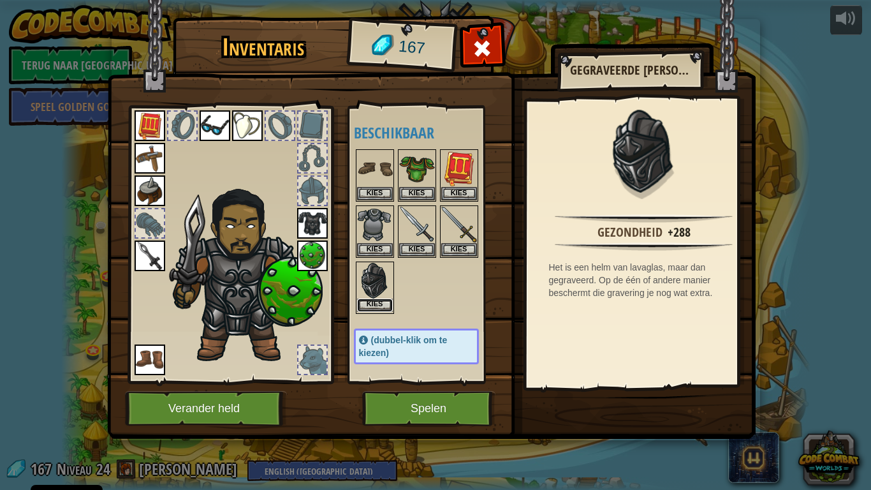
click at [370, 302] on button "Kies" at bounding box center [375, 304] width 36 height 13
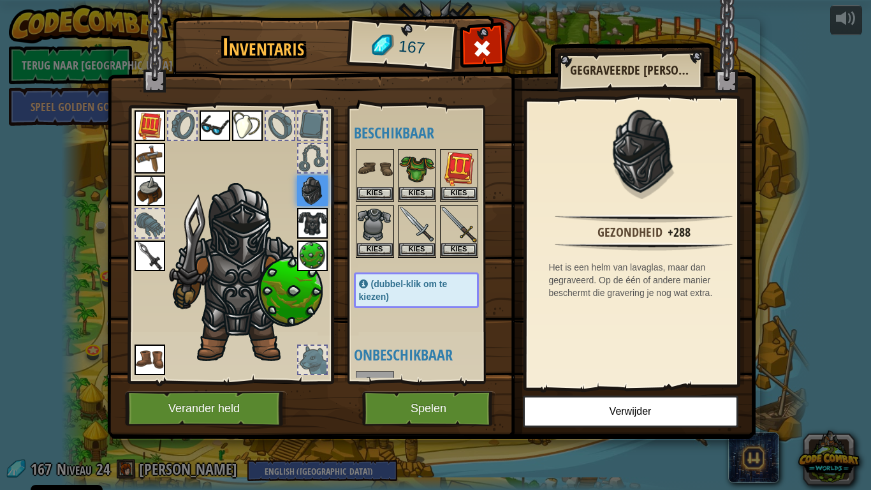
click at [308, 160] on div at bounding box center [312, 158] width 28 height 28
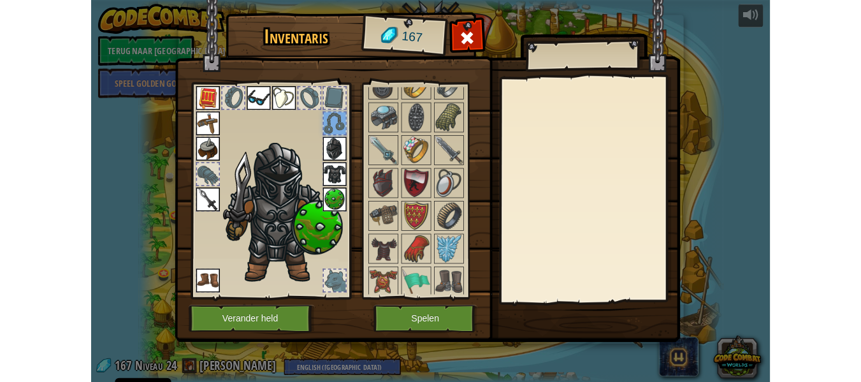
scroll to position [1100, 0]
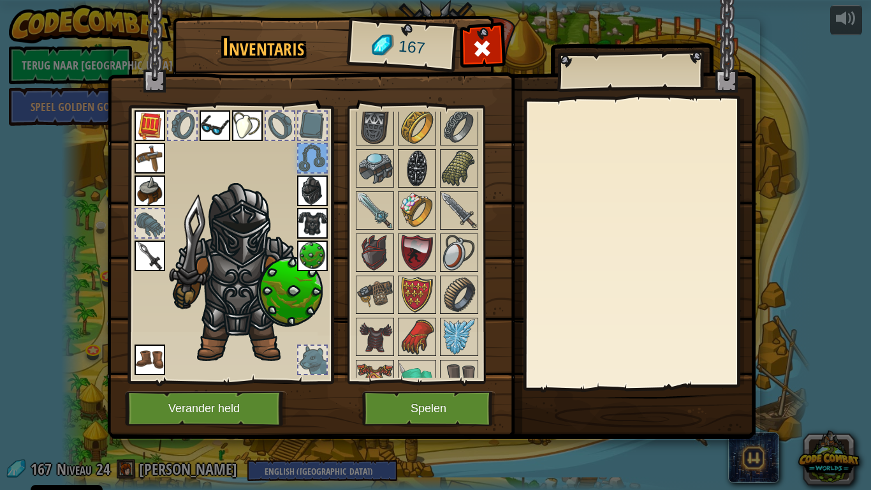
click at [416, 166] on img at bounding box center [417, 168] width 36 height 36
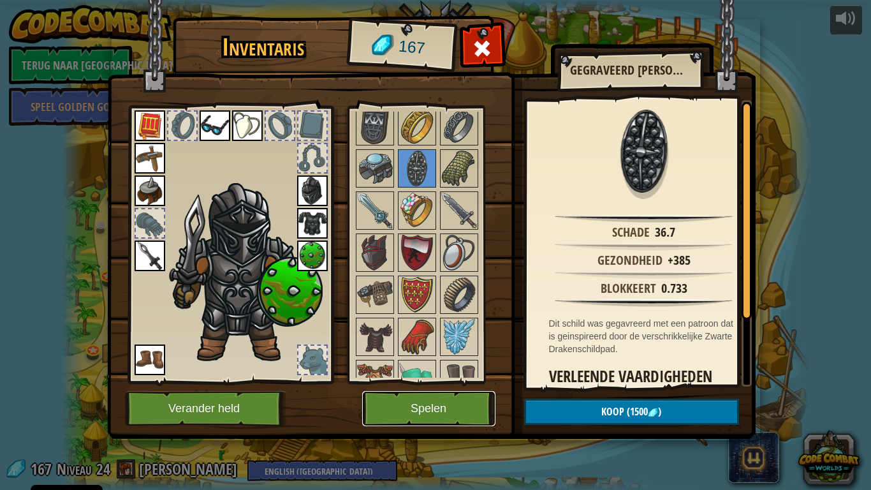
click at [421, 381] on button "Spelen" at bounding box center [428, 408] width 133 height 35
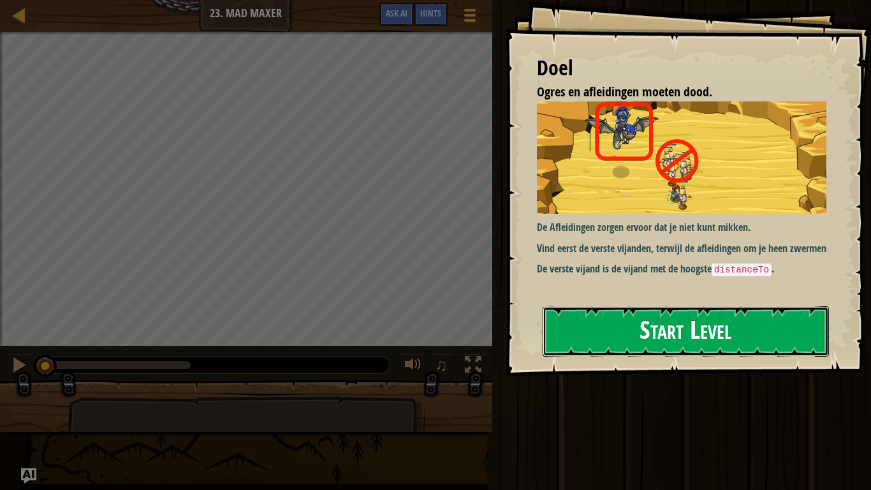
click at [663, 333] on button "Start Level" at bounding box center [686, 331] width 286 height 50
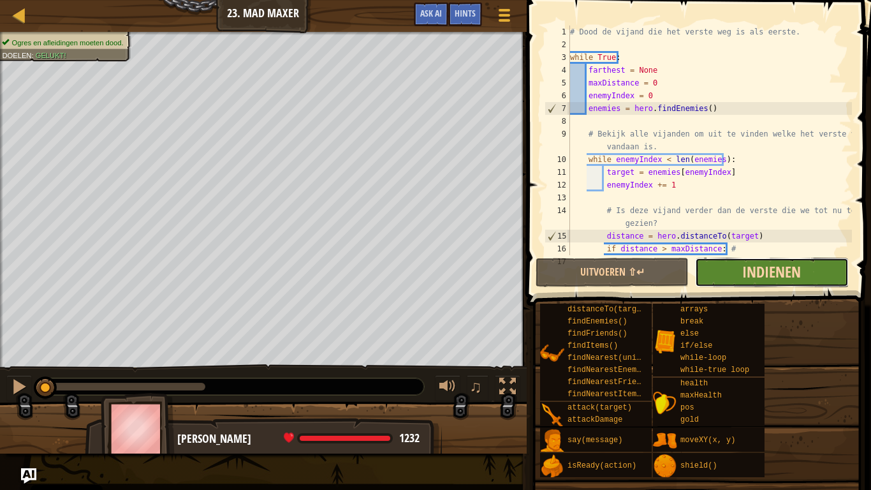
click at [761, 273] on span "Indienen" at bounding box center [771, 271] width 59 height 20
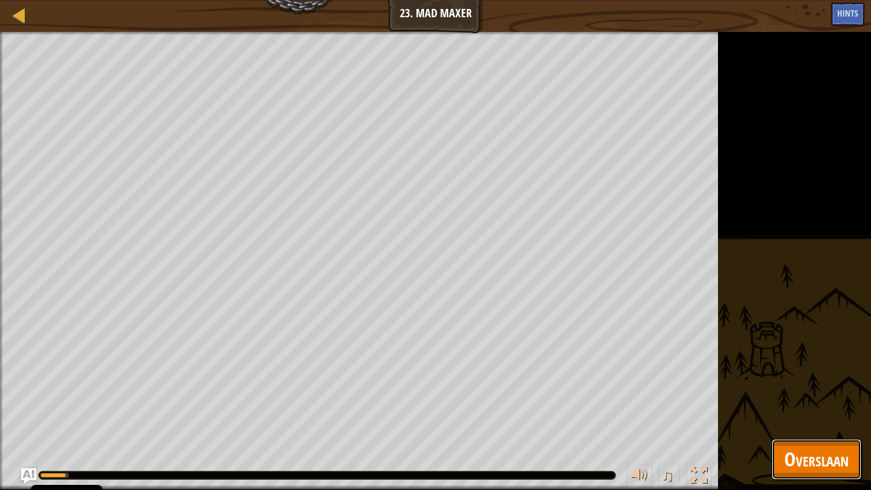
click at [803, 381] on button "Overslaan" at bounding box center [817, 459] width 90 height 41
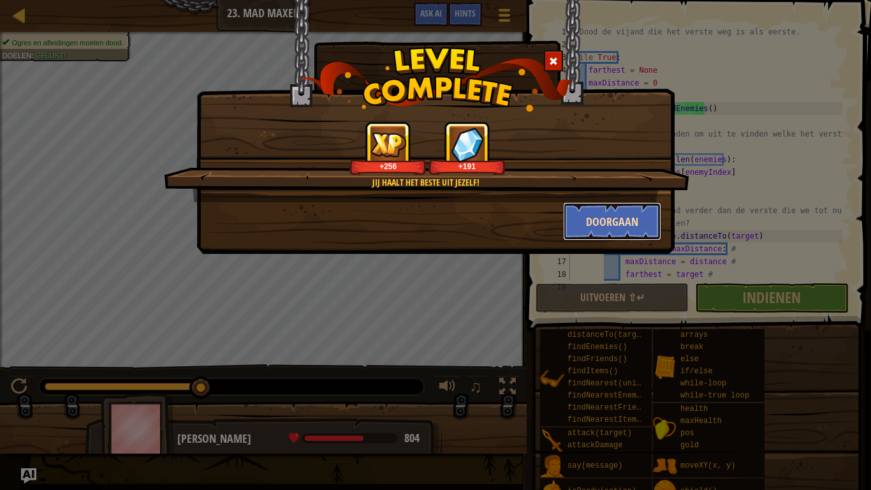
click at [577, 228] on button "Doorgaan" at bounding box center [612, 221] width 99 height 38
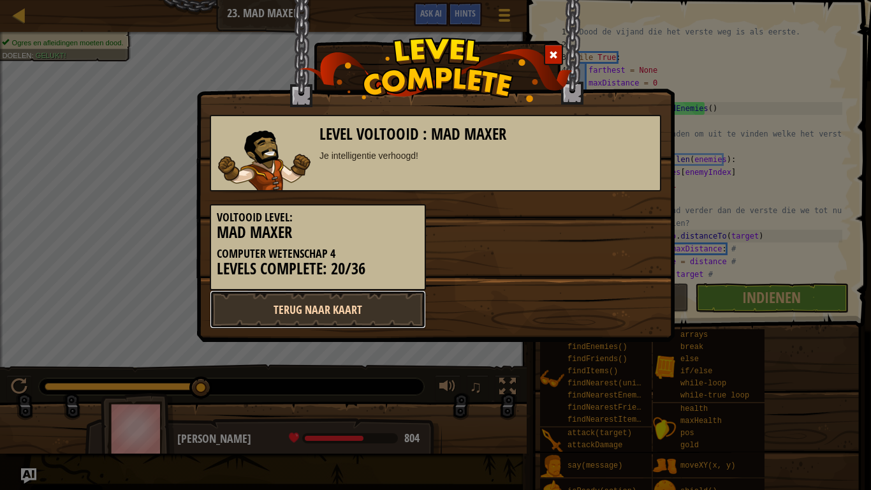
click at [360, 321] on link "Terug naar kaart" at bounding box center [318, 309] width 216 height 38
select select "nl-[GEOGRAPHIC_DATA]"
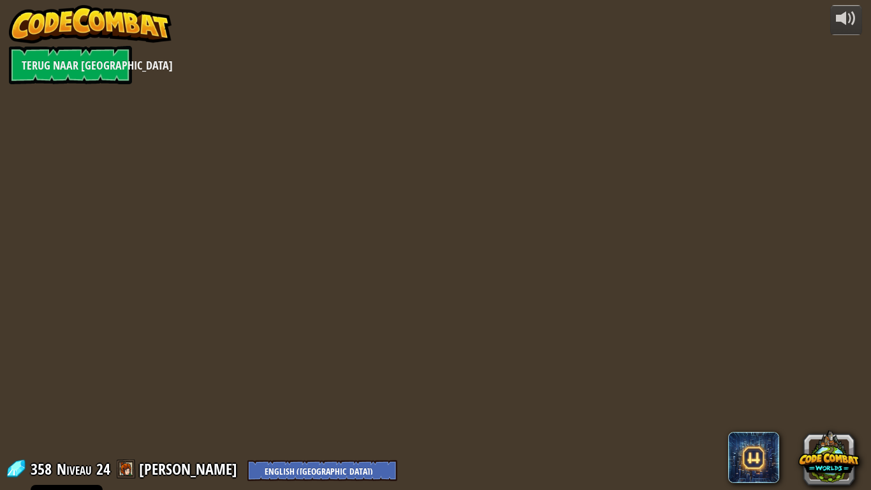
select select "nl-[GEOGRAPHIC_DATA]"
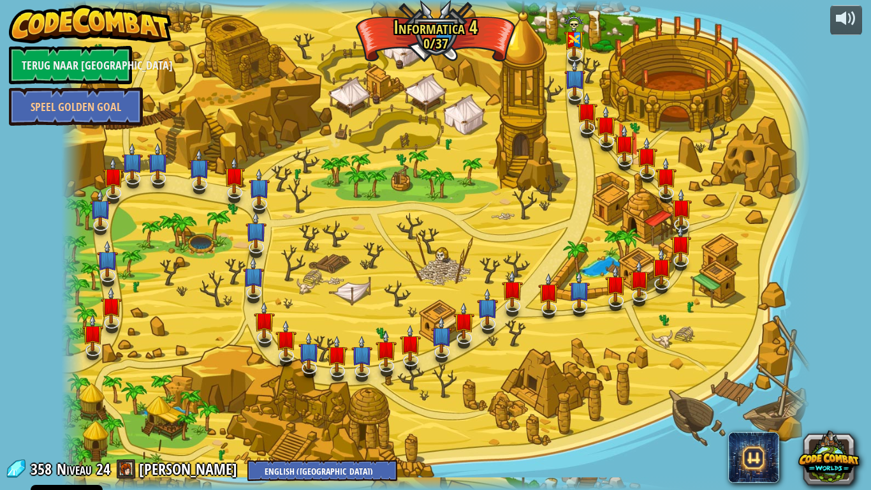
select select "nl-[GEOGRAPHIC_DATA]"
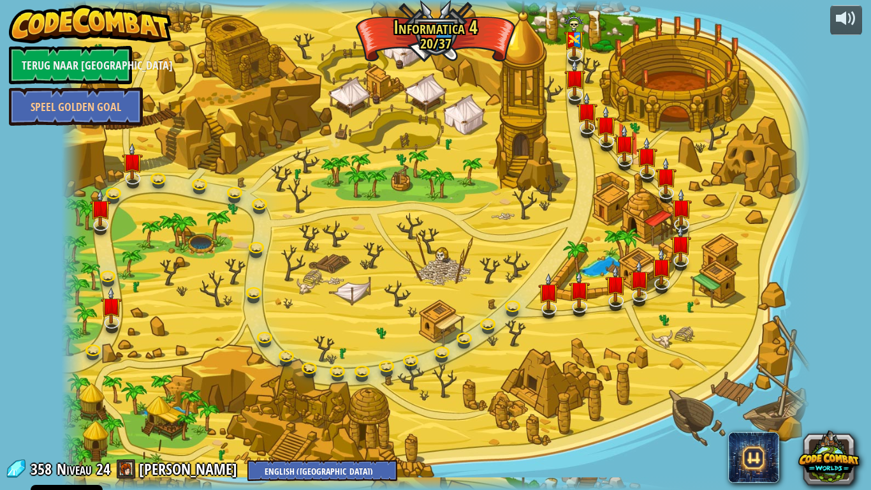
select select "nl-[GEOGRAPHIC_DATA]"
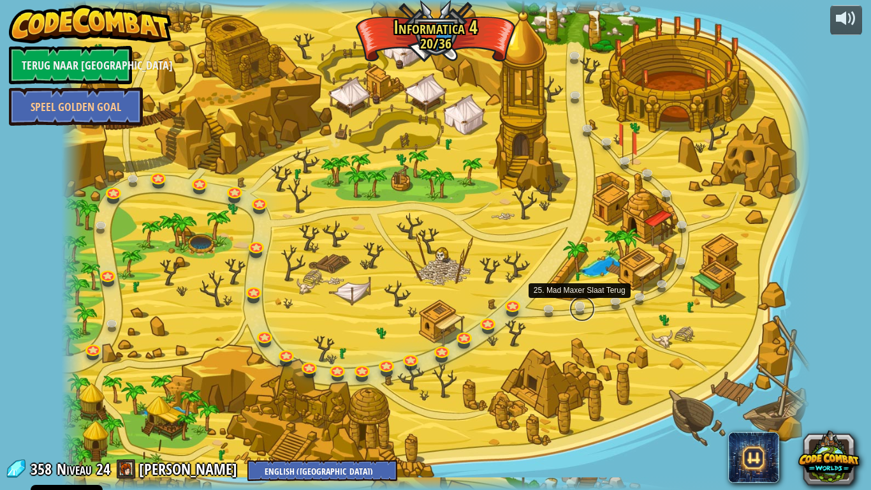
click at [575, 312] on link at bounding box center [582, 309] width 26 height 26
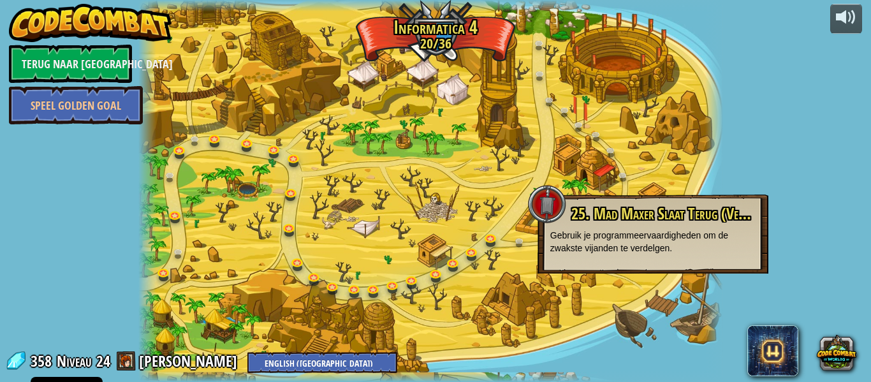
click at [159, 27] on img at bounding box center [90, 23] width 163 height 38
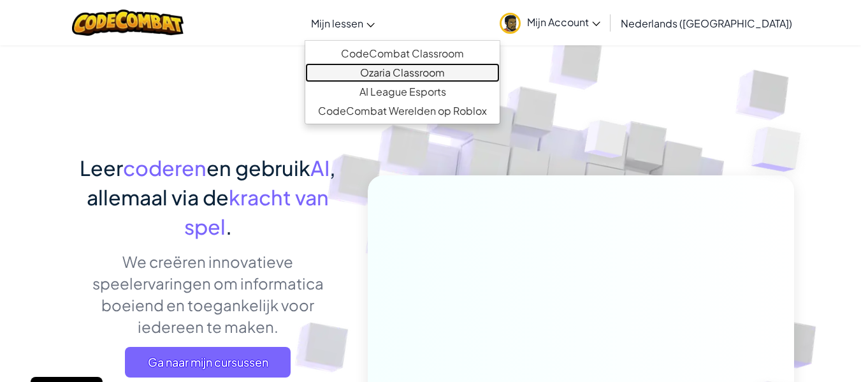
click at [393, 73] on link "Ozaria Classroom" at bounding box center [402, 72] width 194 height 19
